Goal: Task Accomplishment & Management: Use online tool/utility

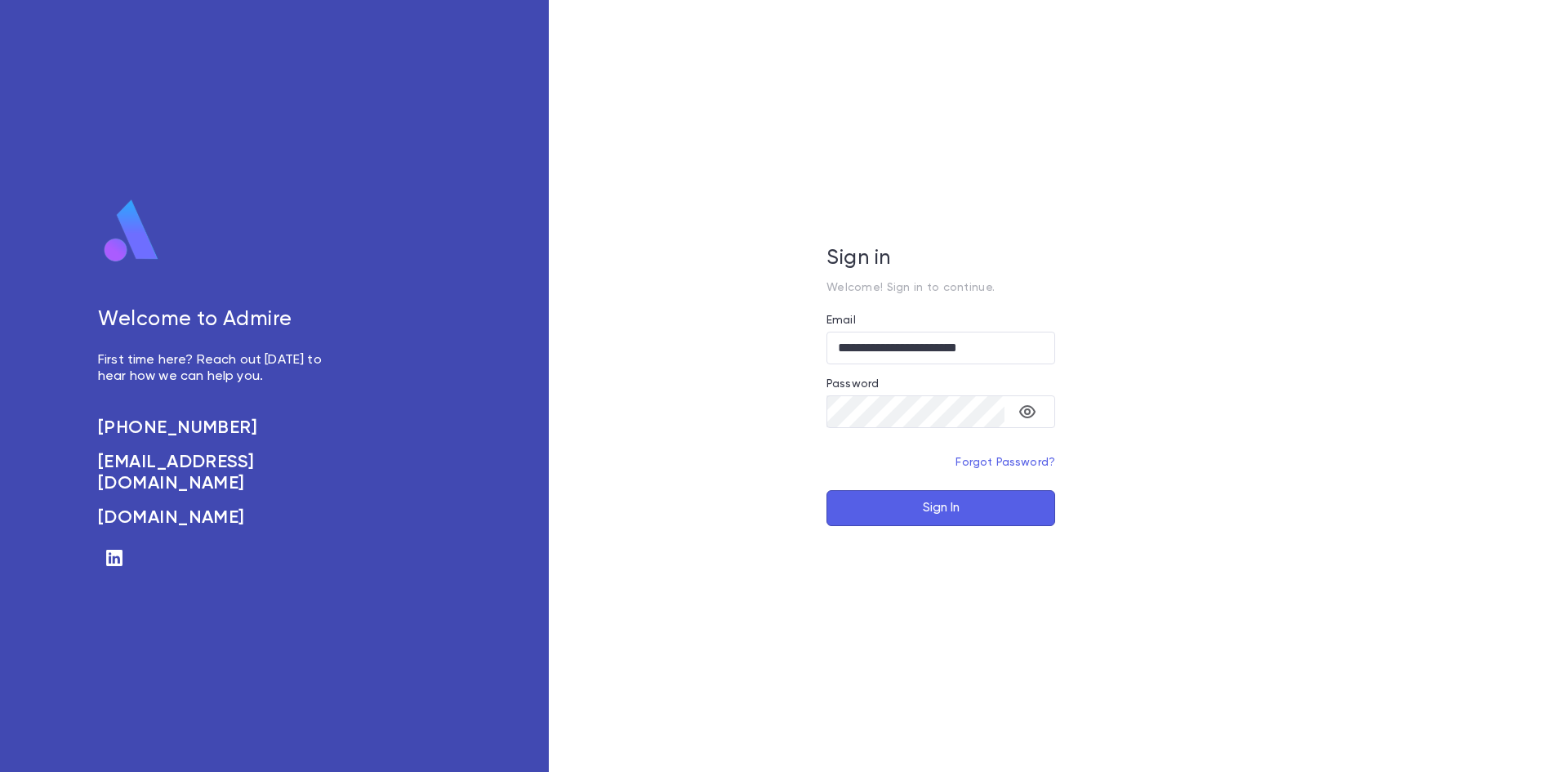
click at [928, 505] on button "Sign In" at bounding box center [941, 508] width 228 height 36
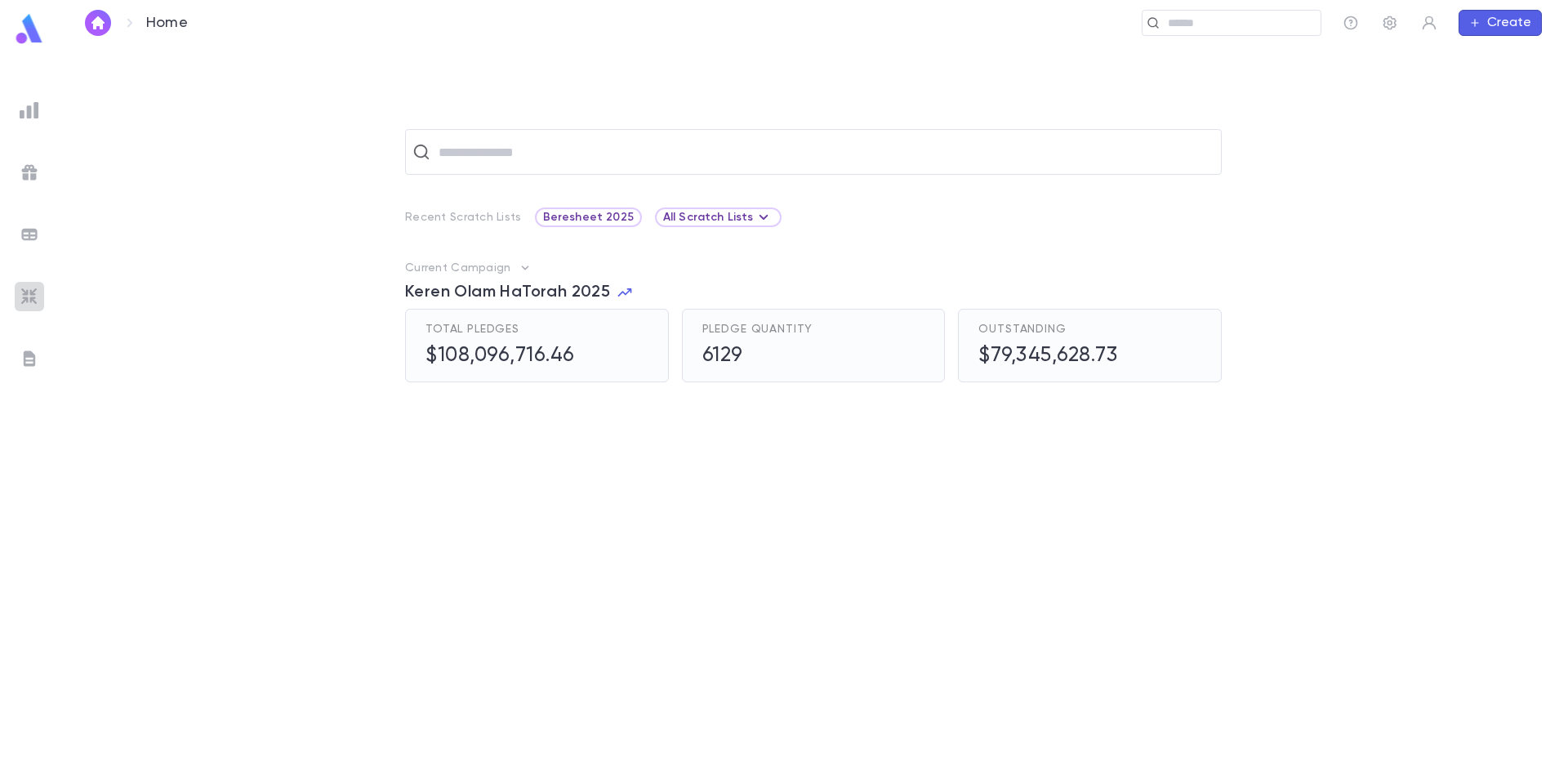
click at [36, 282] on div at bounding box center [29, 297] width 29 height 29
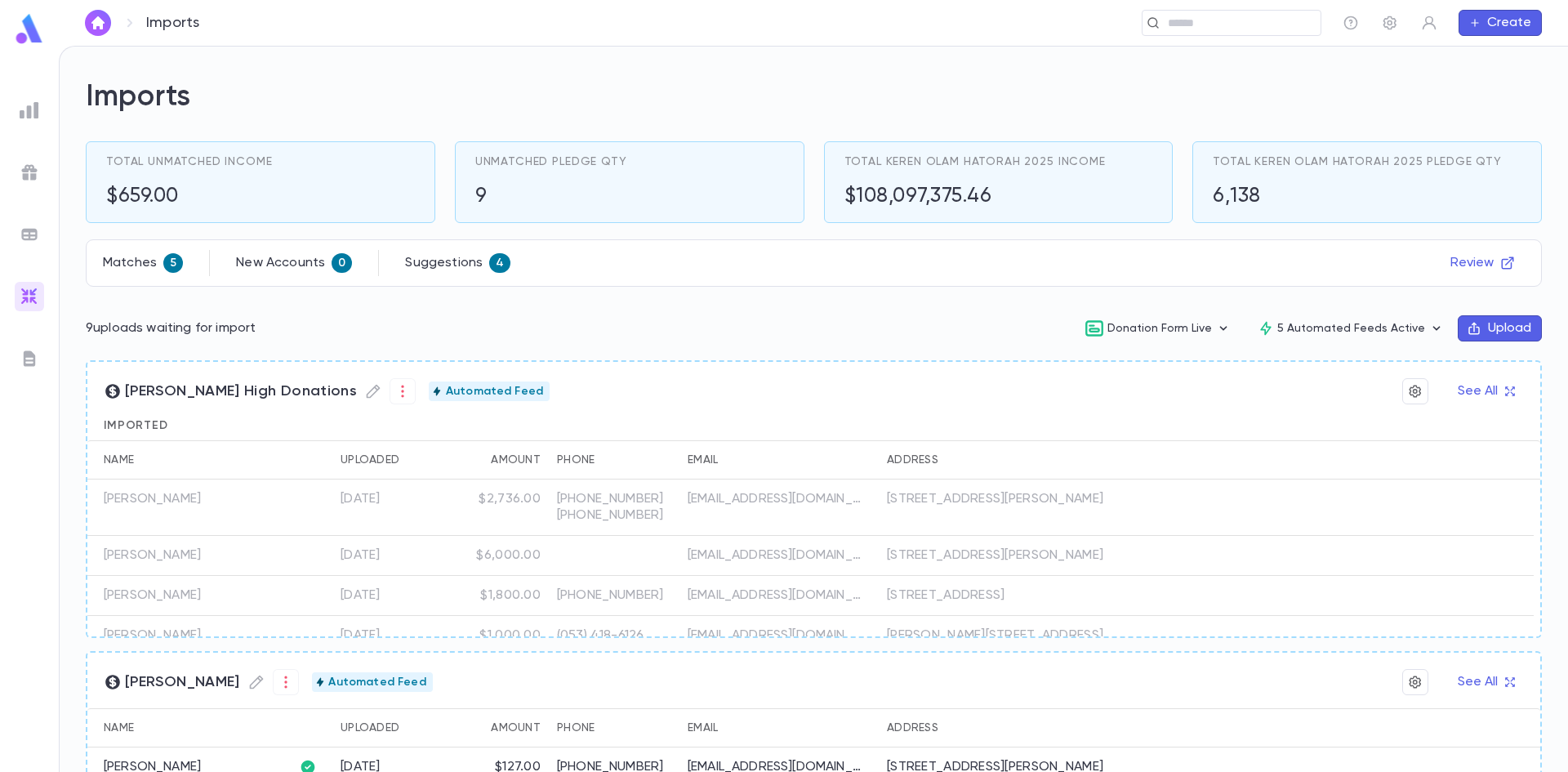
click at [1468, 331] on icon "button" at bounding box center [1474, 328] width 12 height 13
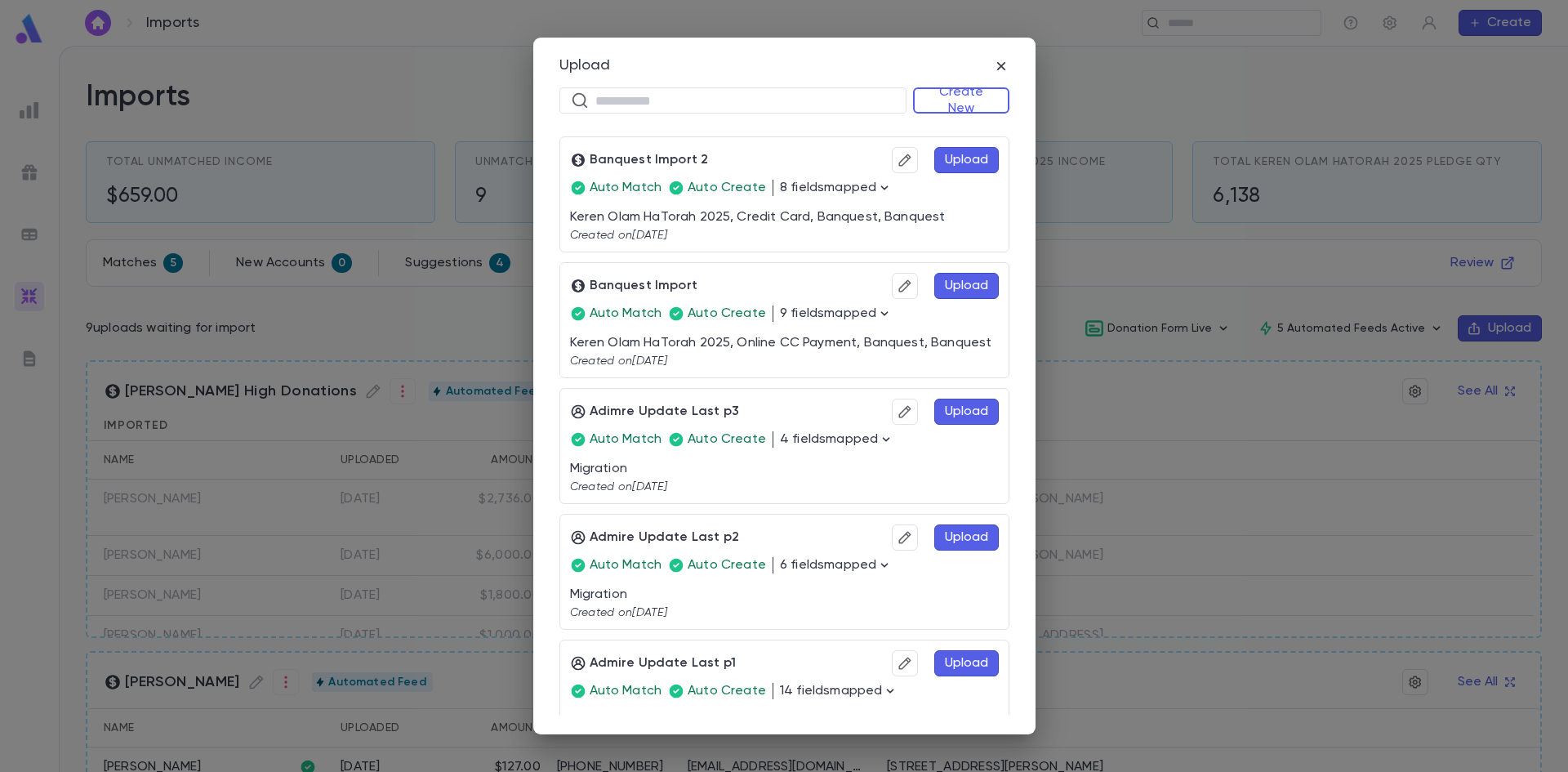
click at [1143, 210] on div "Upload ​ Create New Banquest Import 2 Upload Auto Match Auto Create 8 fields ma…" at bounding box center [784, 386] width 1568 height 772
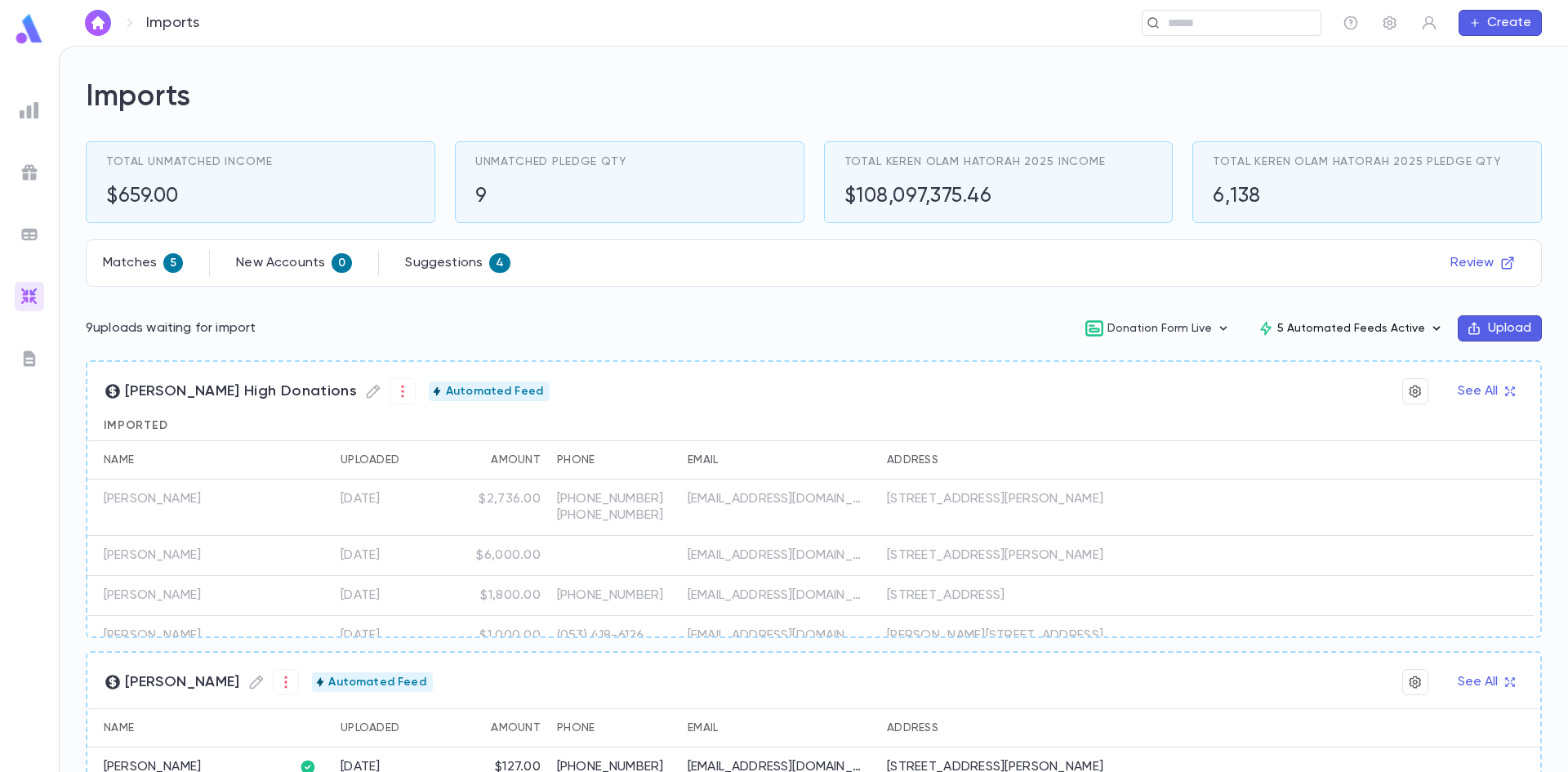
click at [1379, 322] on button "5 Automated Feeds Active" at bounding box center [1351, 328] width 213 height 31
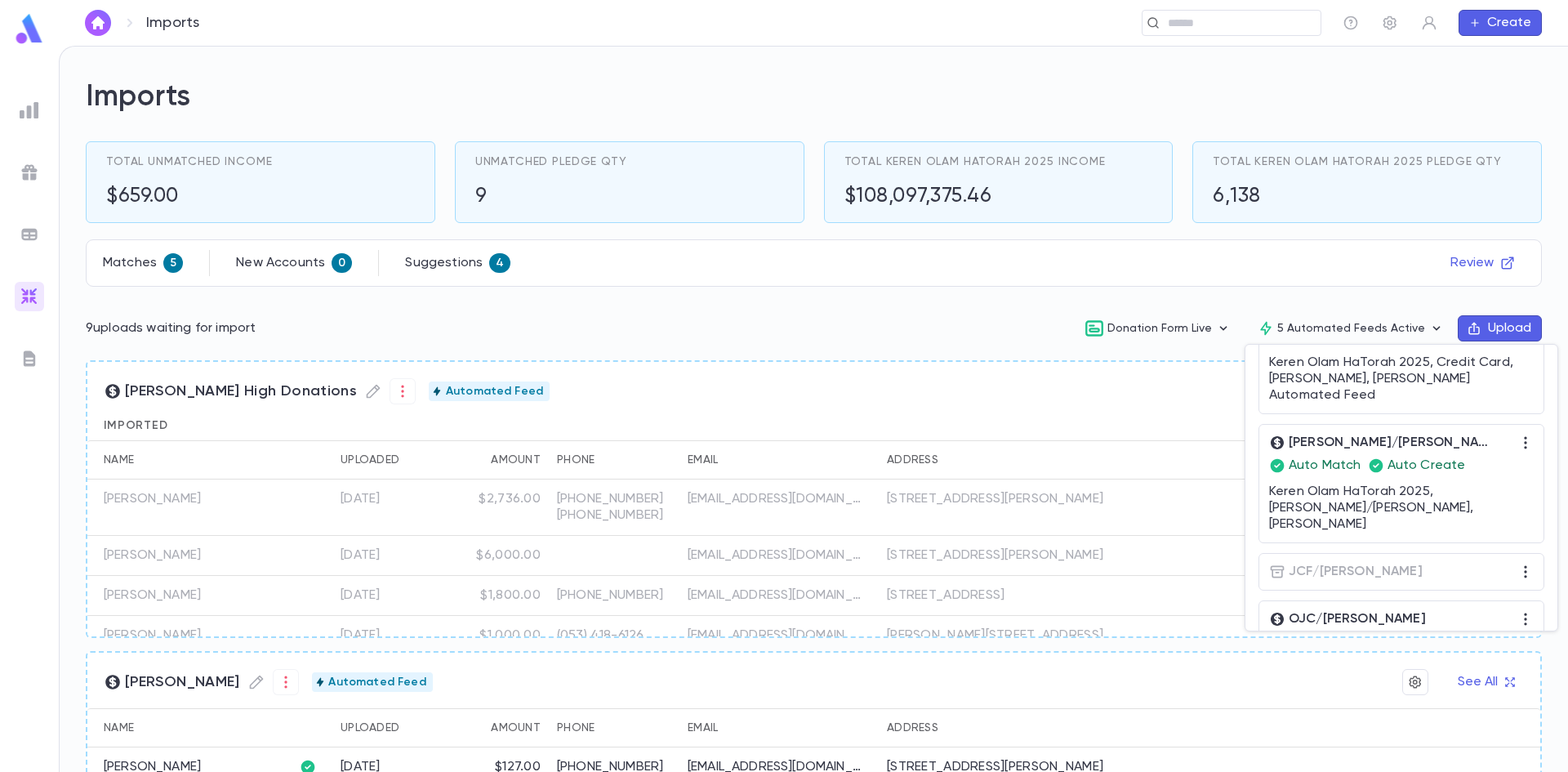
scroll to position [245, 0]
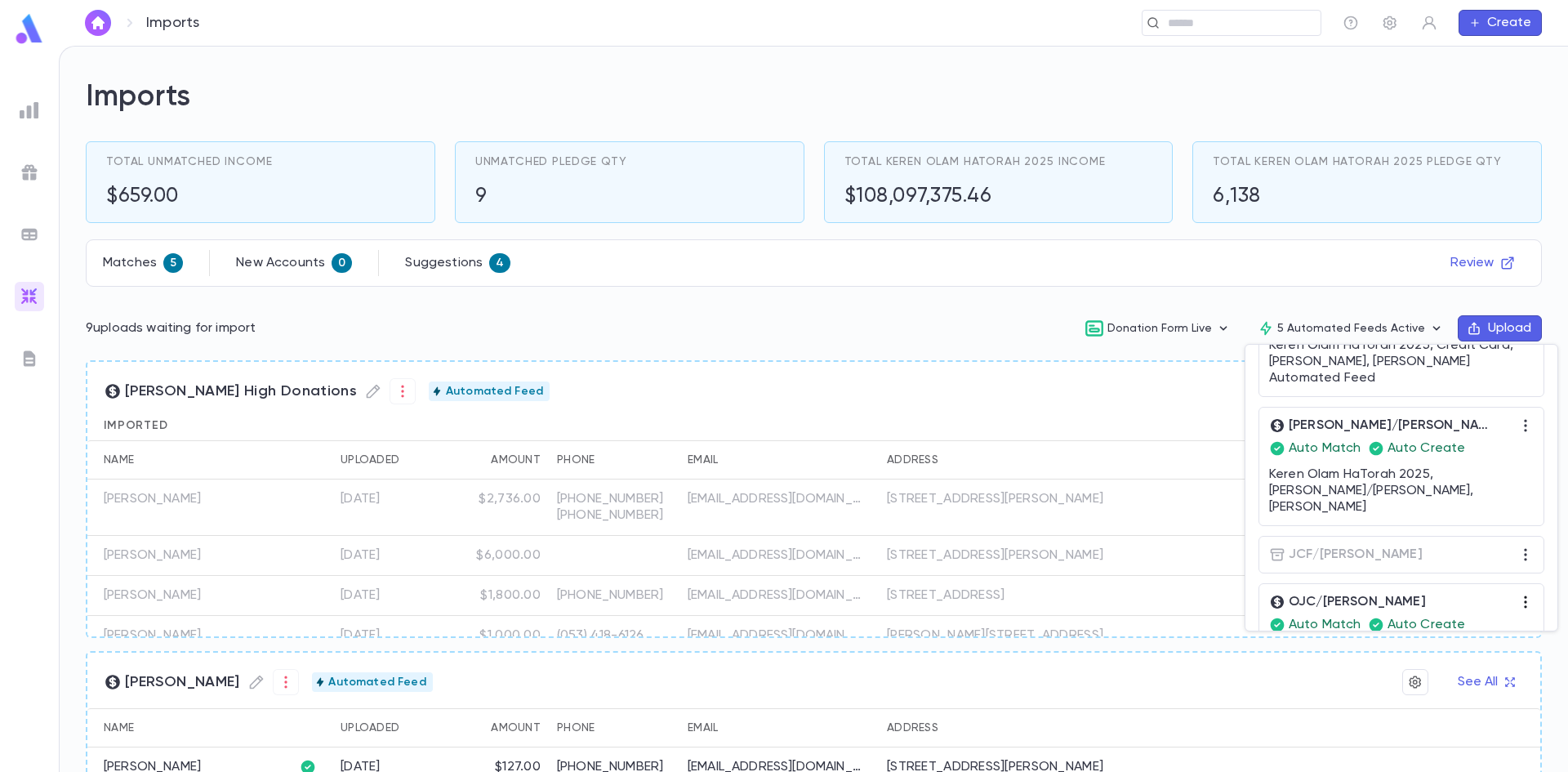
click at [1524, 593] on icon "button" at bounding box center [1525, 601] width 17 height 17
click at [1155, 387] on div at bounding box center [784, 386] width 1568 height 772
click at [1322, 303] on div at bounding box center [784, 386] width 1568 height 772
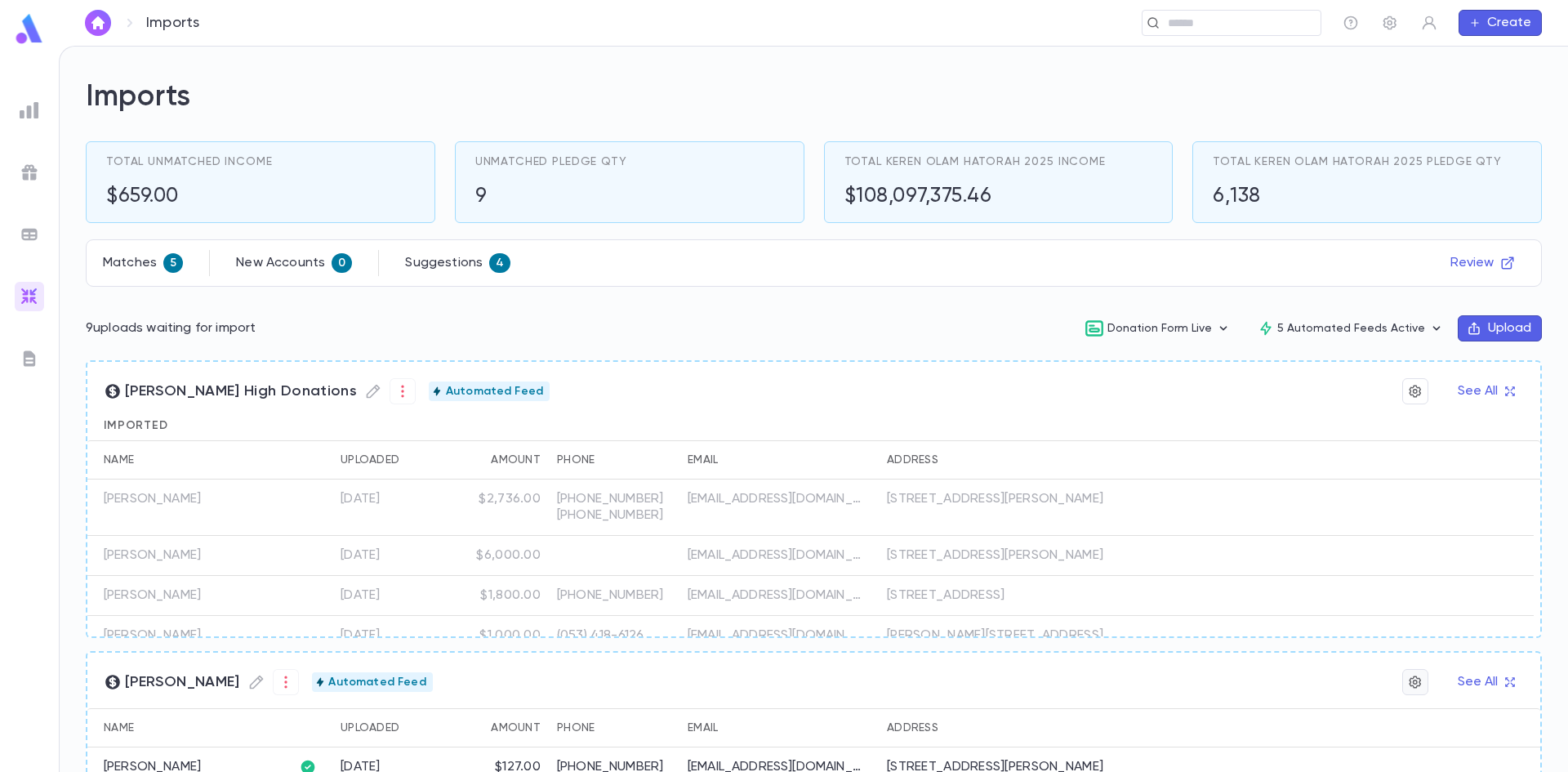
click at [1415, 678] on icon "button" at bounding box center [1415, 681] width 15 height 17
click at [1039, 382] on div at bounding box center [784, 386] width 1568 height 772
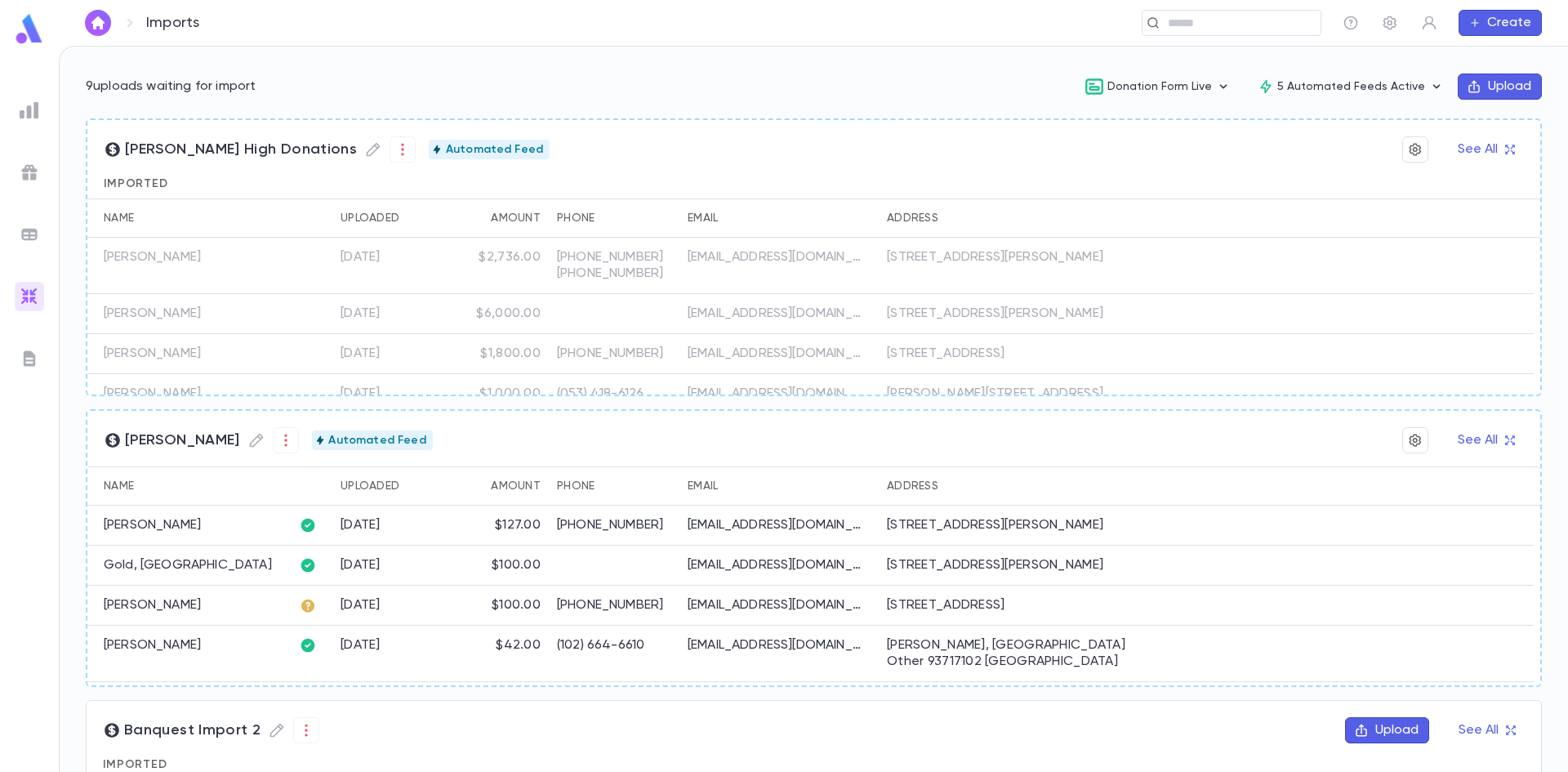
scroll to position [163, 0]
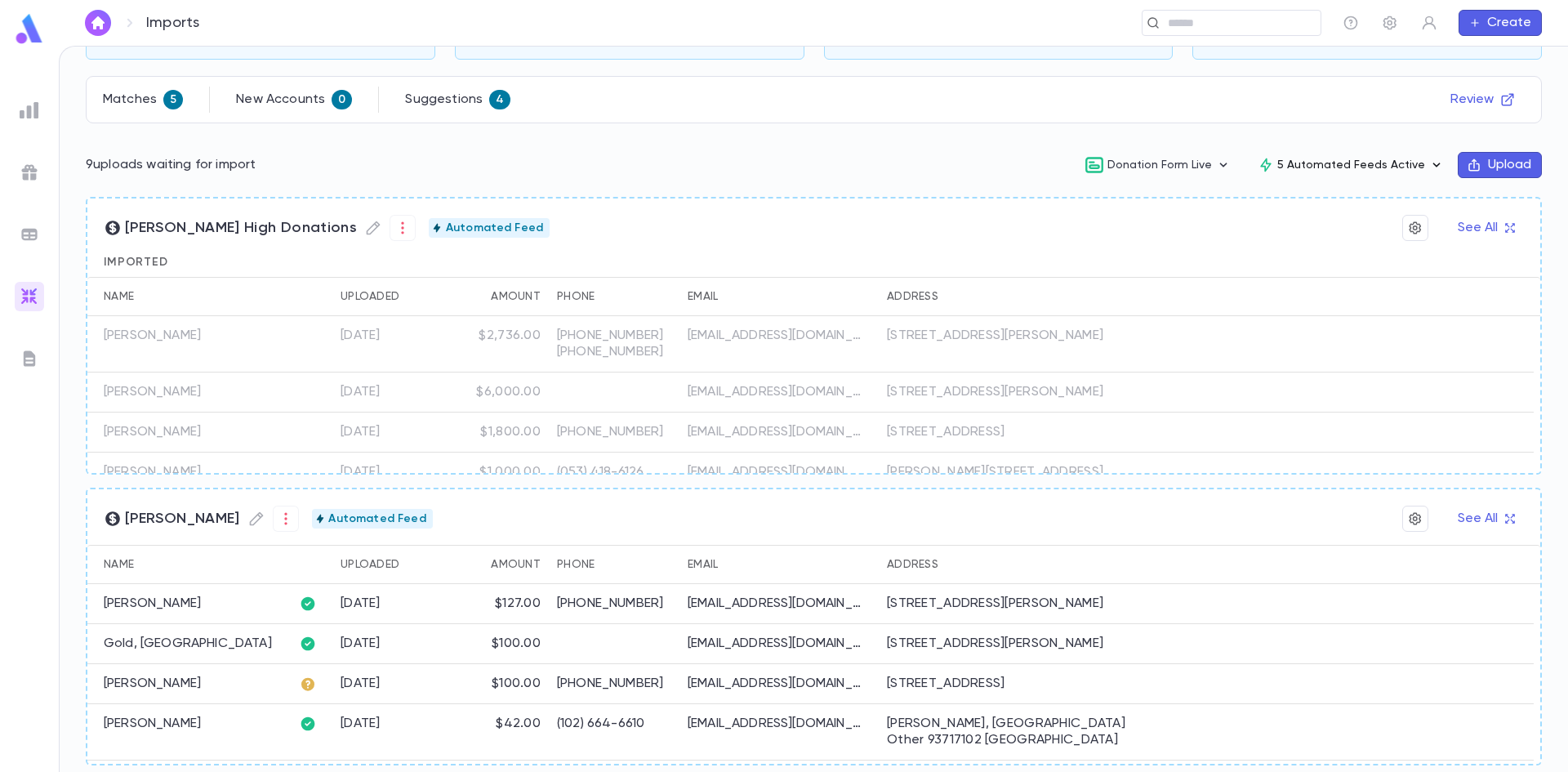
click at [1333, 167] on button "5 Automated Feeds Active" at bounding box center [1351, 165] width 213 height 31
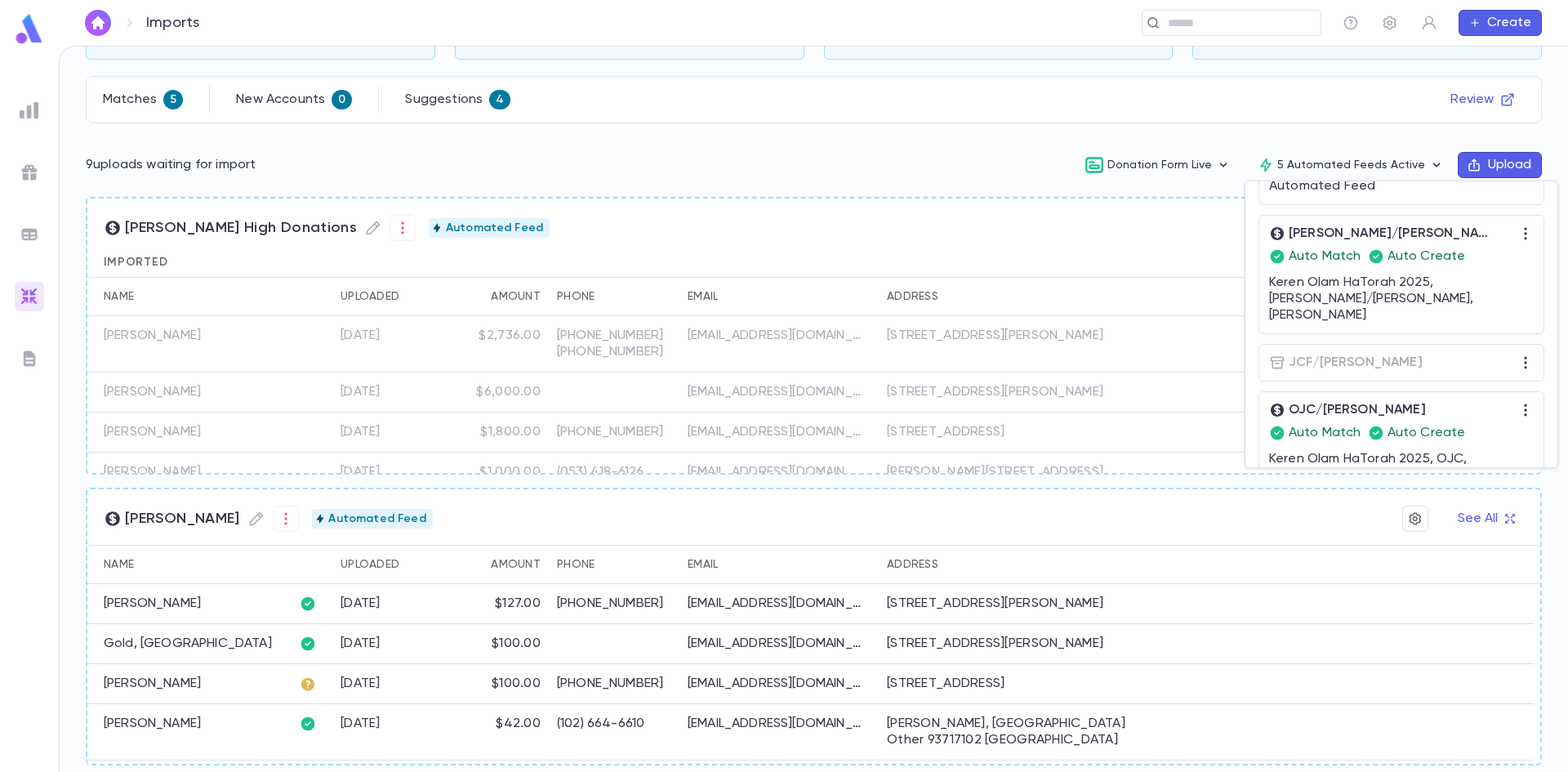
scroll to position [199, 0]
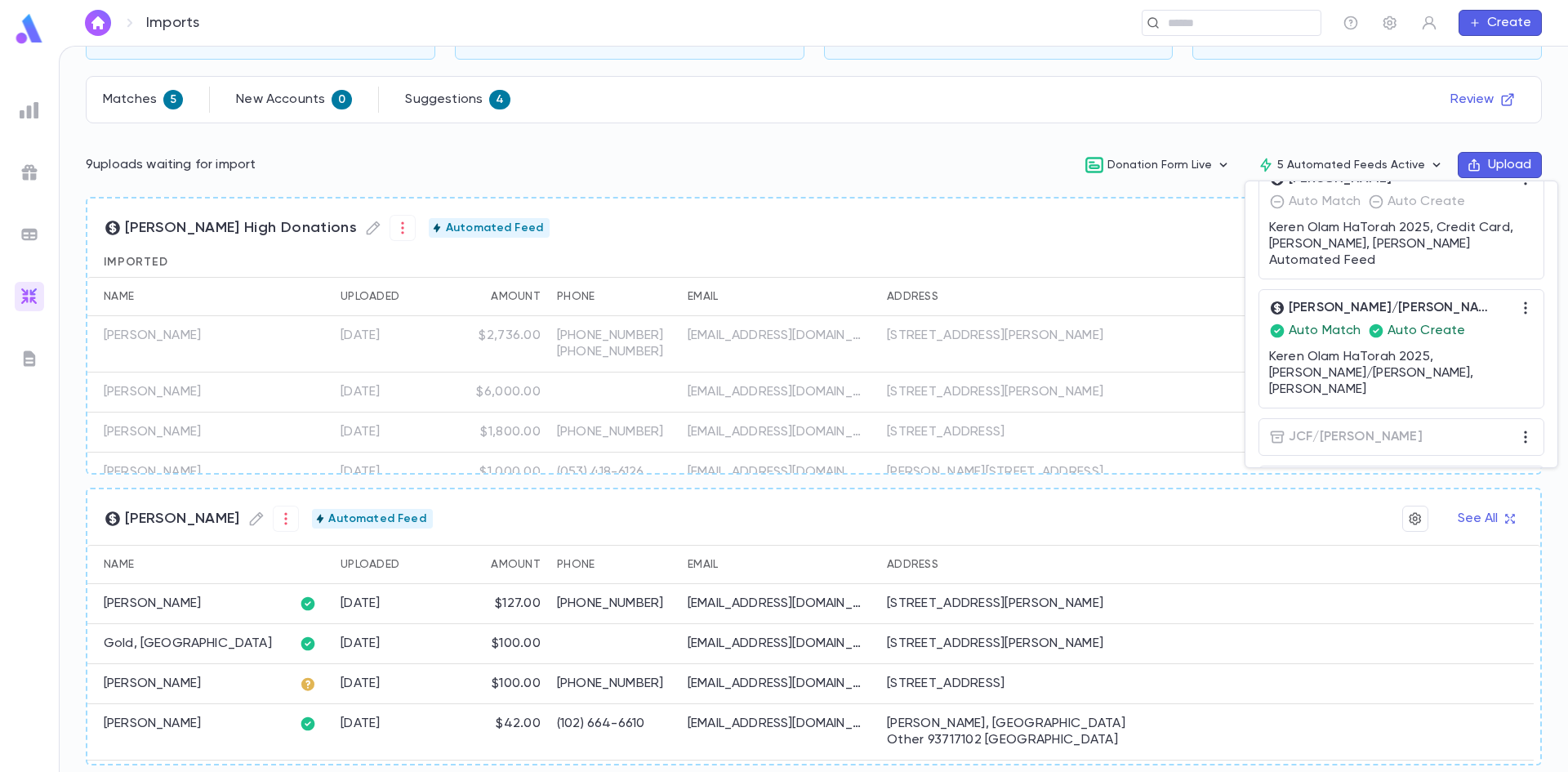
click at [942, 194] on div at bounding box center [784, 386] width 1568 height 772
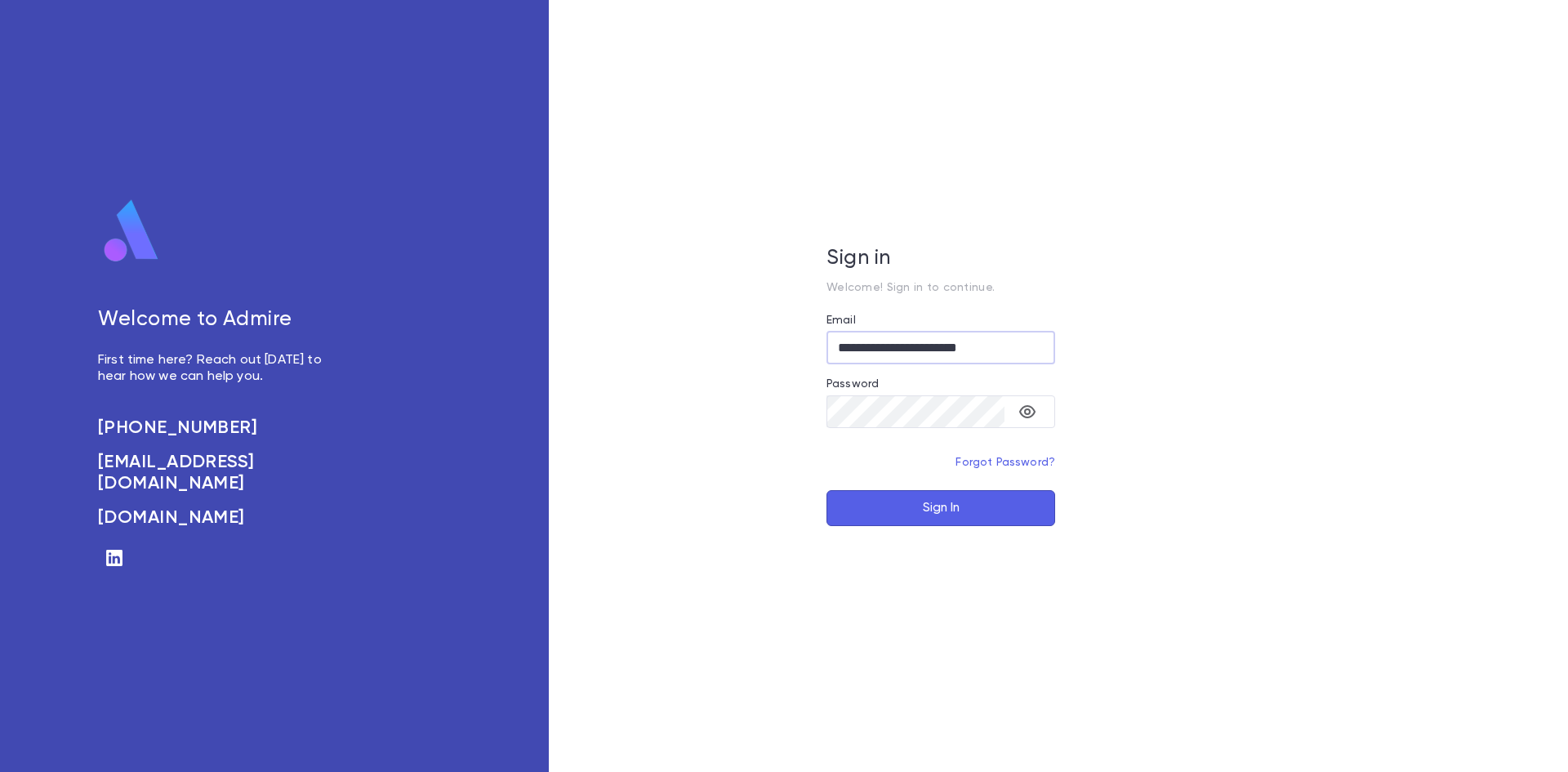
click at [925, 502] on button "Sign In" at bounding box center [941, 508] width 228 height 36
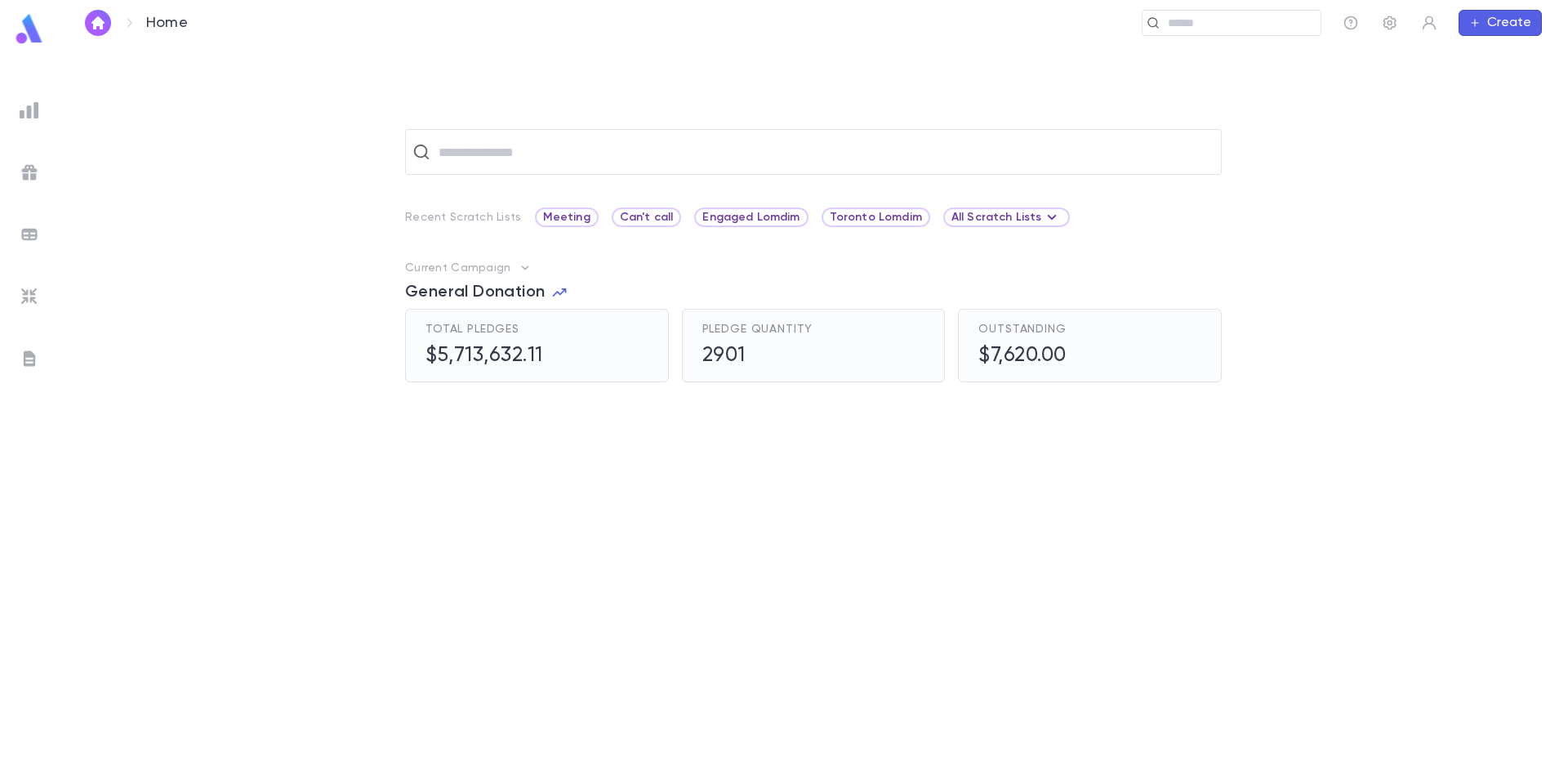
click at [24, 106] on img at bounding box center [29, 110] width 20 height 20
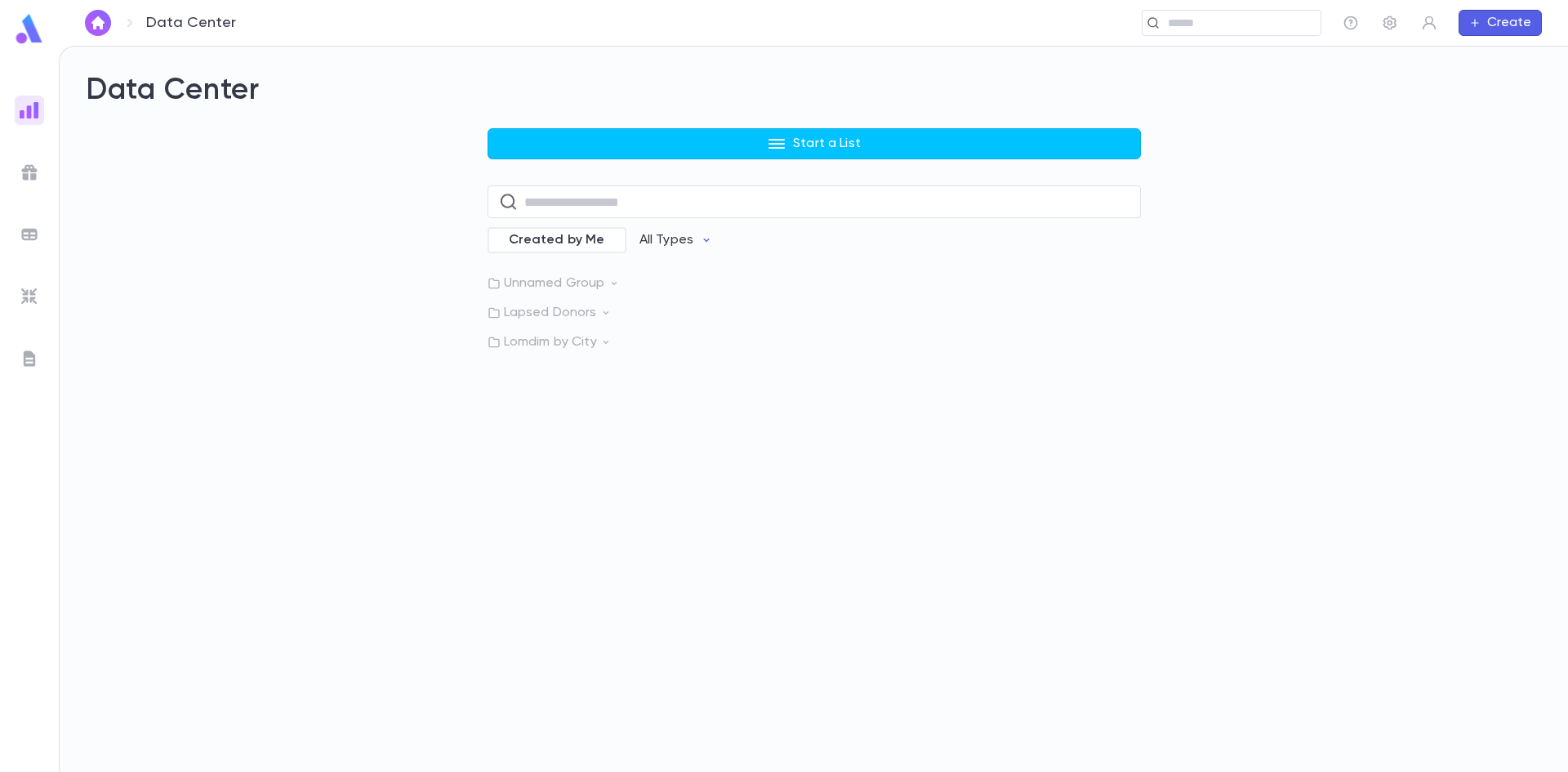
click at [585, 159] on div "Start a List ​ Created by Me All Types Unnamed Group Lapsed Donors Lomdim by Ci…" at bounding box center [813, 239] width 653 height 223
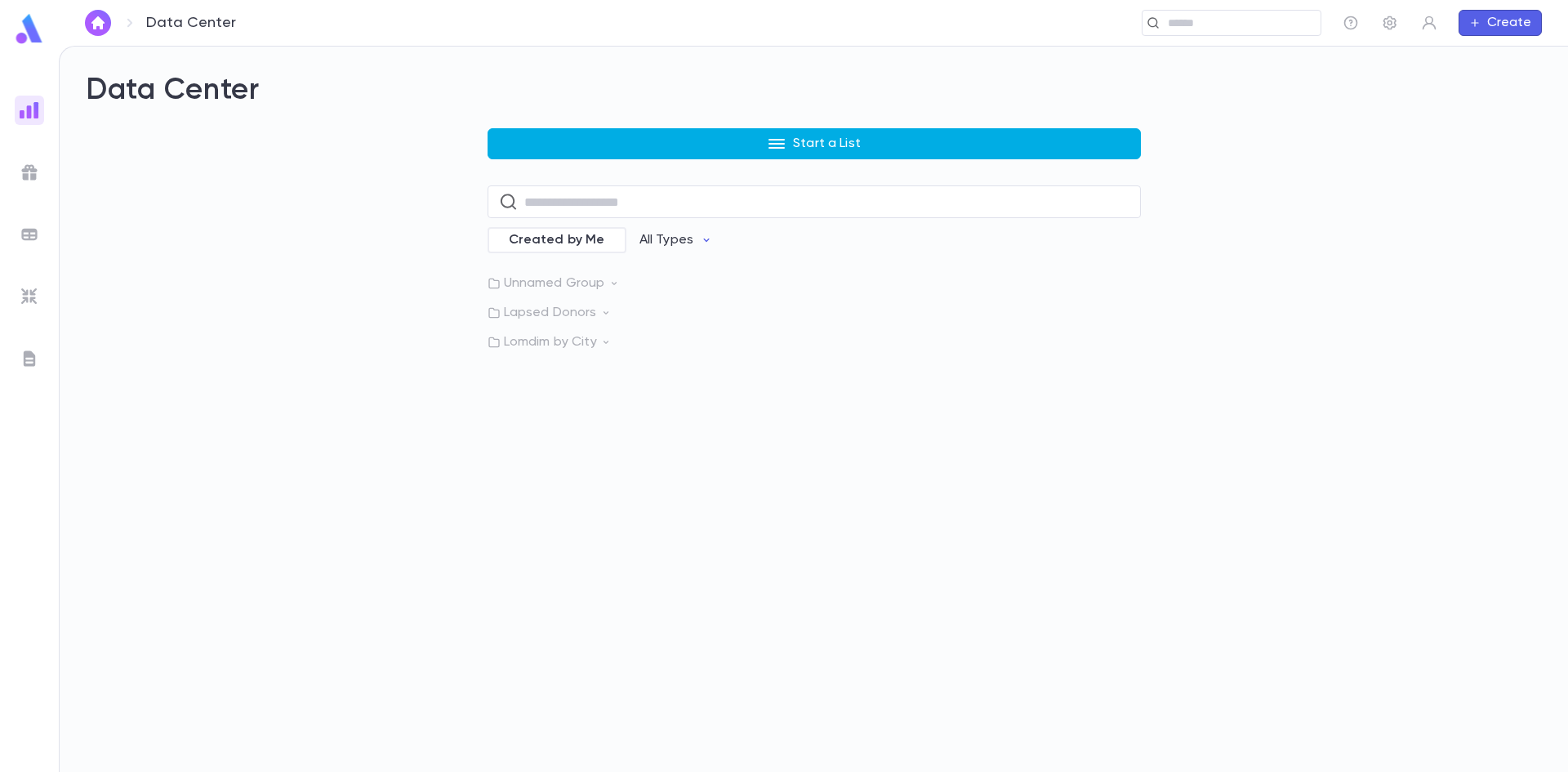
click at [525, 143] on button "Start a List" at bounding box center [813, 143] width 653 height 31
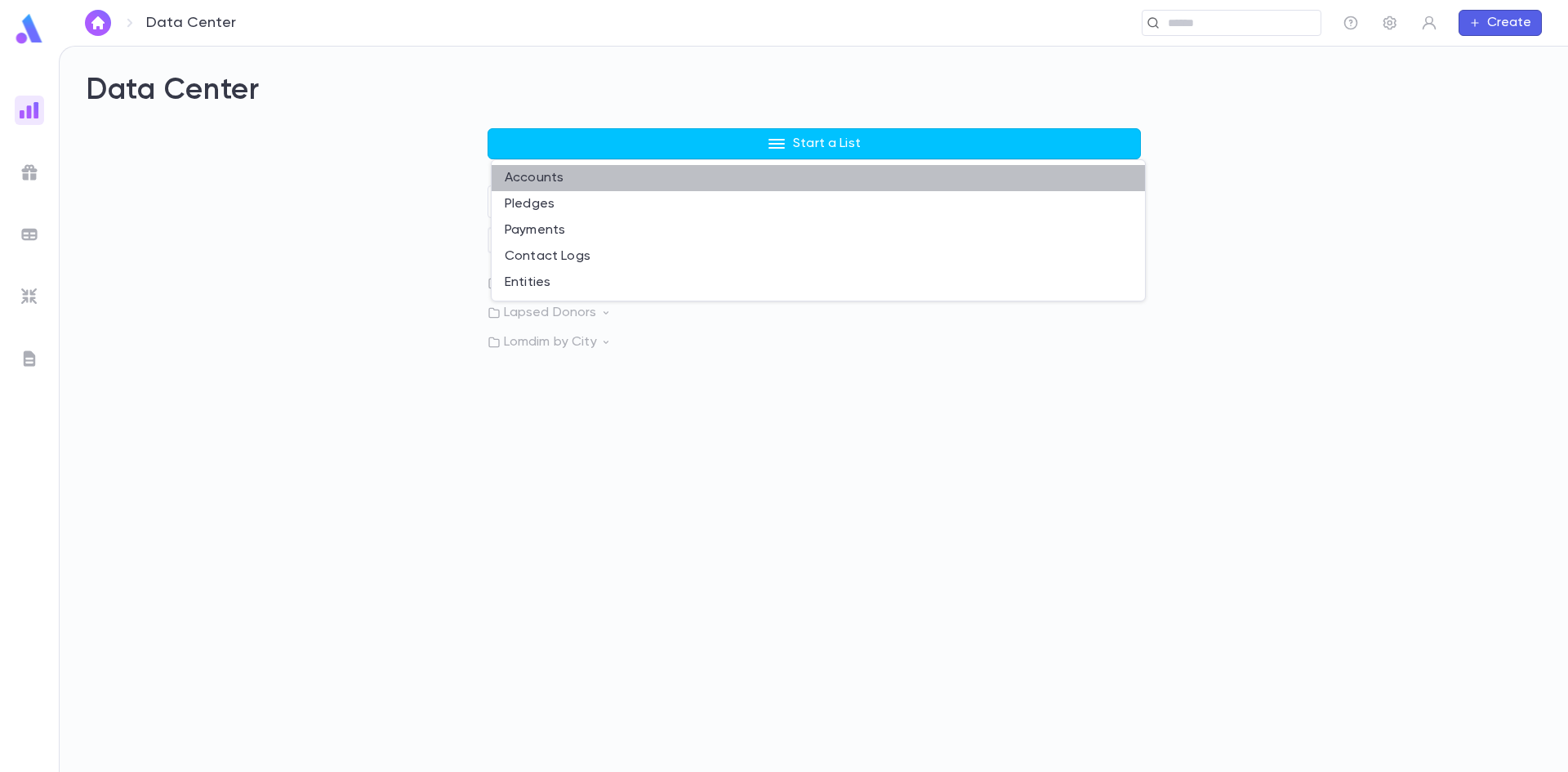
click at [542, 177] on li "Accounts" at bounding box center [818, 178] width 653 height 26
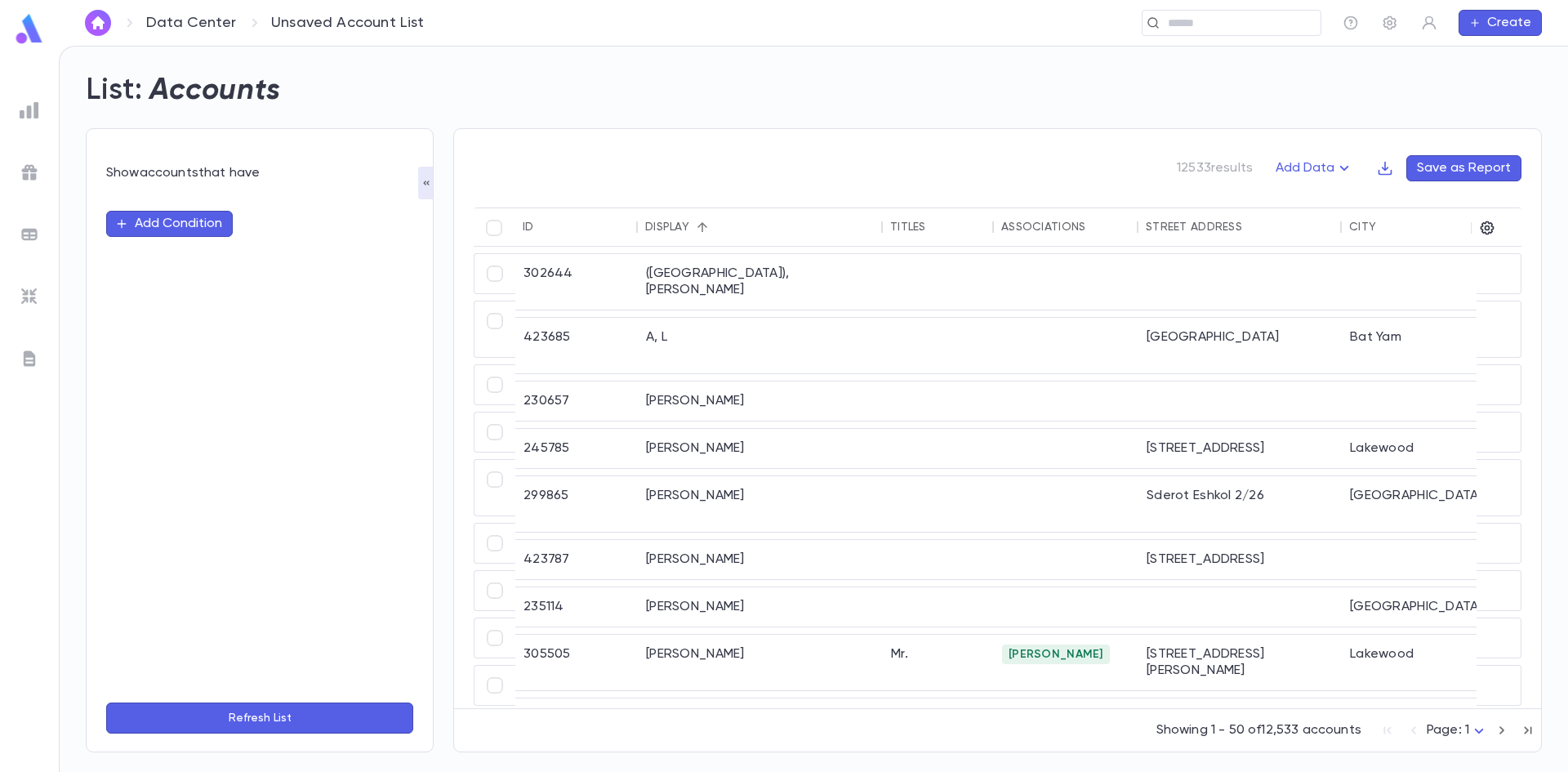
click at [211, 218] on button "Add Condition" at bounding box center [170, 223] width 127 height 26
click at [211, 218] on input "text" at bounding box center [253, 223] width 258 height 22
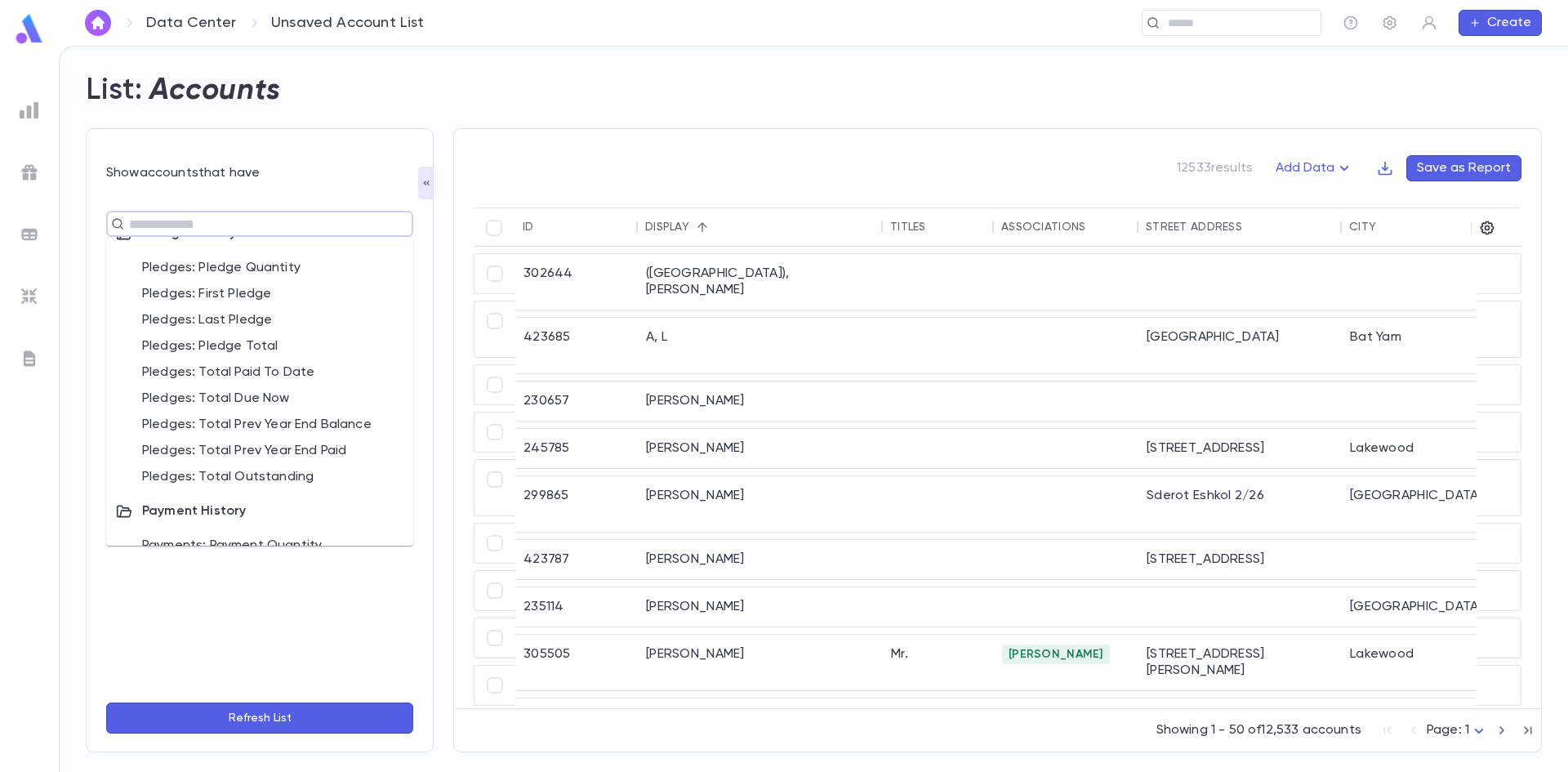
scroll to position [1383, 0]
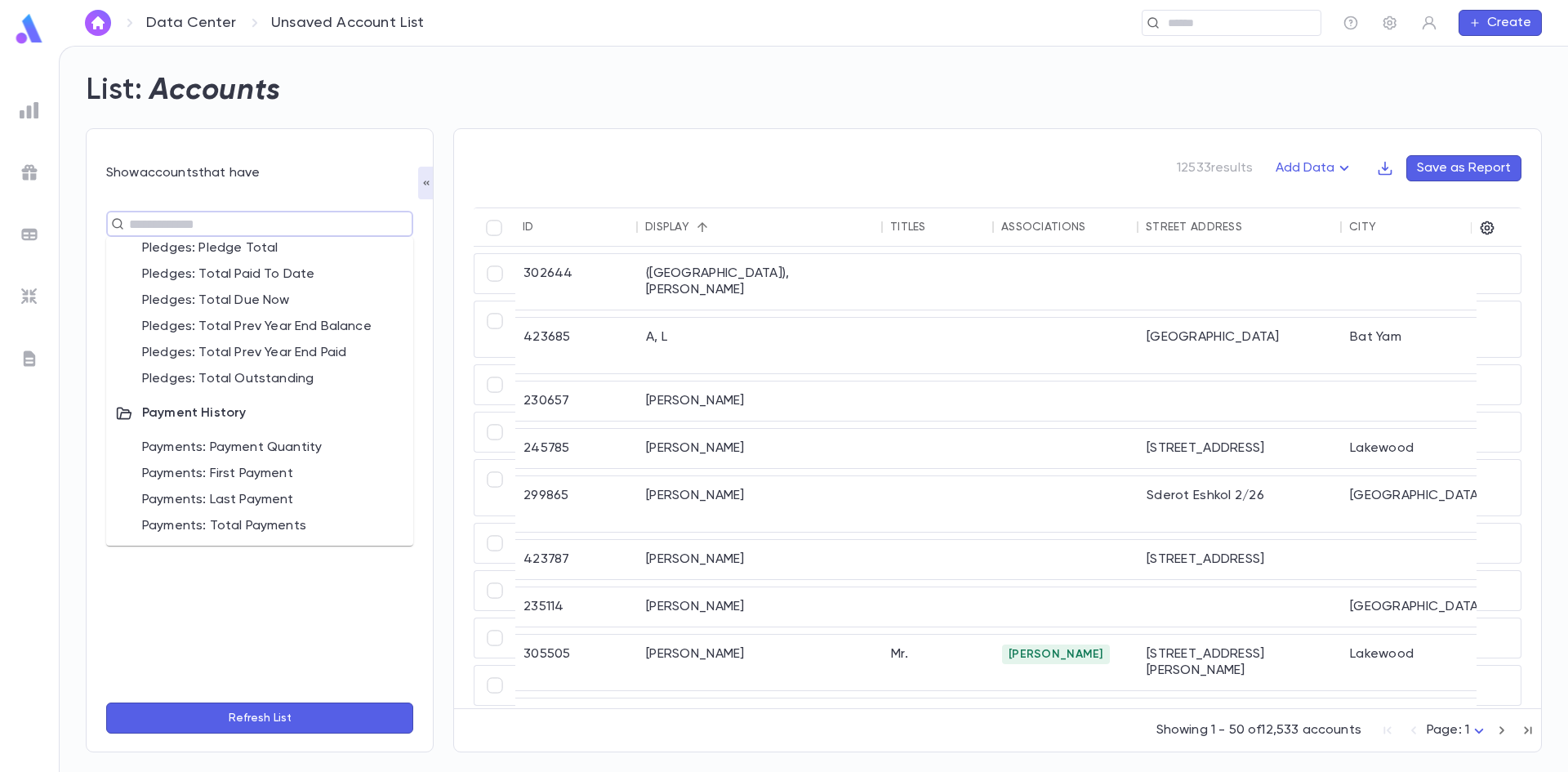
click at [187, 651] on div "​" at bounding box center [260, 440] width 308 height 498
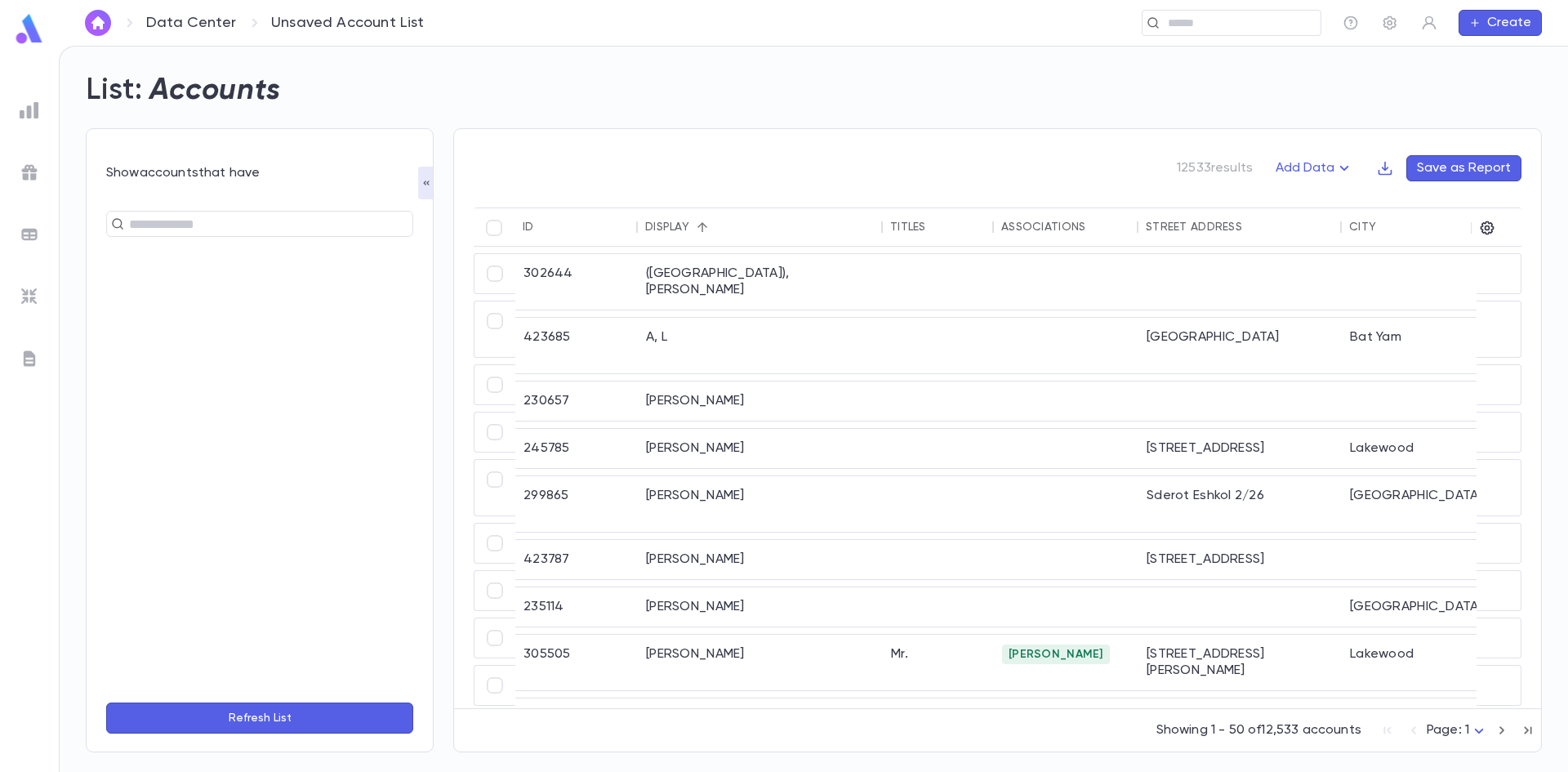
click at [207, 17] on link "Data Center" at bounding box center [191, 22] width 90 height 18
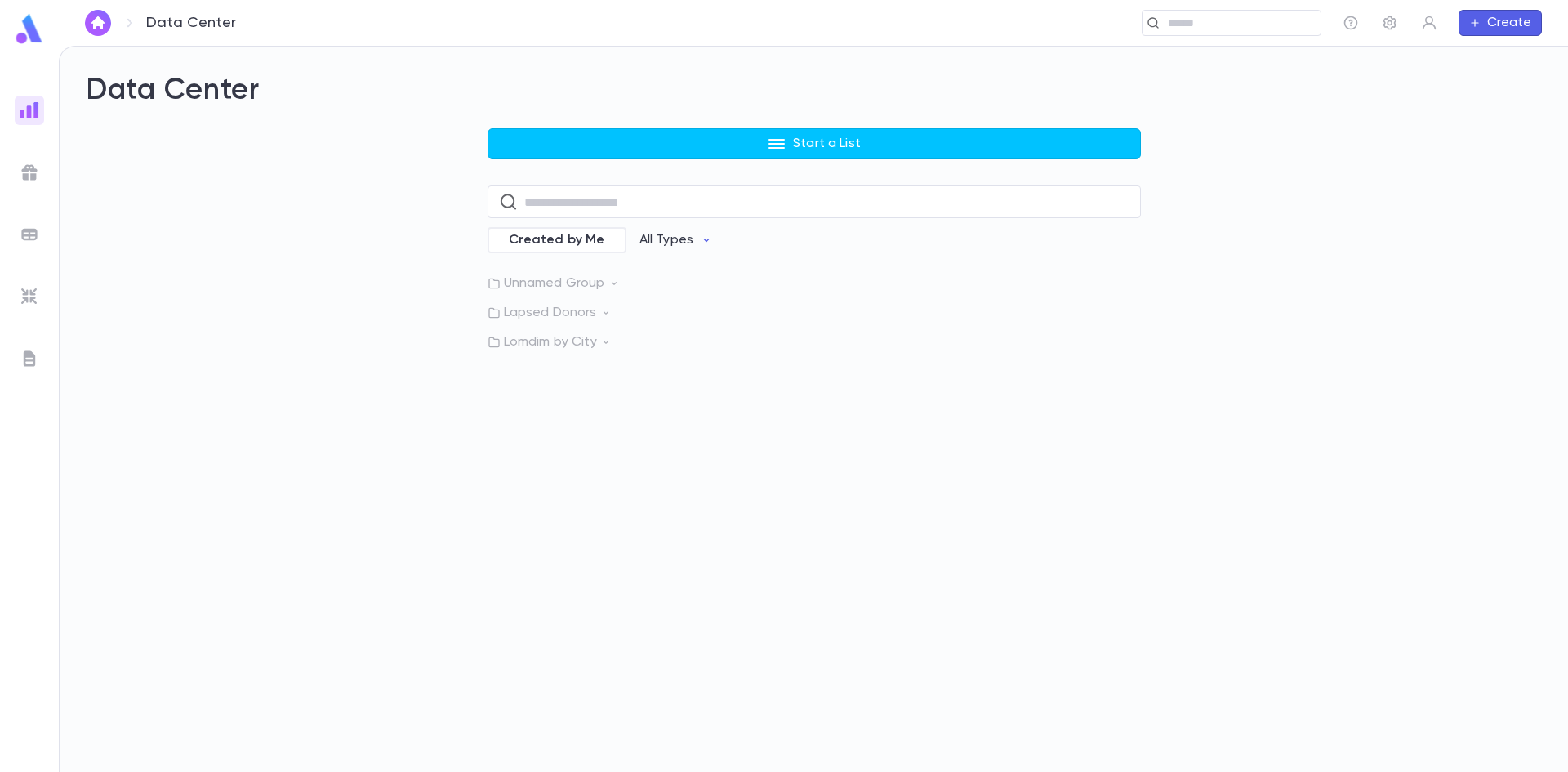
click at [675, 128] on div "Data Center Start a List ​ Created by Me All Types Unnamed Group Lapsed Donors …" at bounding box center [814, 211] width 1457 height 277
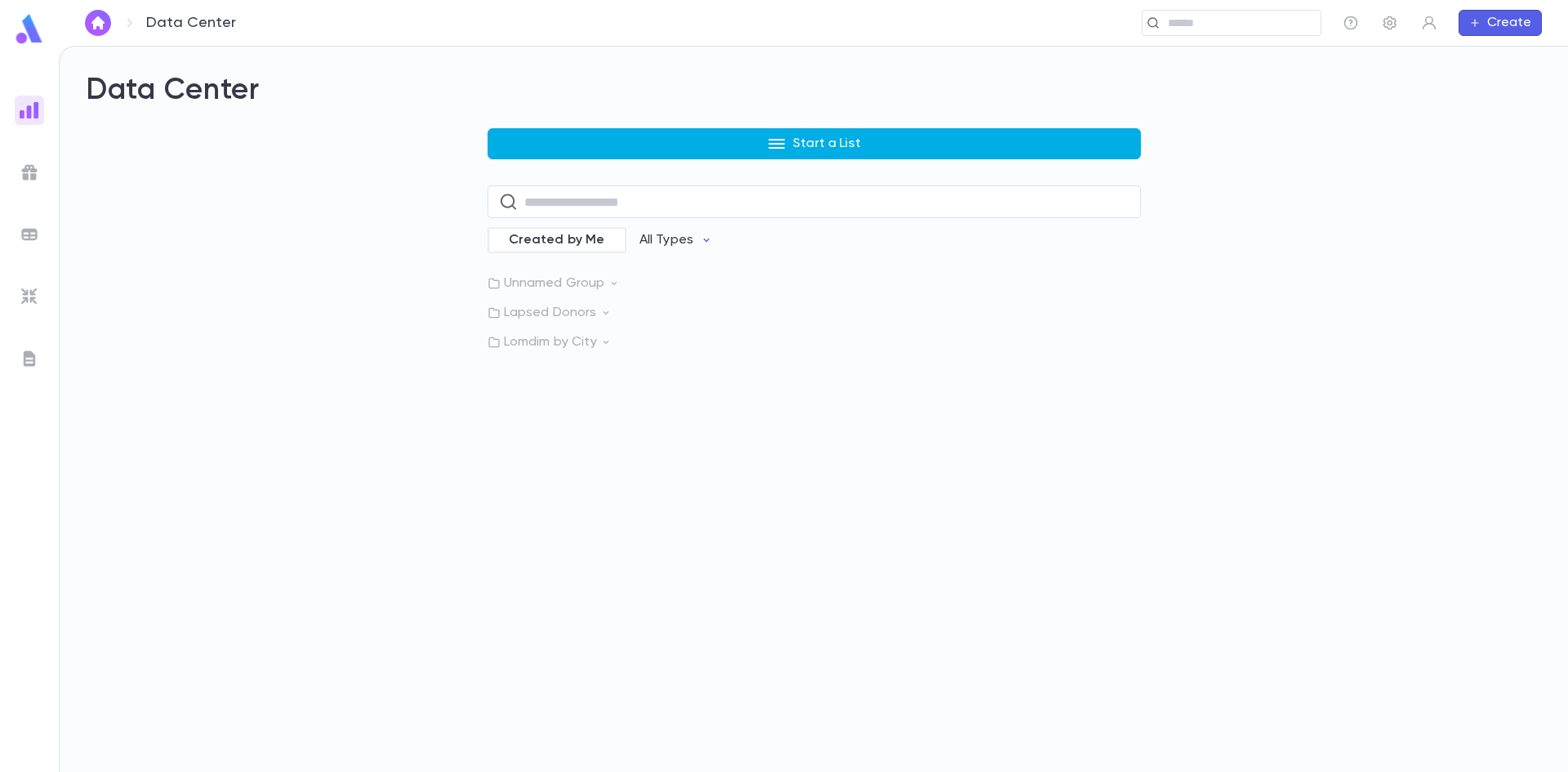
click at [642, 154] on button "Start a List" at bounding box center [813, 143] width 653 height 31
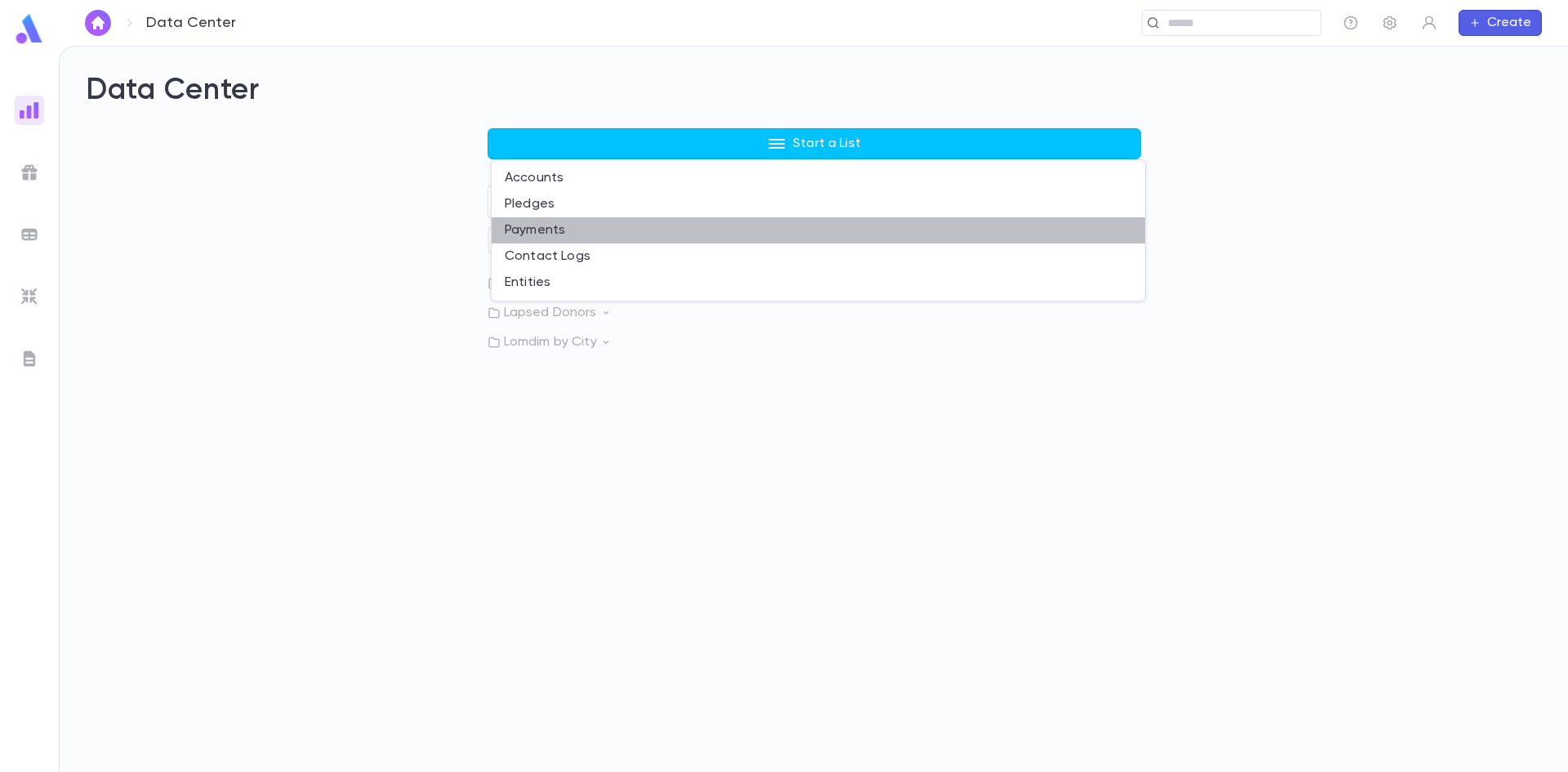
click at [530, 237] on li "Payments" at bounding box center [818, 230] width 653 height 26
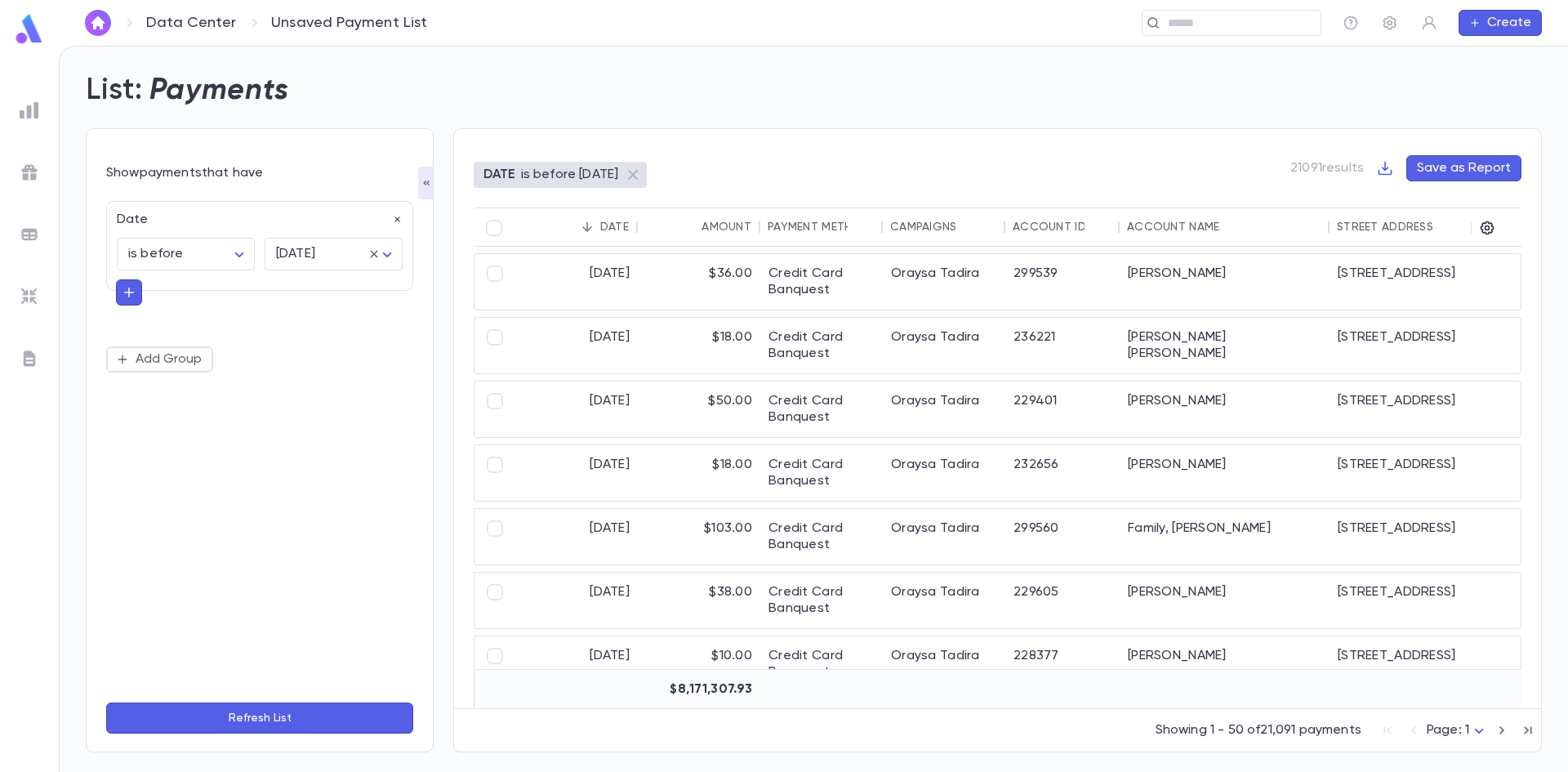
click at [138, 292] on button "button" at bounding box center [129, 292] width 26 height 26
click at [207, 297] on input "text" at bounding box center [252, 290] width 237 height 22
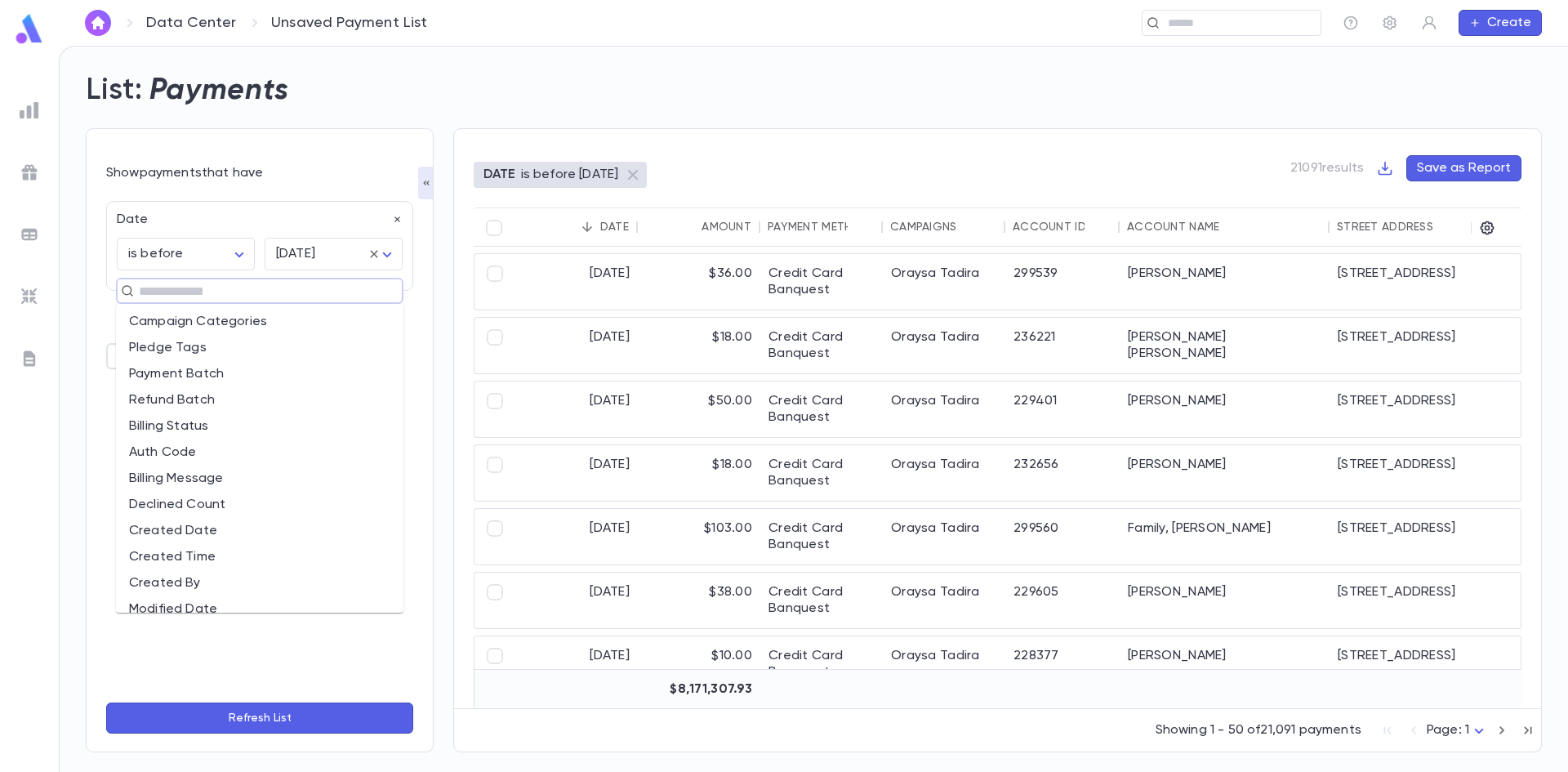
scroll to position [182, 0]
click at [199, 578] on li "Declined Count" at bounding box center [260, 586] width 287 height 26
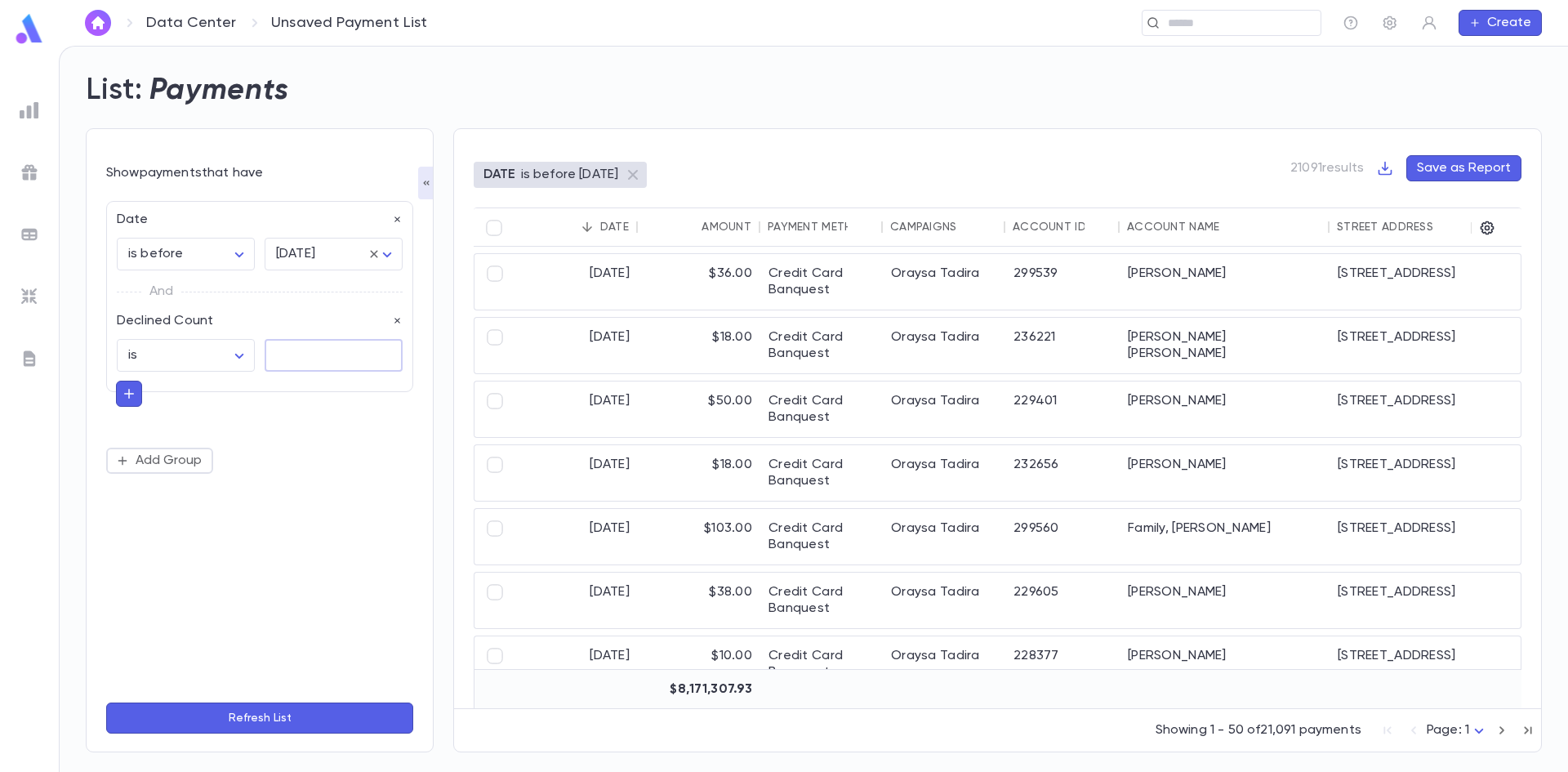
click at [268, 347] on input "text" at bounding box center [333, 355] width 138 height 32
click at [232, 355] on body "Data Center Unsaved Payment List ​ Create List: Payments Show payments that hav…" at bounding box center [784, 409] width 1568 height 726
click at [187, 497] on span "is more than" at bounding box center [188, 495] width 110 height 17
type input "**********"
drag, startPoint x: 289, startPoint y: 355, endPoint x: 282, endPoint y: 361, distance: 9.2
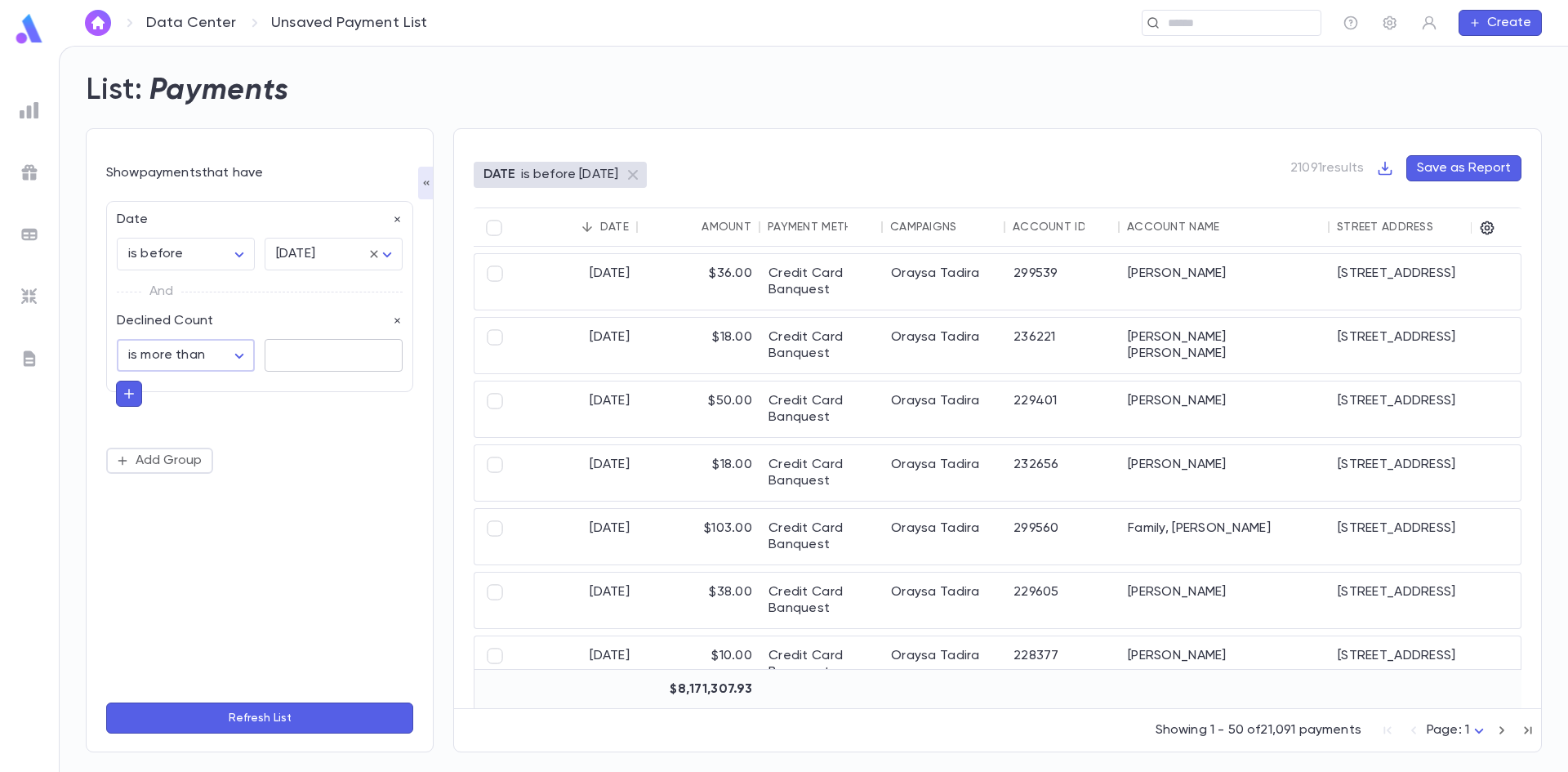
click at [289, 355] on input "text" at bounding box center [333, 355] width 138 height 32
type input "*"
click at [136, 397] on icon "button" at bounding box center [129, 393] width 15 height 17
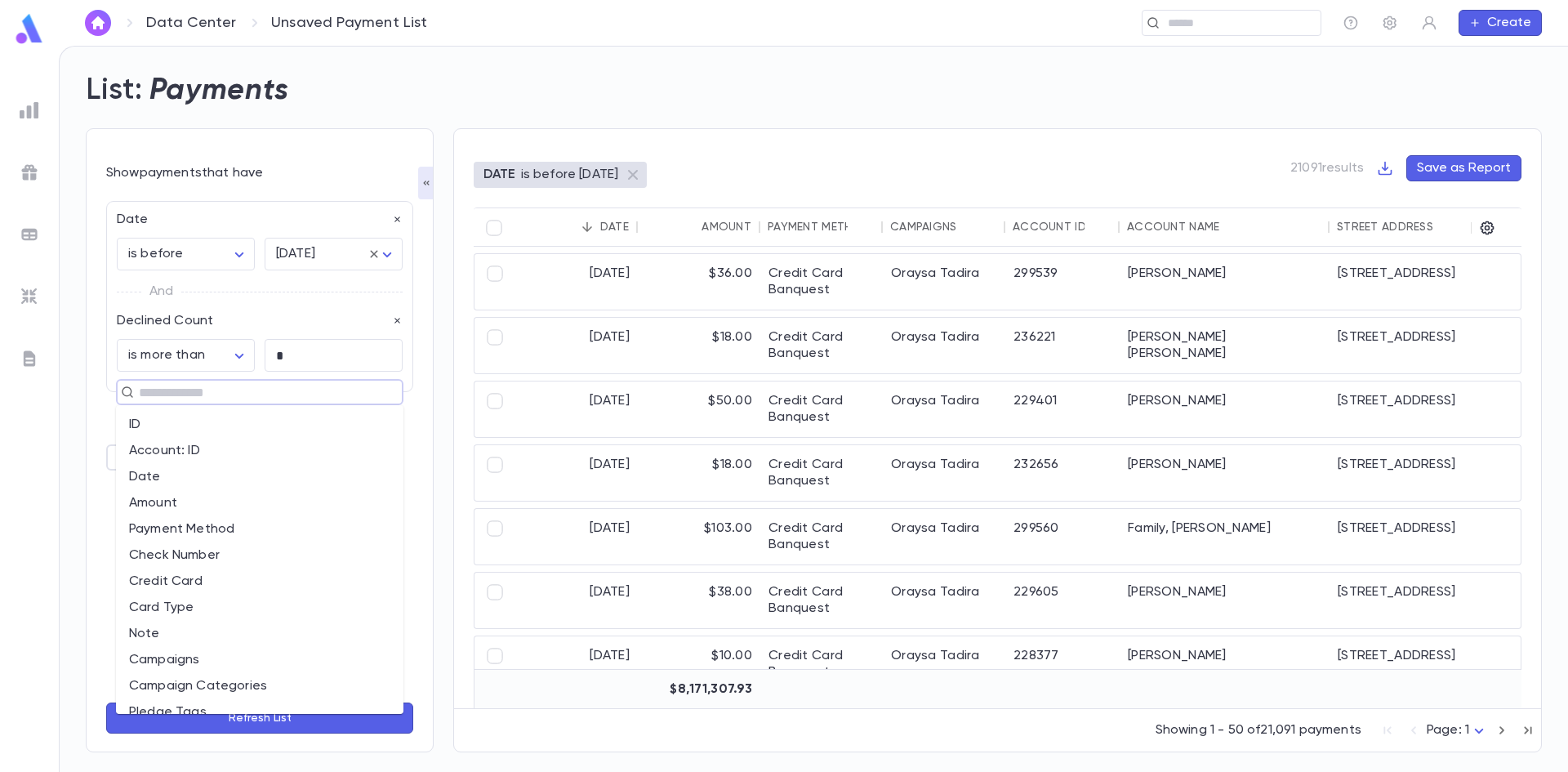
click at [178, 389] on input "text" at bounding box center [252, 391] width 237 height 22
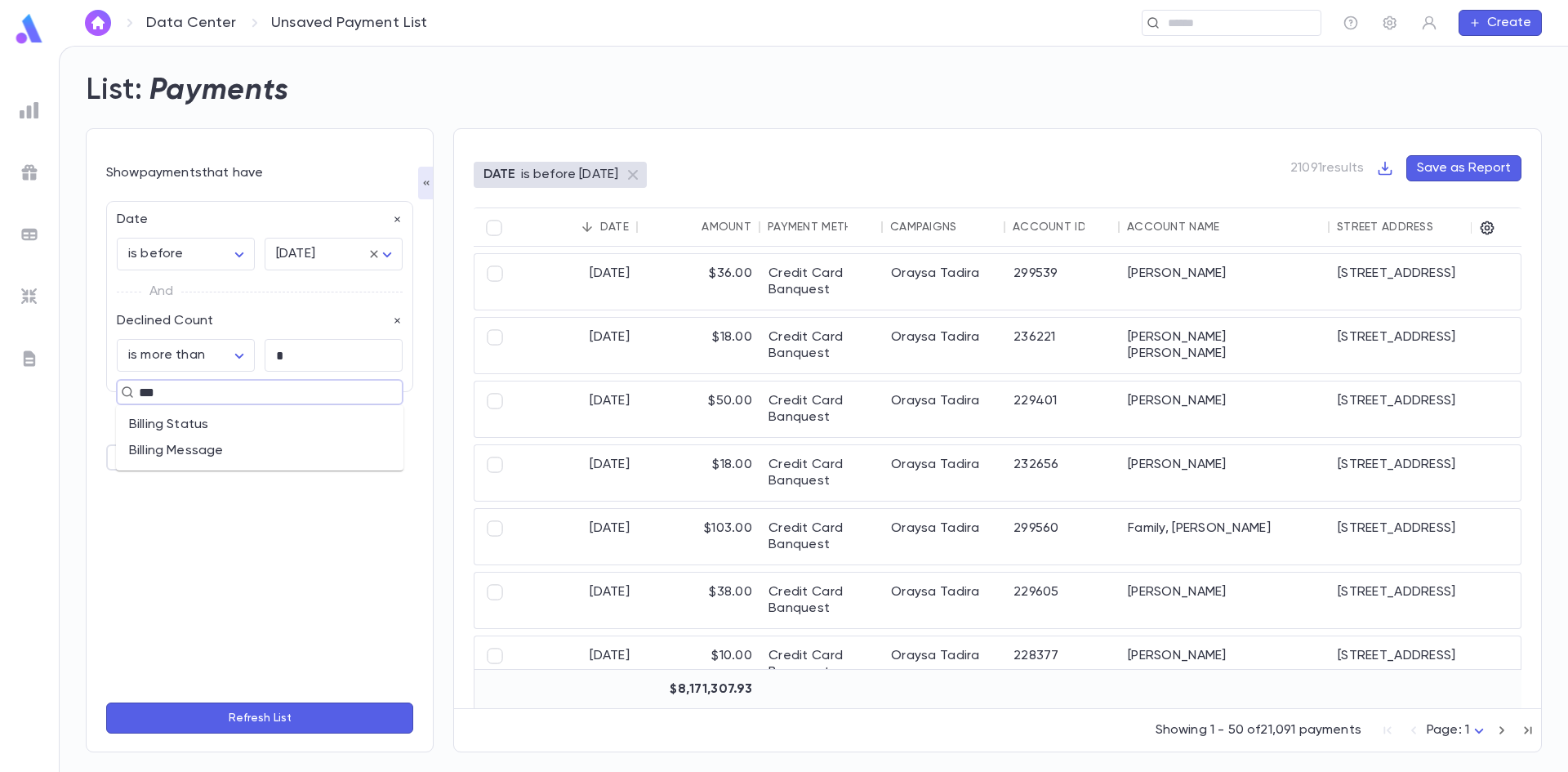
type input "****"
click at [181, 423] on li "Billing Status" at bounding box center [260, 425] width 287 height 26
click at [196, 461] on body "**********" at bounding box center [784, 409] width 1568 height 726
click at [171, 518] on span "is not" at bounding box center [188, 517] width 110 height 17
type input "**********"
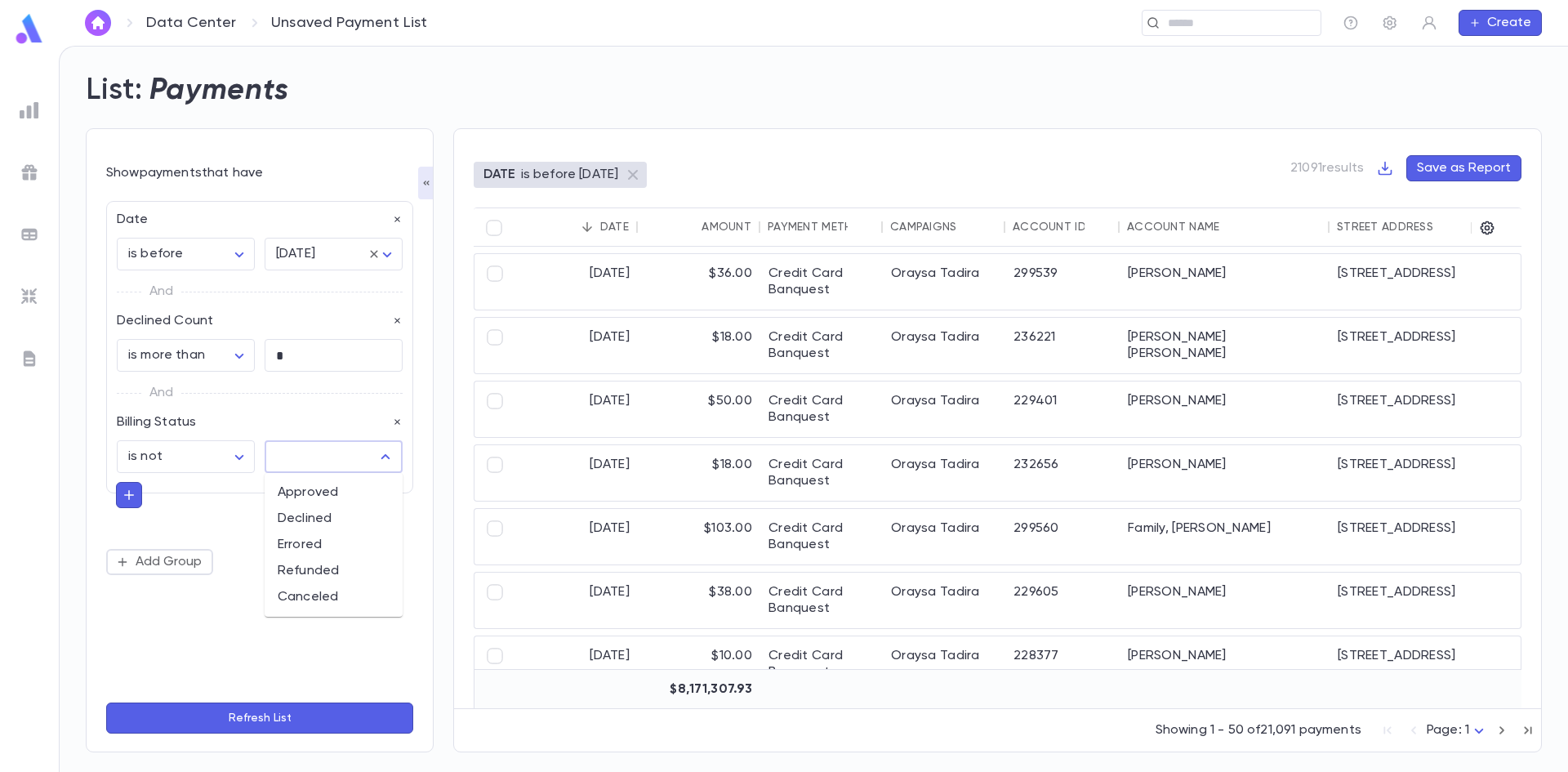
click at [312, 459] on input "text" at bounding box center [321, 457] width 99 height 31
click at [316, 597] on li "Canceled" at bounding box center [333, 596] width 138 height 26
type input "********"
click at [268, 704] on button "Refresh List" at bounding box center [260, 717] width 308 height 31
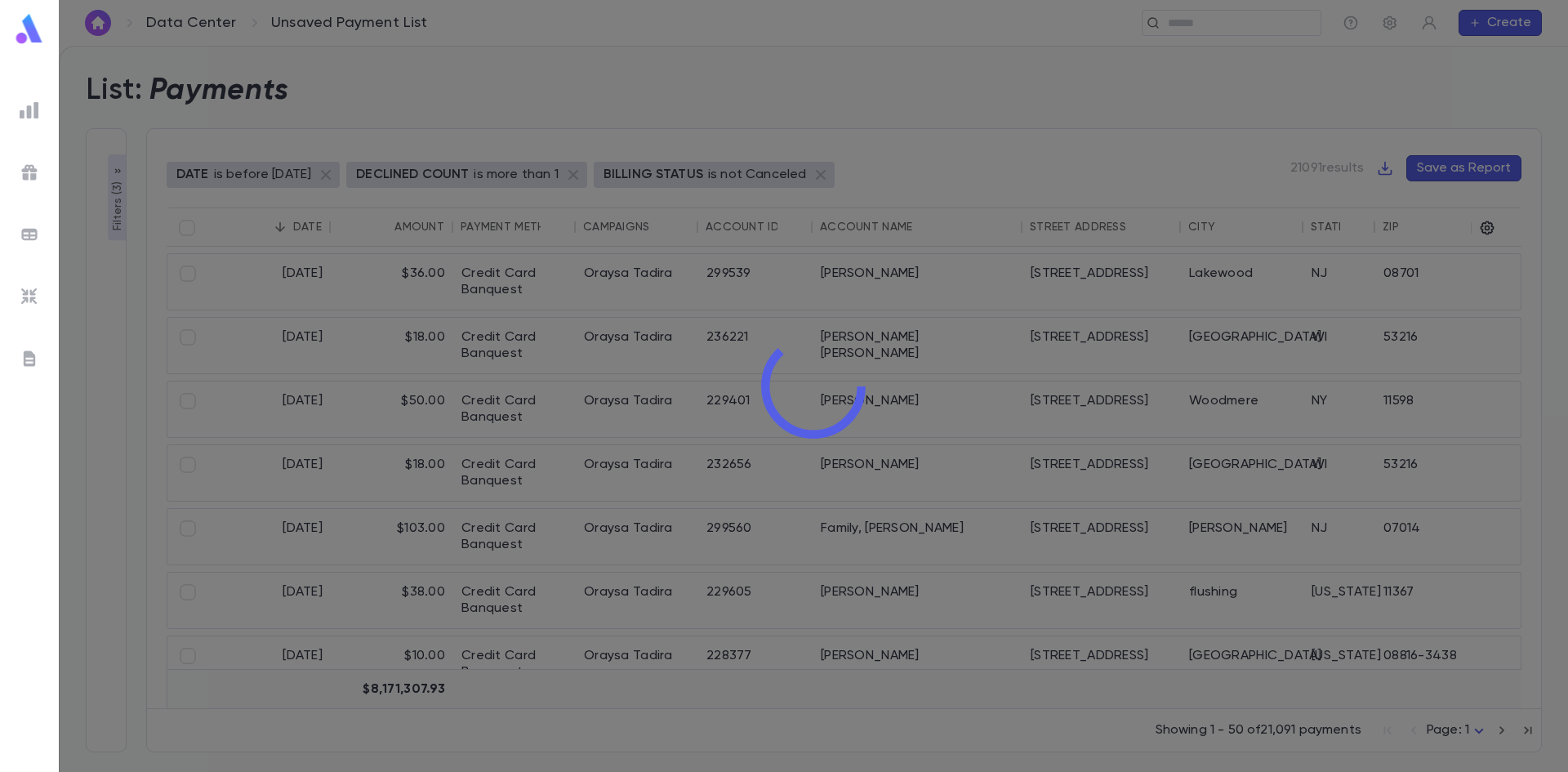
type input "********"
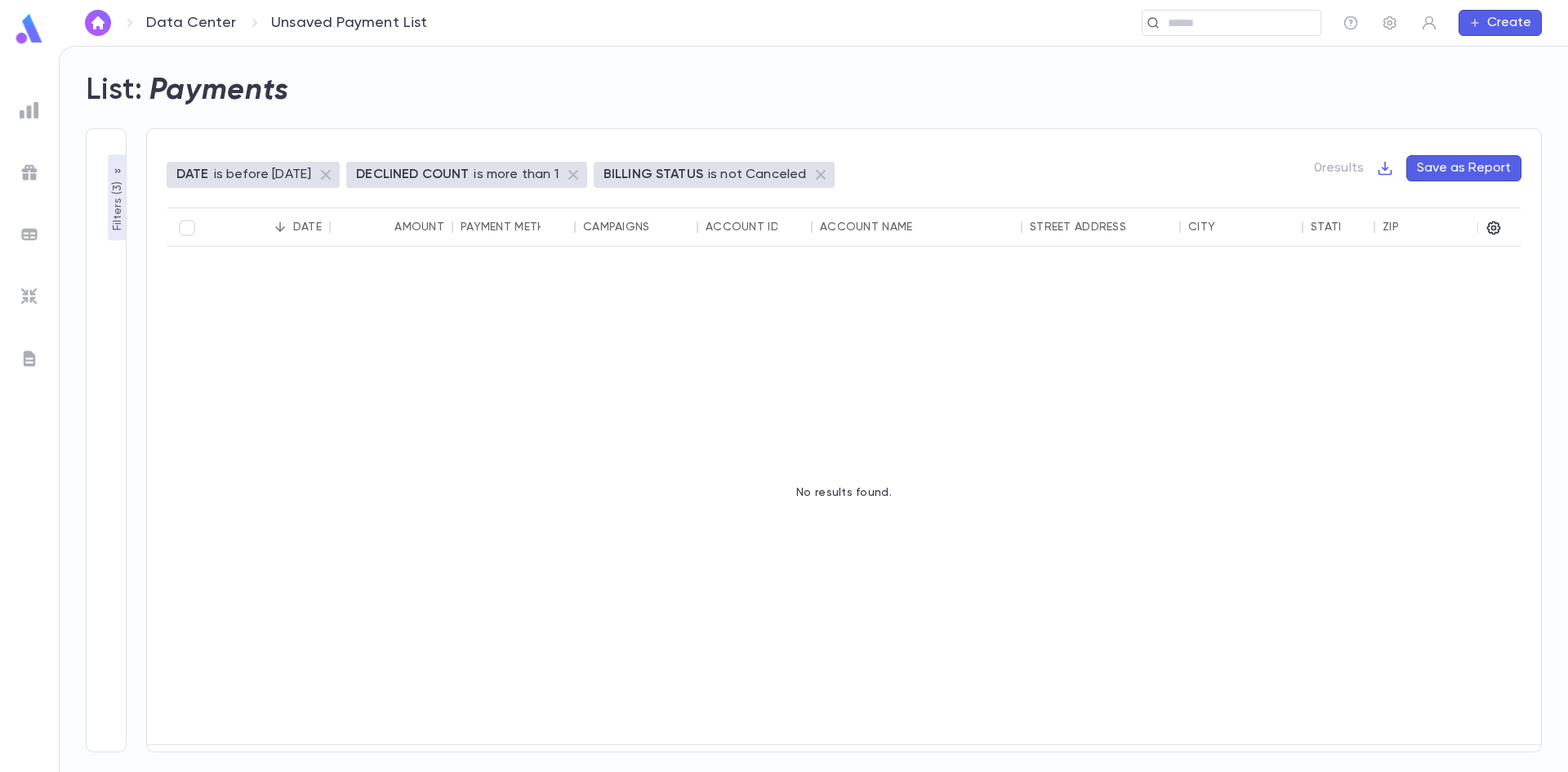
click at [117, 219] on p "Filters ( 3 )" at bounding box center [117, 204] width 17 height 53
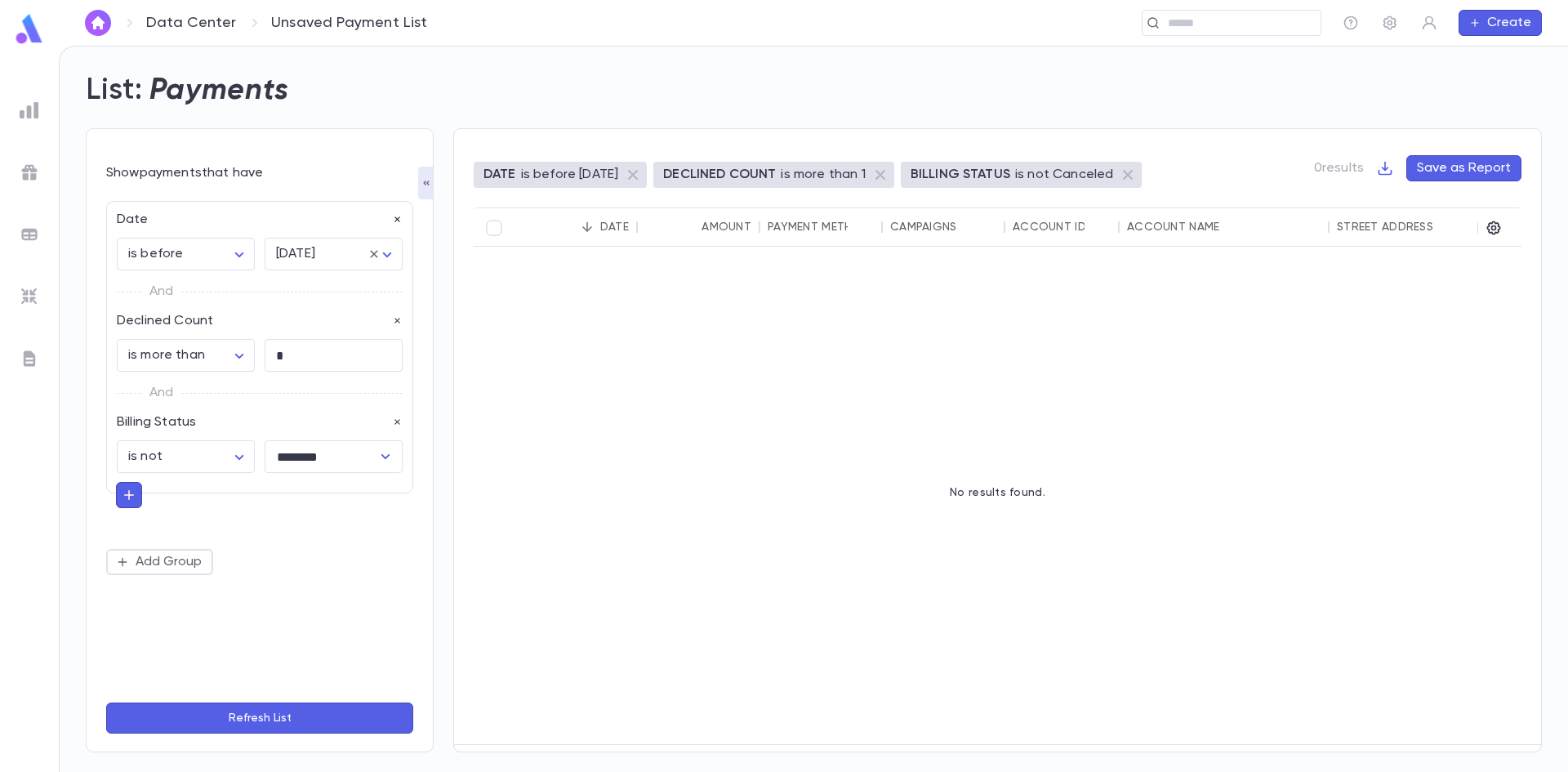
click at [397, 223] on icon "button" at bounding box center [398, 220] width 12 height 12
click at [292, 717] on button "Refresh List" at bounding box center [260, 717] width 308 height 31
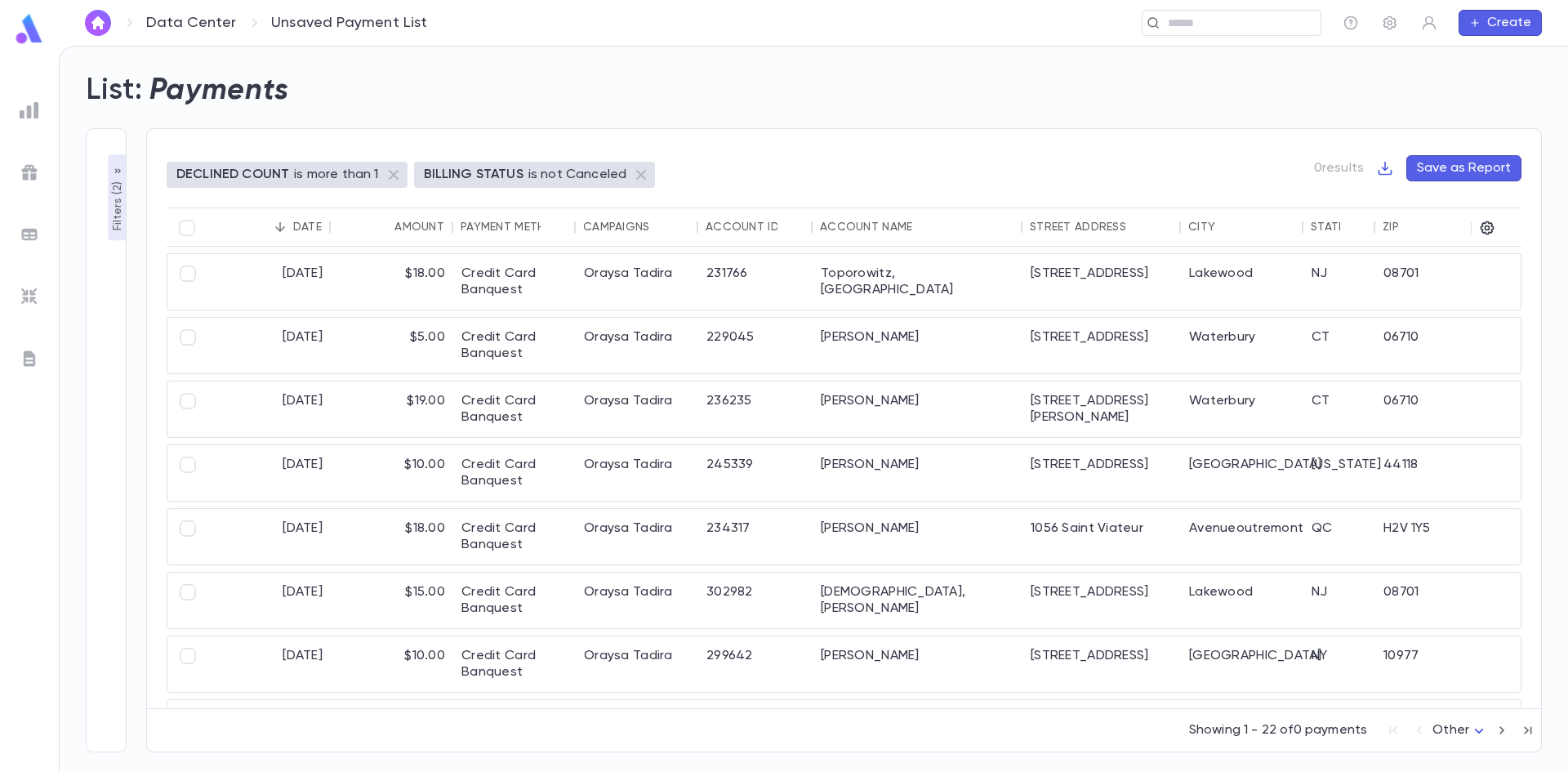
drag, startPoint x: 513, startPoint y: 709, endPoint x: 915, endPoint y: 709, distance: 402.0
click at [915, 709] on div "Showing 1 - 22 of 0 payments Other *" at bounding box center [845, 726] width 1394 height 36
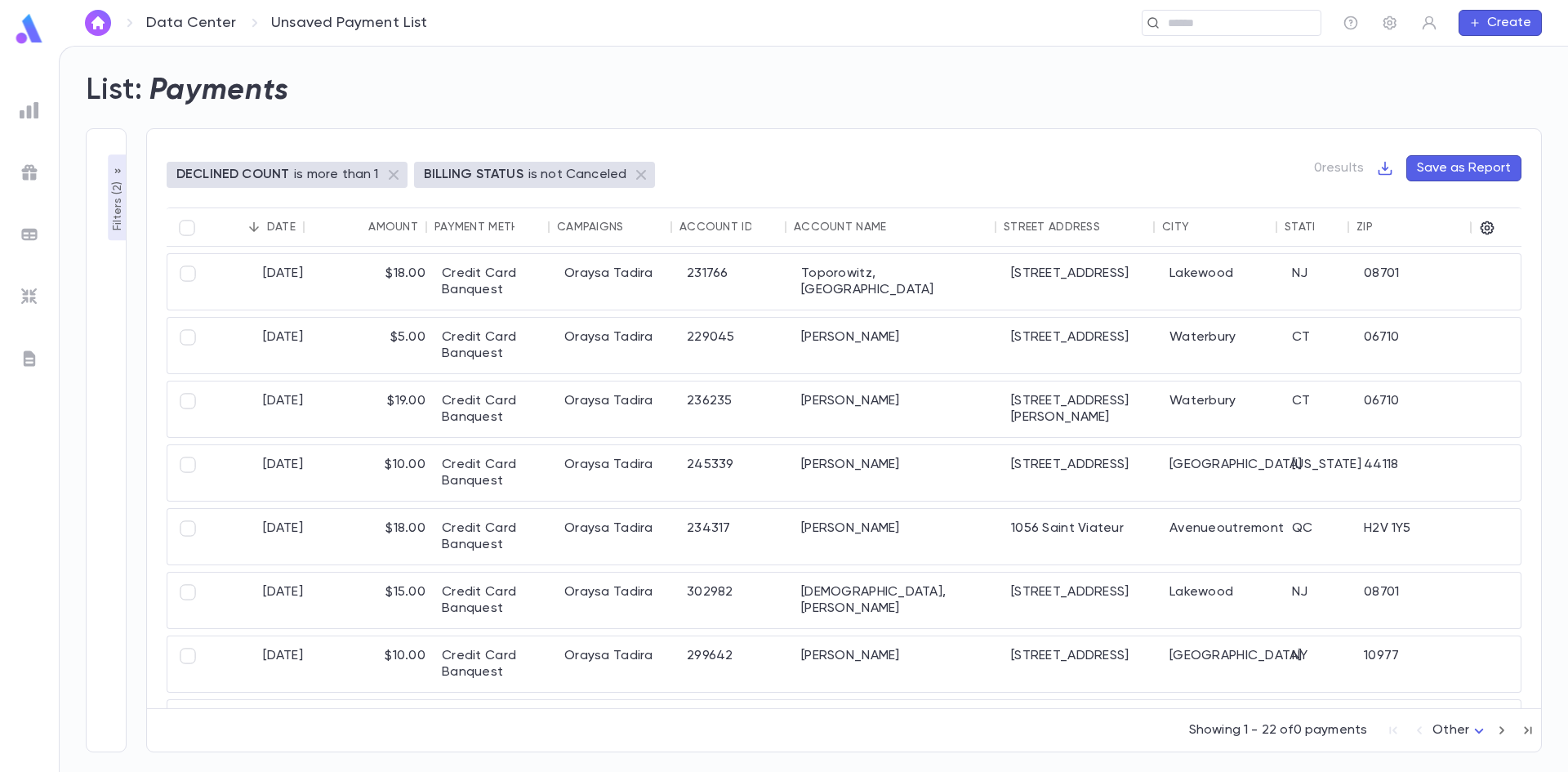
scroll to position [0, 0]
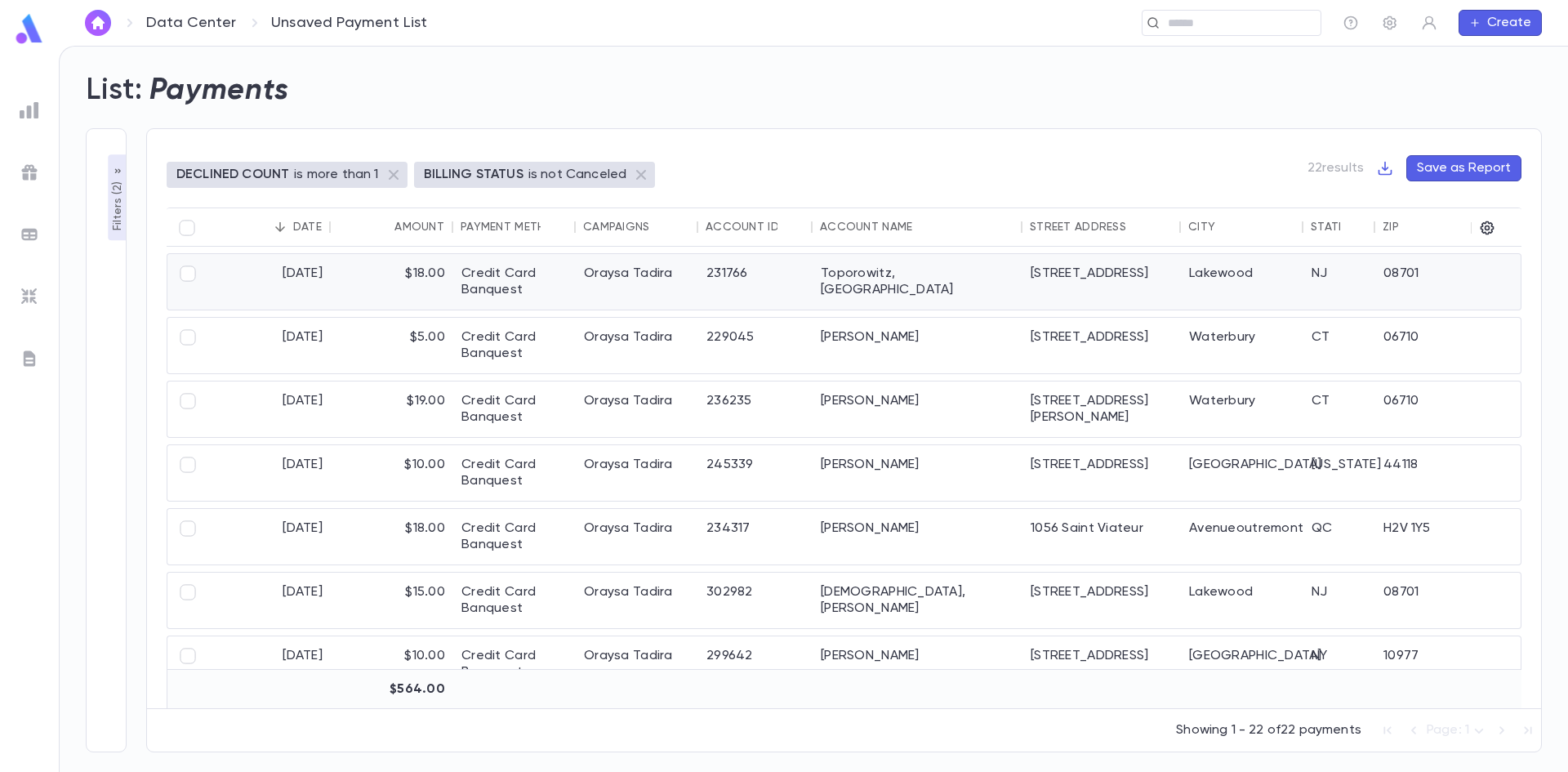
click at [402, 294] on div "$18.00" at bounding box center [392, 281] width 122 height 56
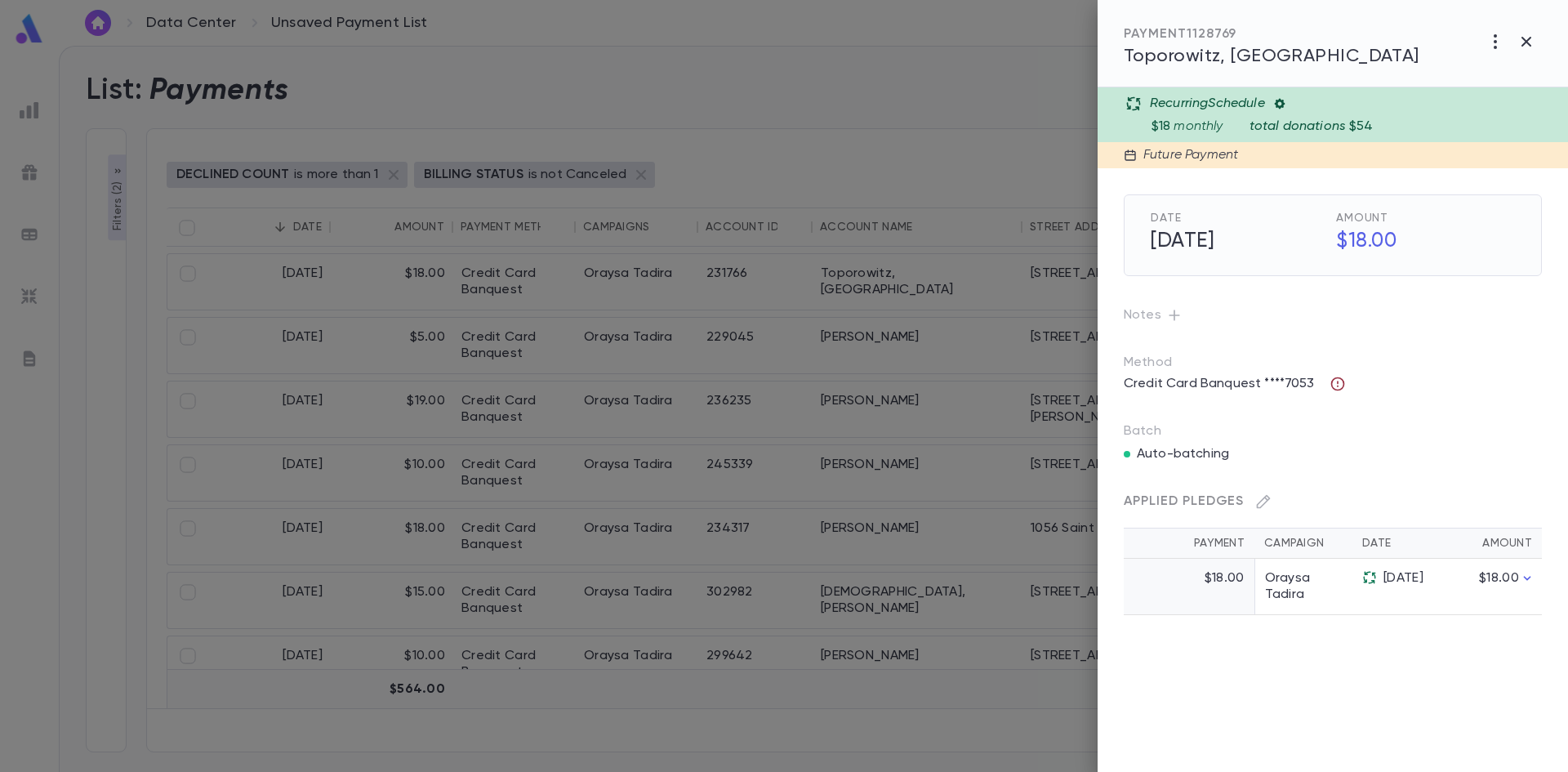
click at [1333, 392] on button "button" at bounding box center [1338, 384] width 26 height 26
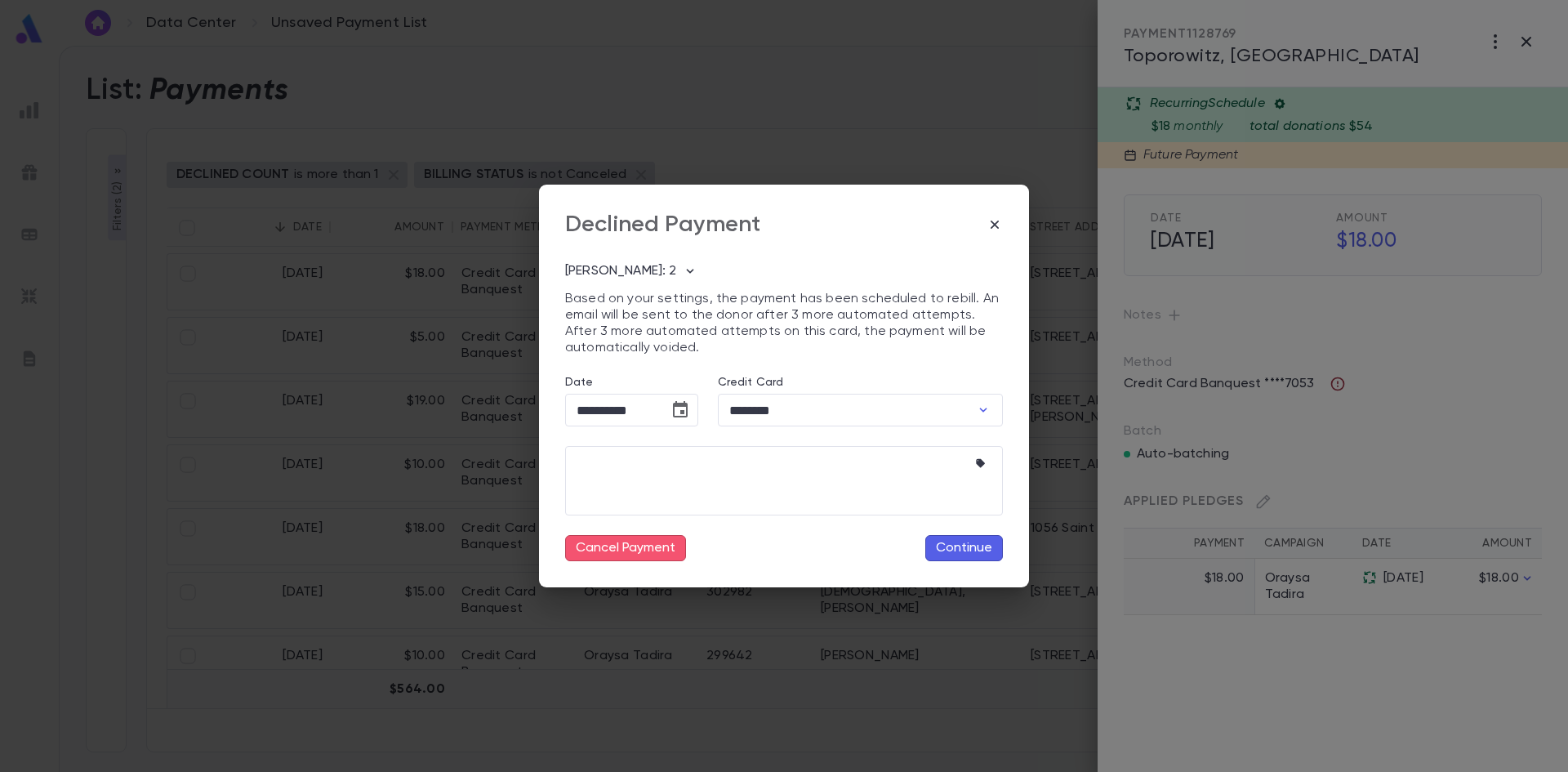
click at [1333, 392] on div "**********" at bounding box center [784, 386] width 1568 height 772
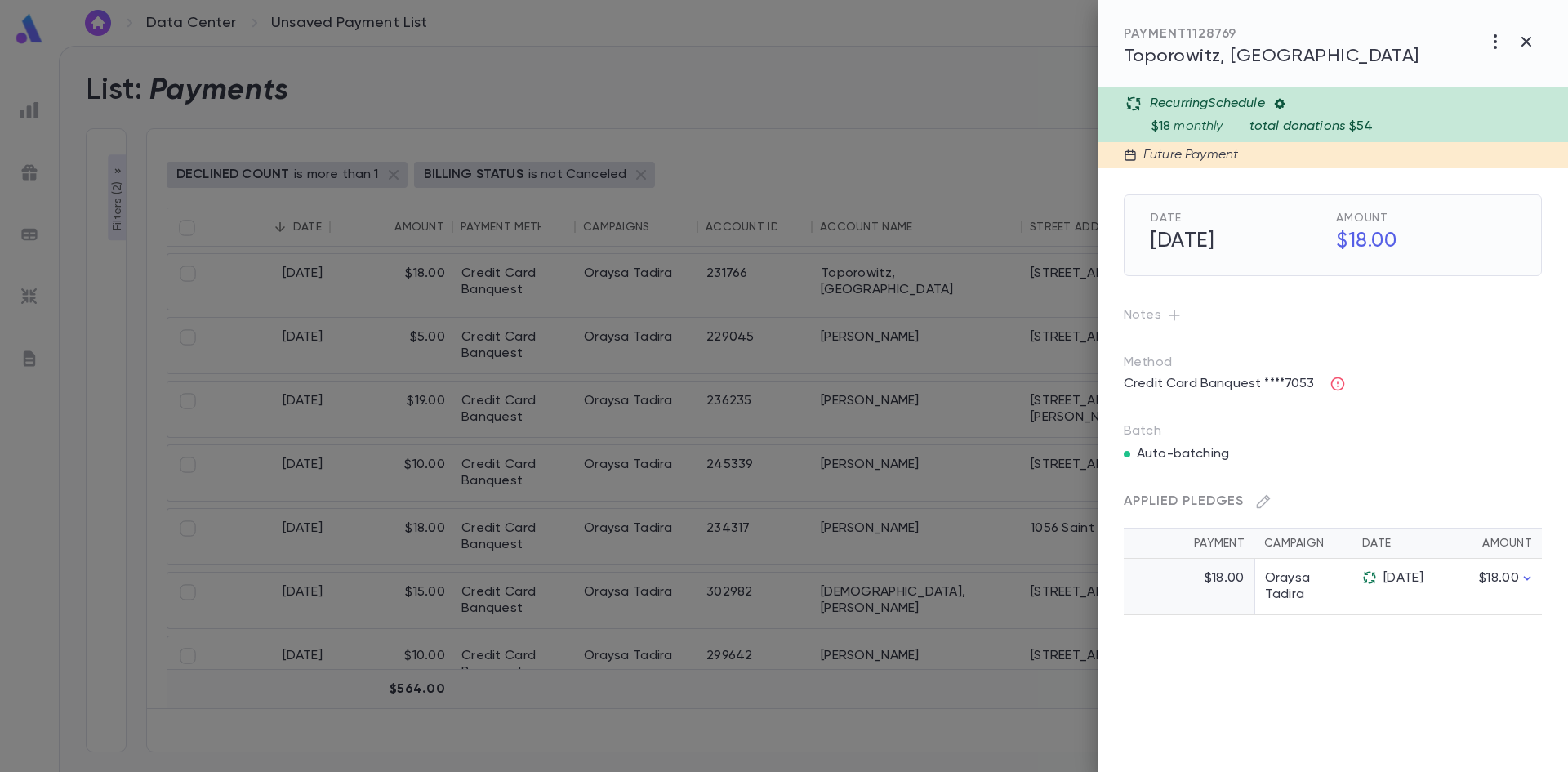
click at [689, 349] on div at bounding box center [784, 386] width 1568 height 772
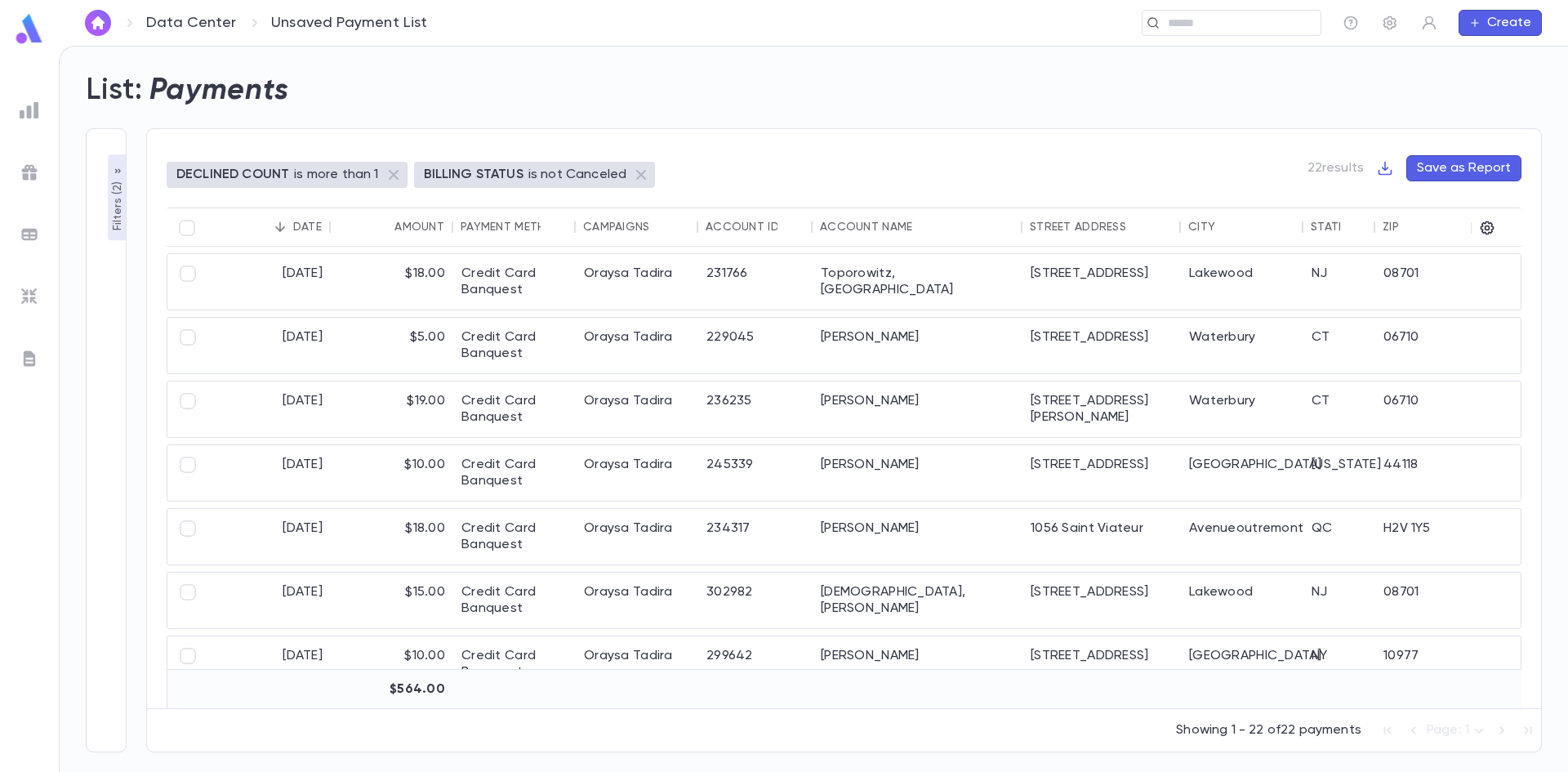
drag, startPoint x: 708, startPoint y: 708, endPoint x: 1285, endPoint y: 715, distance: 577.0
click at [1285, 715] on div "Showing 1 - 22 of 22 payments Page: 1 *" at bounding box center [845, 726] width 1394 height 37
click at [1495, 226] on icon "button" at bounding box center [1487, 227] width 17 height 17
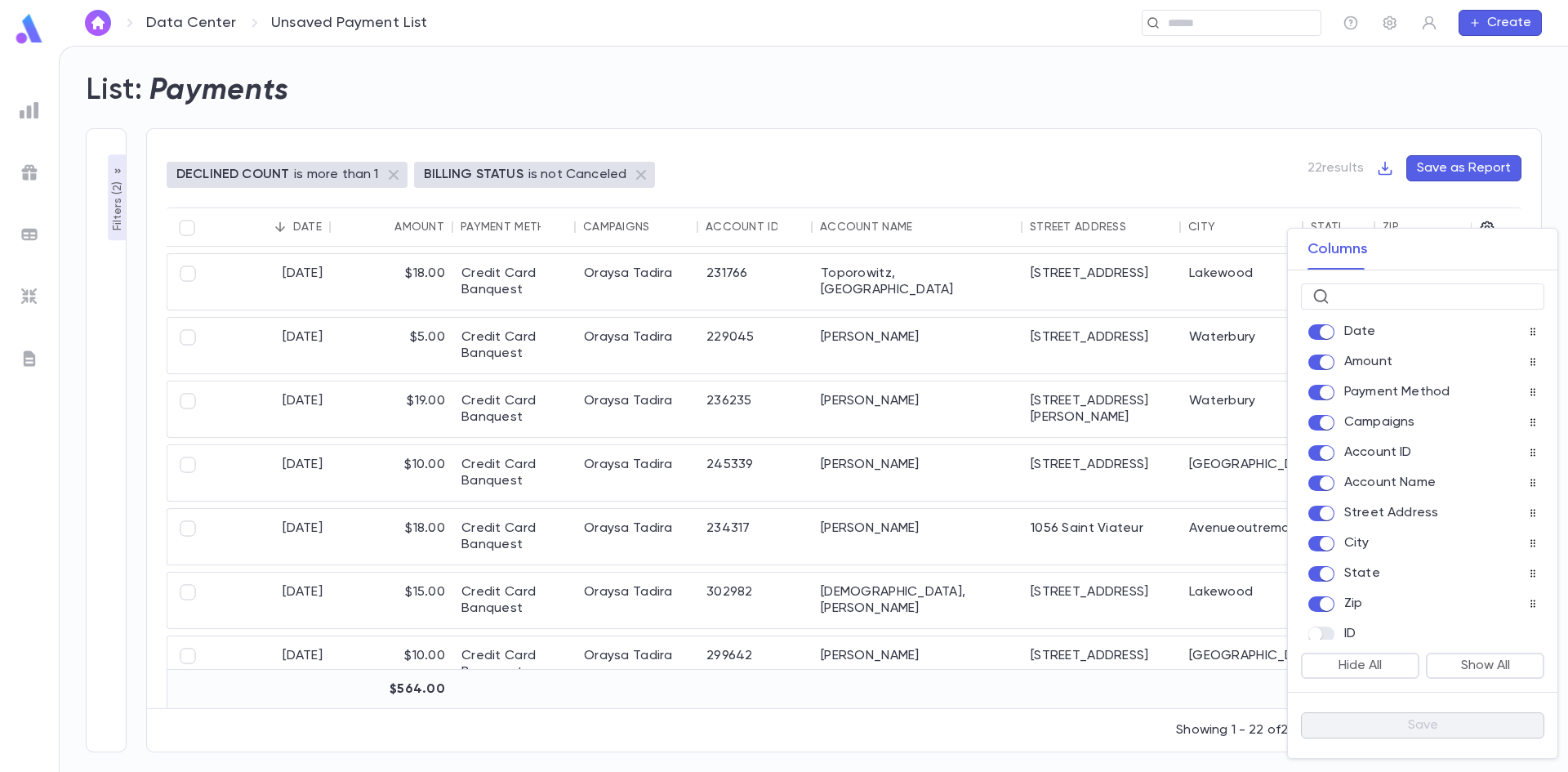
click at [1102, 142] on div at bounding box center [784, 386] width 1568 height 772
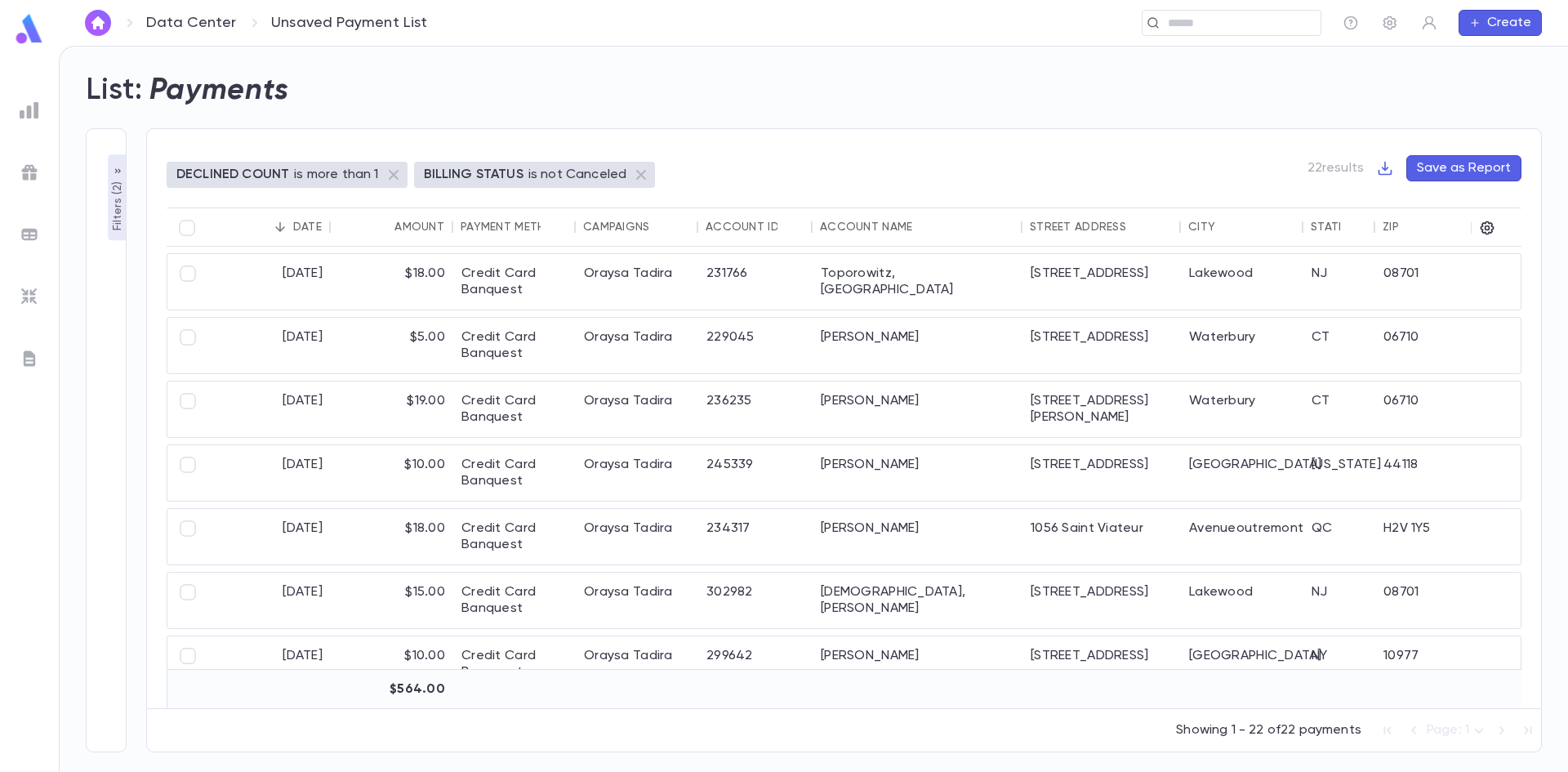
click at [122, 202] on p "Filters ( 2 )" at bounding box center [117, 204] width 17 height 53
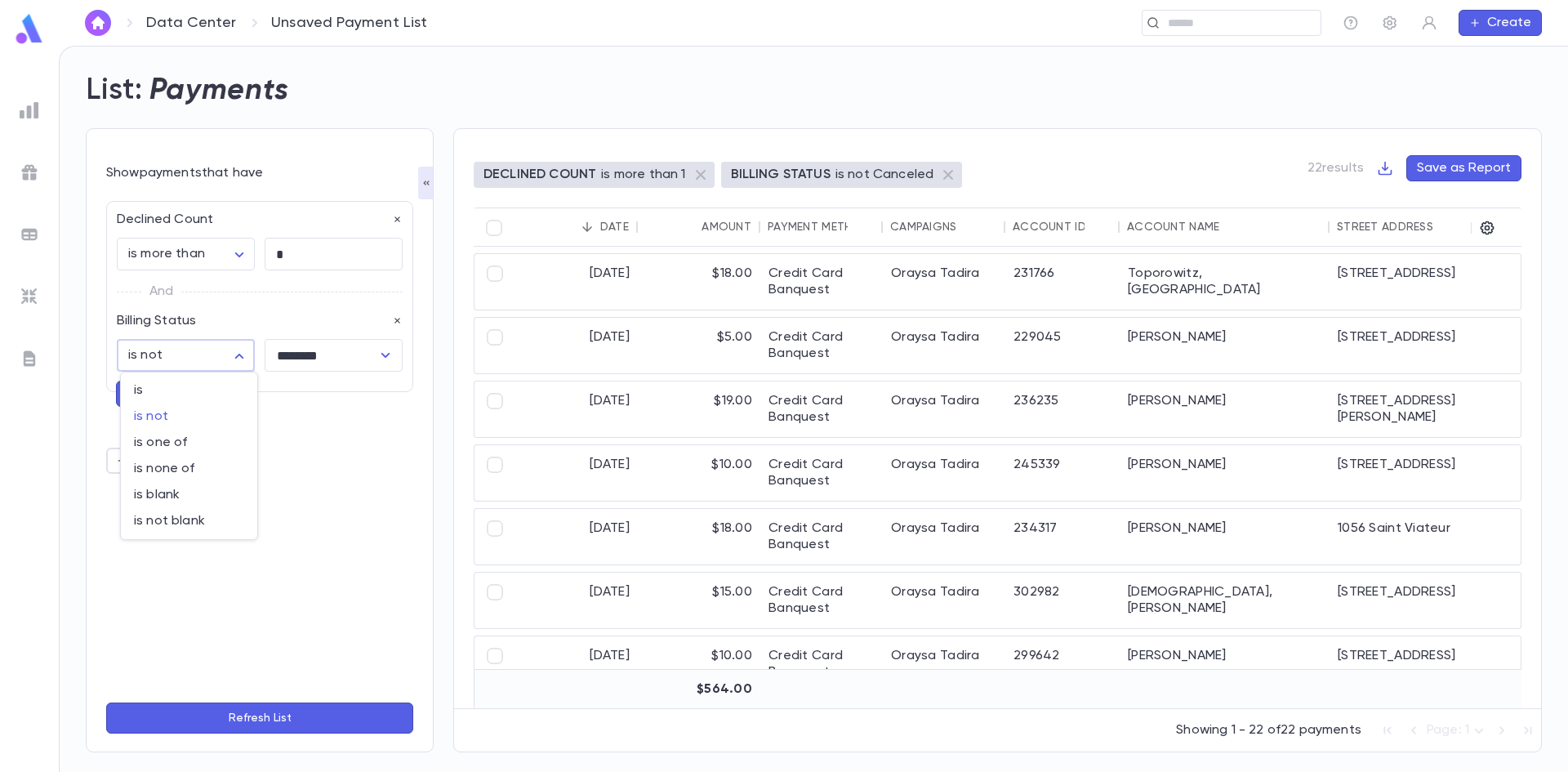
click at [207, 355] on body "**********" at bounding box center [784, 409] width 1568 height 726
click at [186, 464] on span "is none of" at bounding box center [188, 468] width 110 height 17
type input "*****"
click at [315, 356] on div "Canceled" at bounding box center [308, 354] width 61 height 19
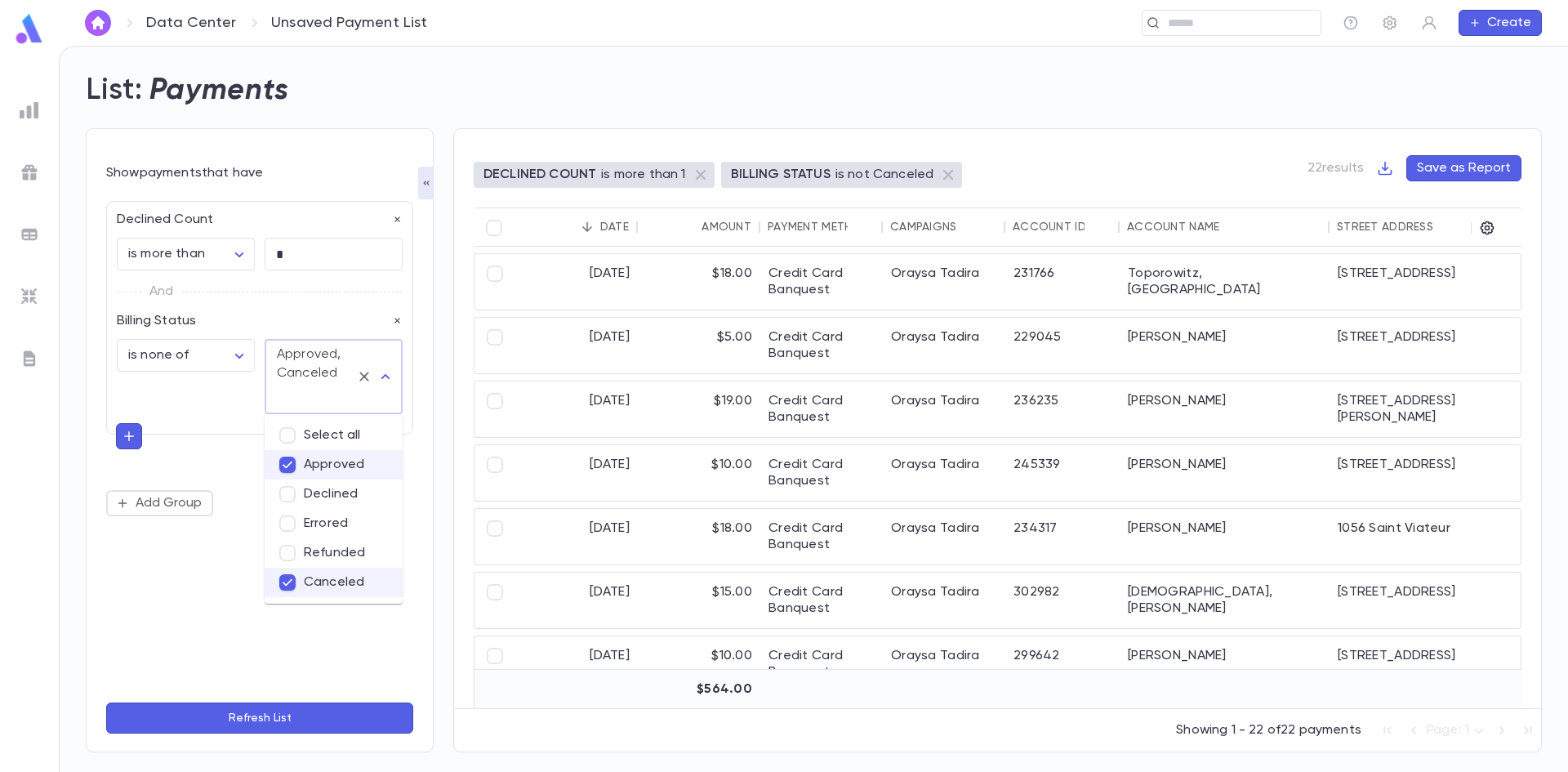
click at [187, 621] on div "**********" at bounding box center [260, 440] width 308 height 498
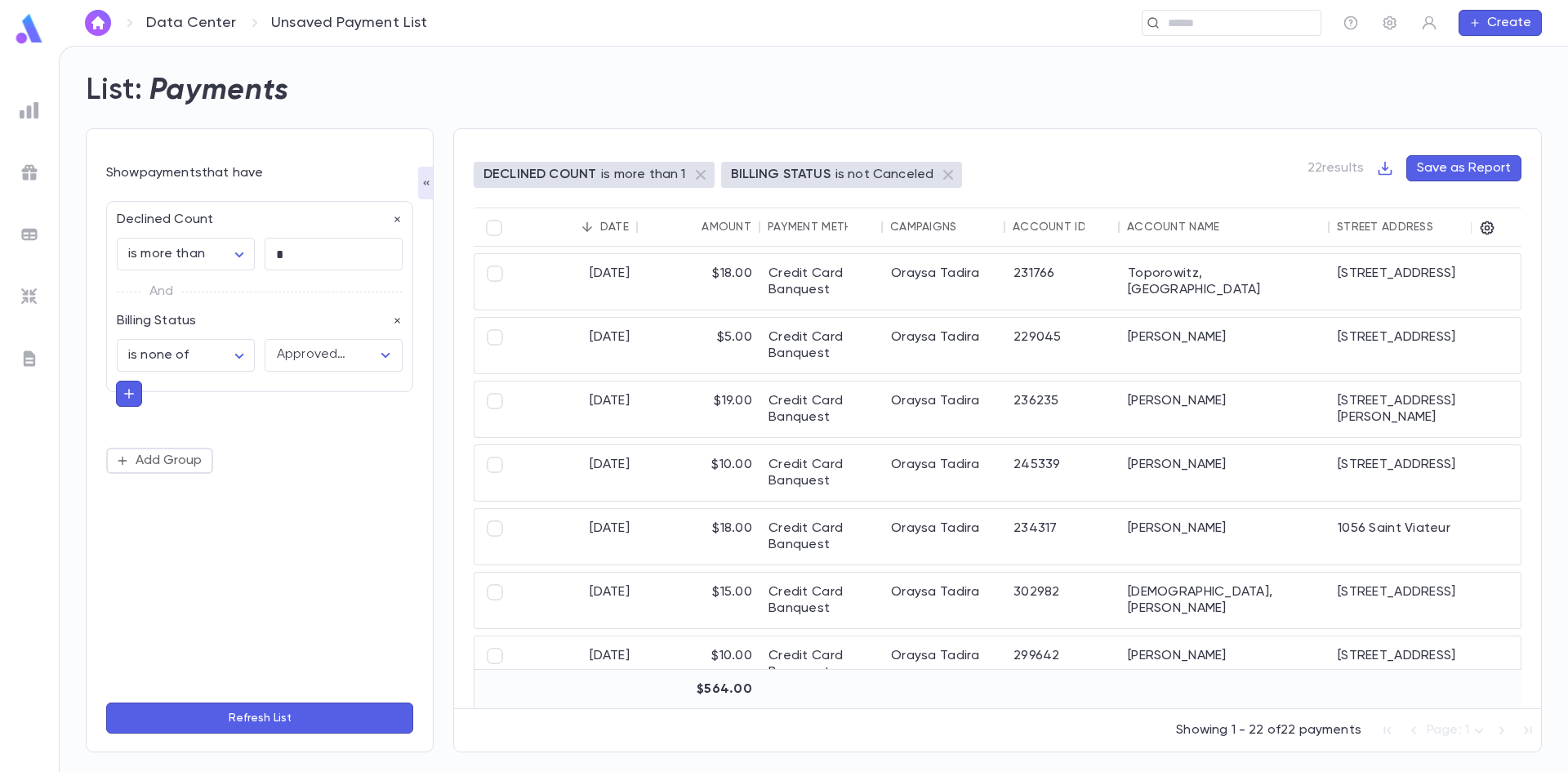
click at [262, 726] on button "Refresh List" at bounding box center [260, 717] width 308 height 31
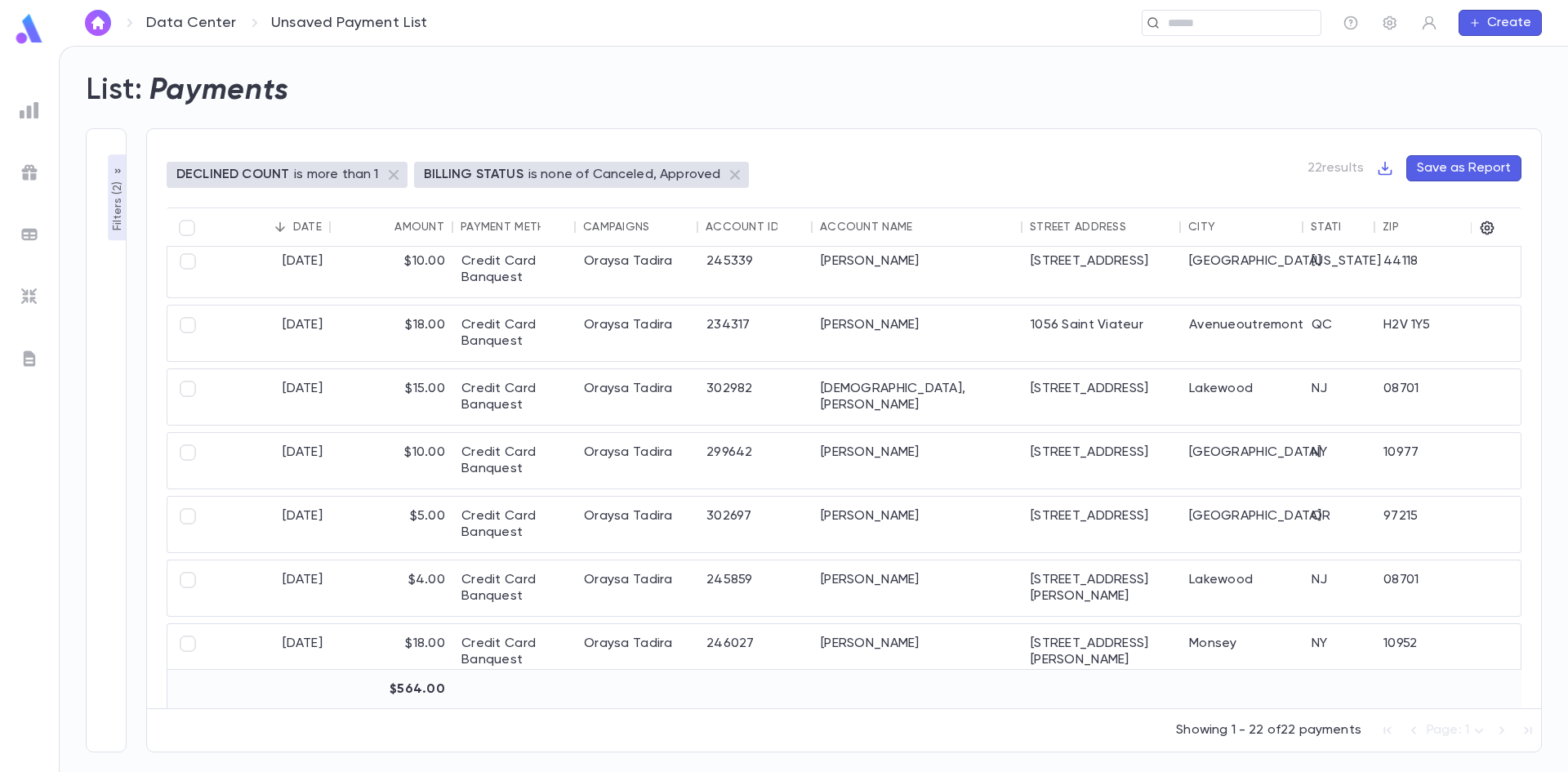
scroll to position [29, 0]
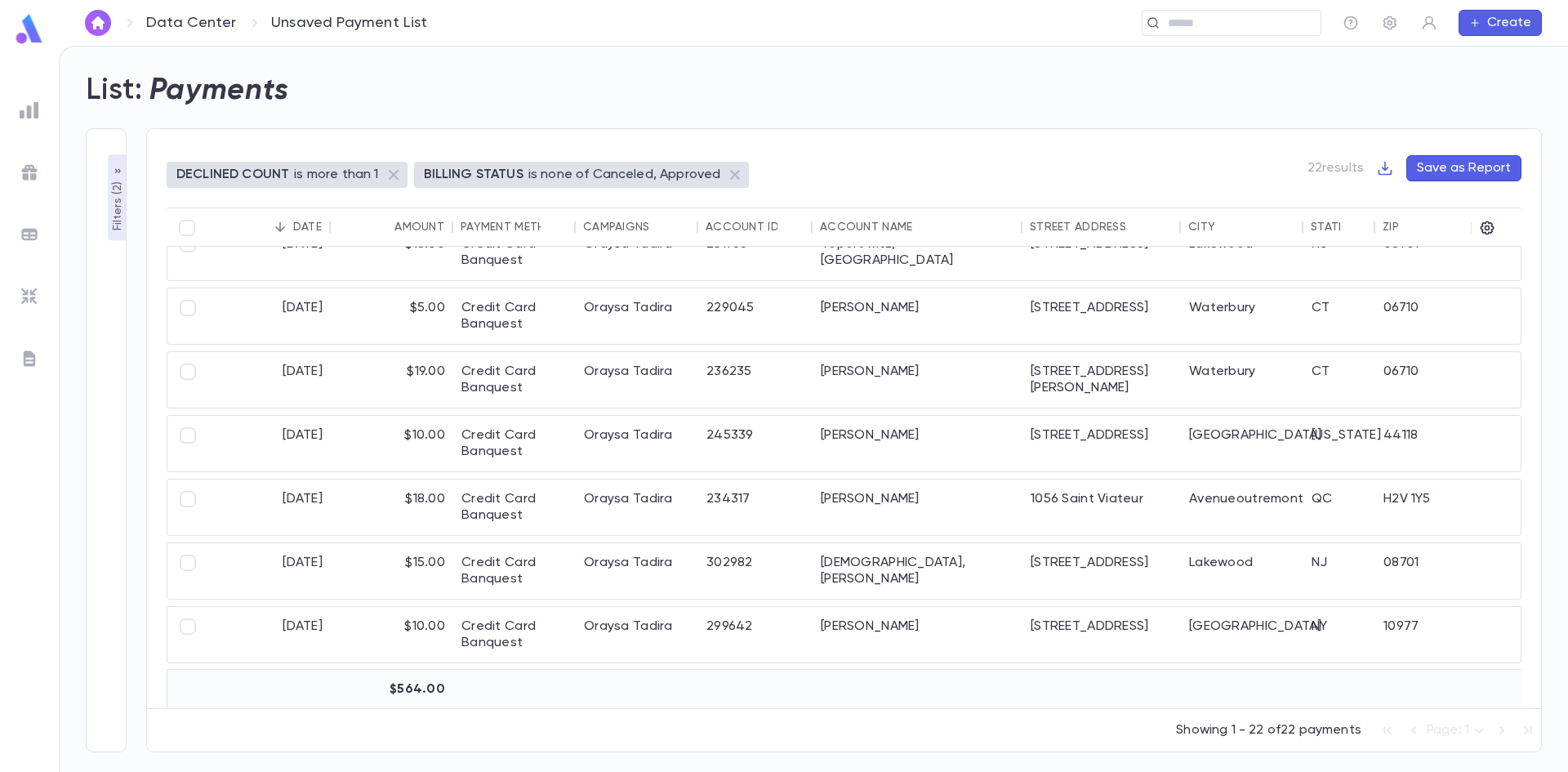
click at [112, 186] on p "Filters ( 2 )" at bounding box center [117, 204] width 17 height 53
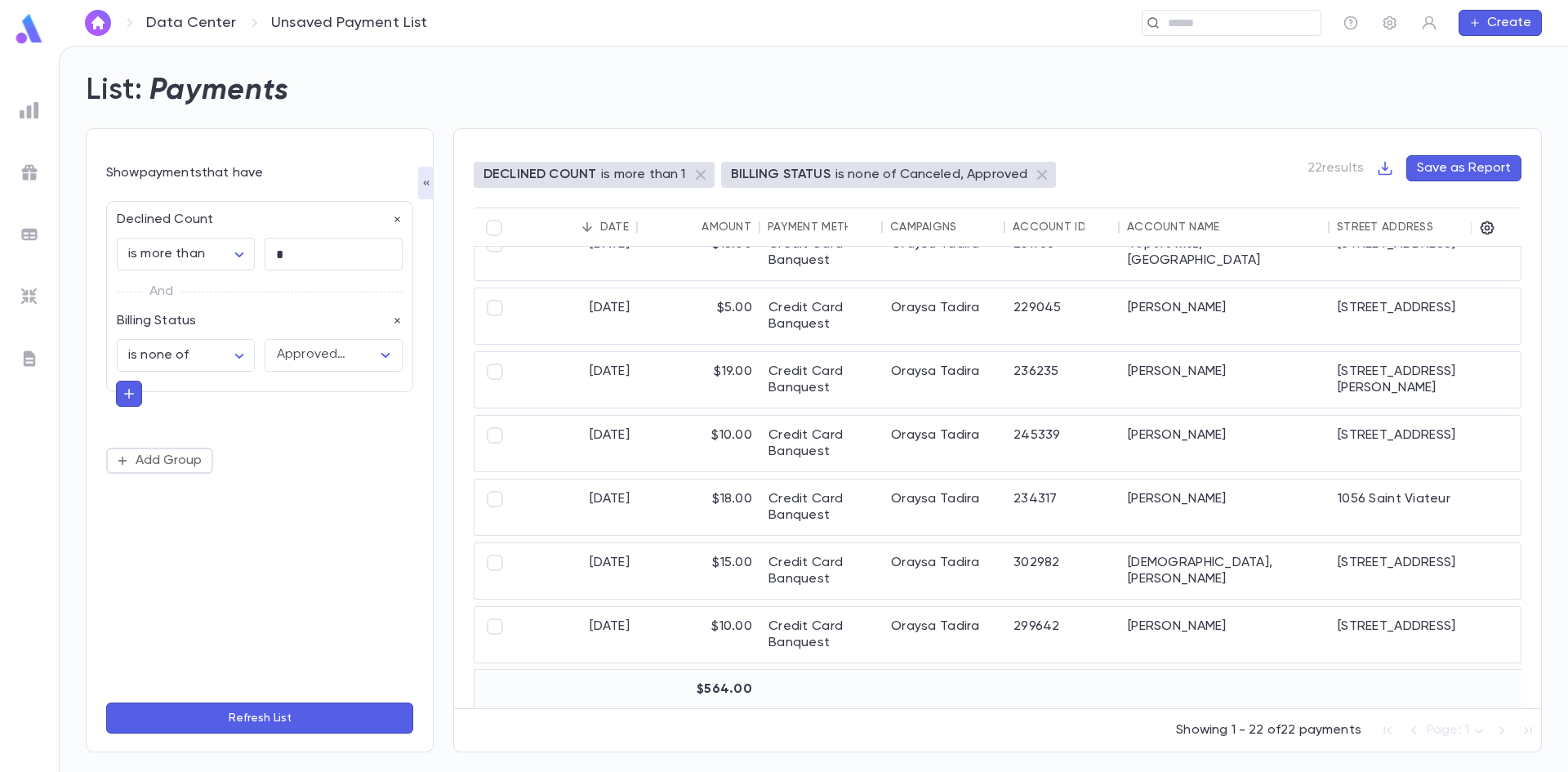
click at [1014, 60] on div "List: Payments" at bounding box center [805, 80] width 1476 height 56
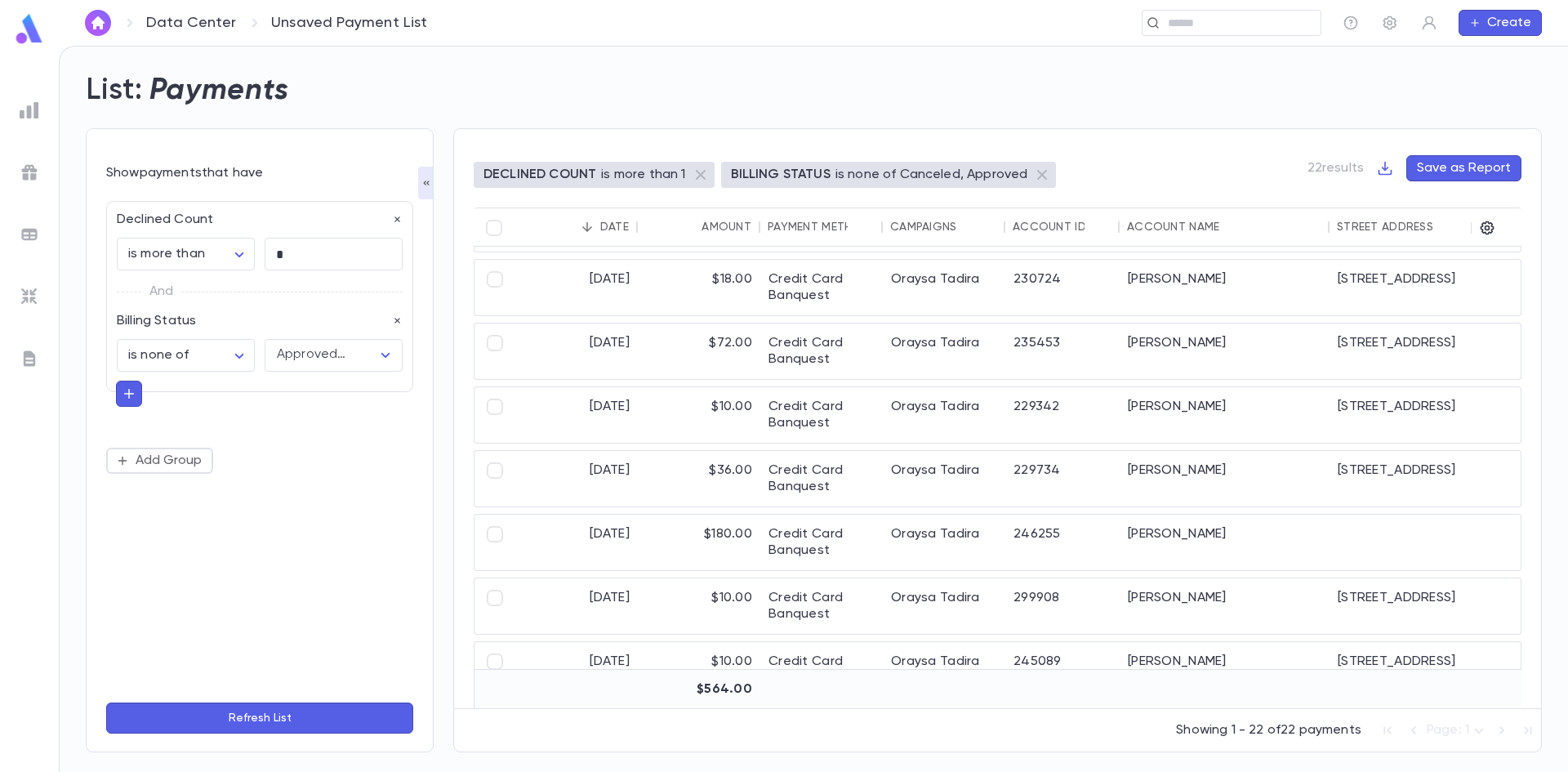
scroll to position [682, 0]
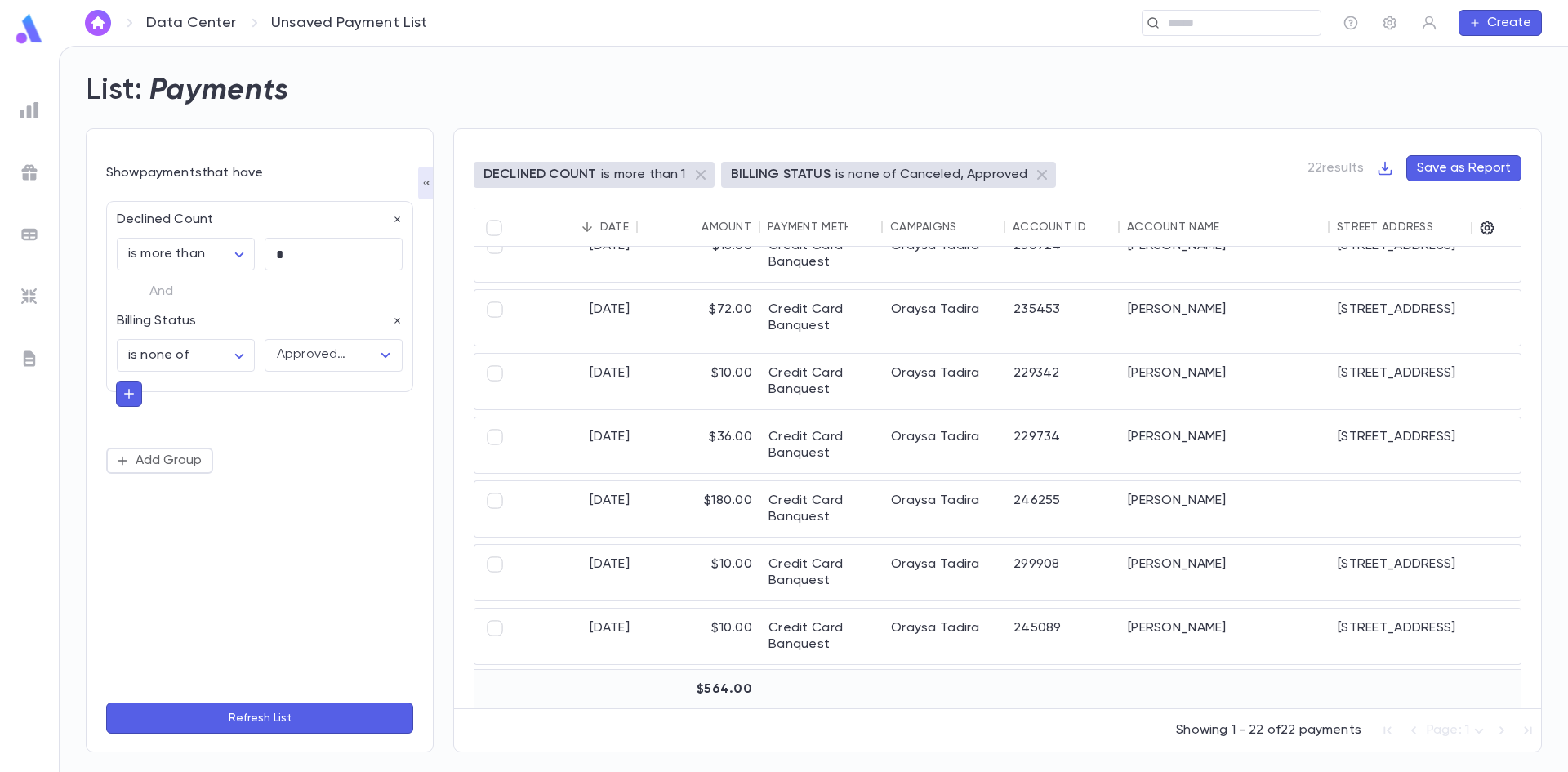
click at [348, 508] on div "**********" at bounding box center [260, 440] width 308 height 498
click at [208, 20] on link "Data Center" at bounding box center [191, 22] width 90 height 18
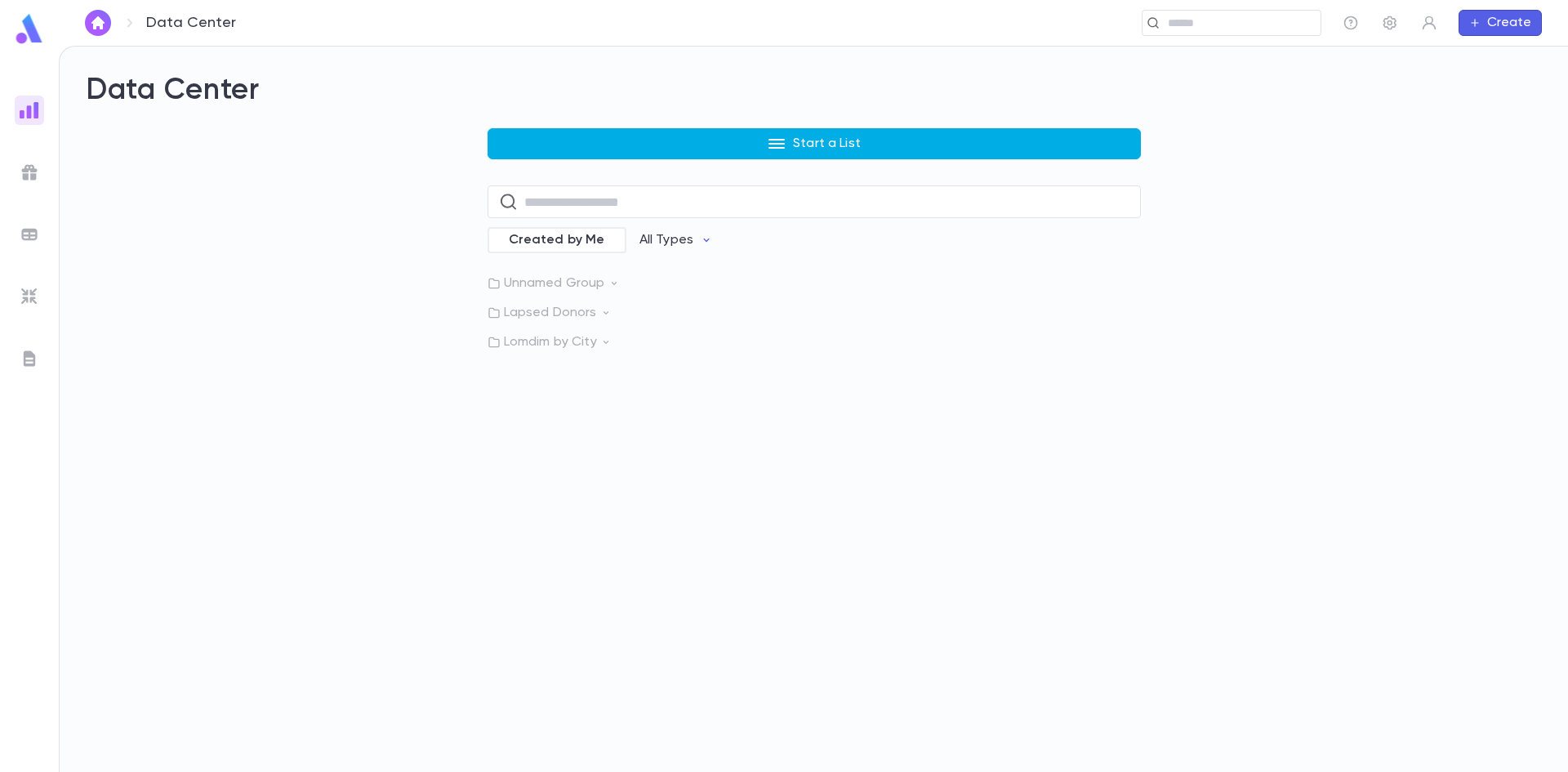
click at [726, 134] on button "Start a List" at bounding box center [813, 143] width 653 height 31
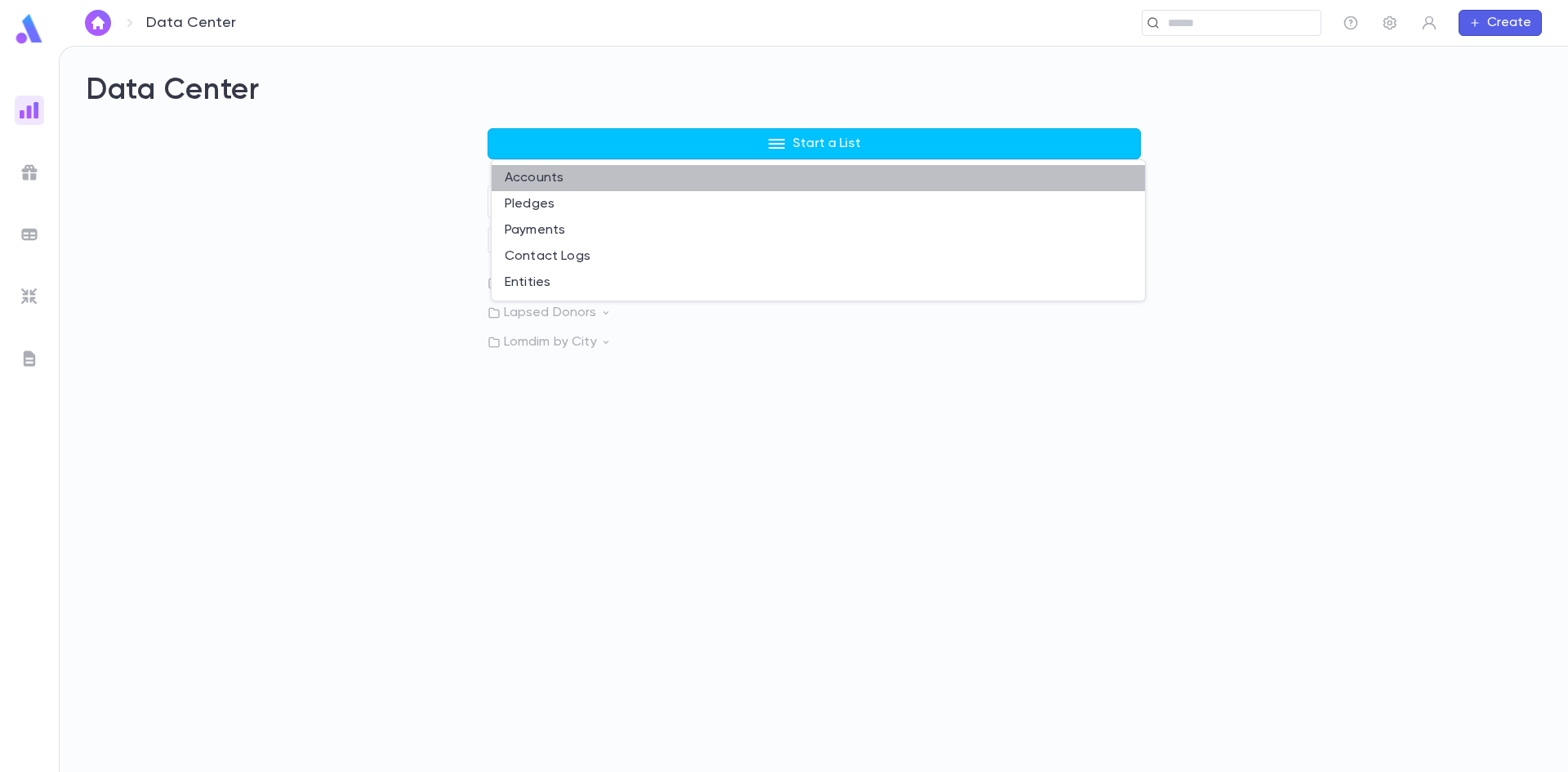
click at [544, 183] on li "Accounts" at bounding box center [818, 178] width 653 height 26
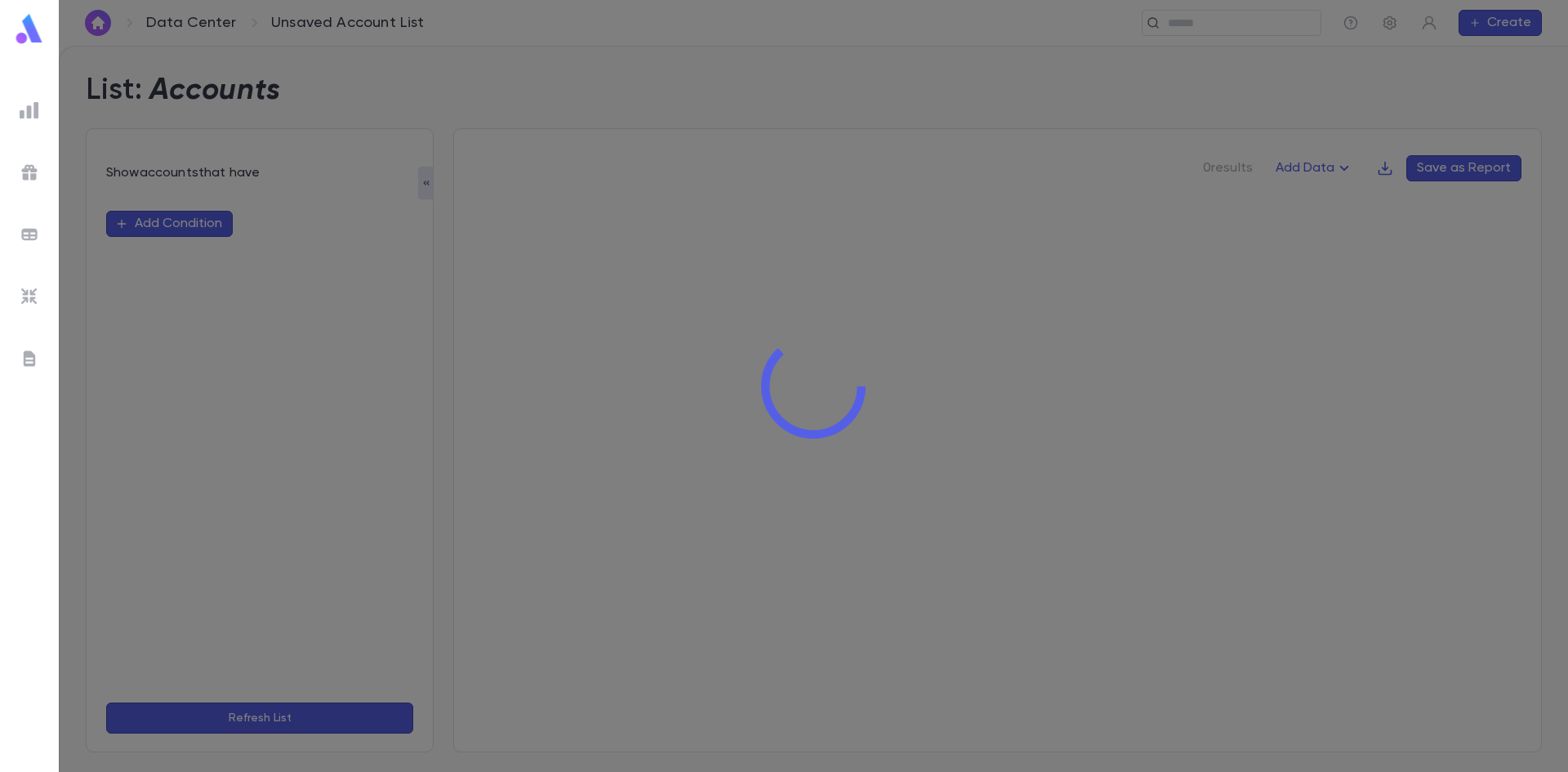
click at [202, 33] on div at bounding box center [813, 386] width 1509 height 772
drag, startPoint x: 197, startPoint y: 16, endPoint x: 100, endPoint y: 2, distance: 98.0
click at [188, 15] on div at bounding box center [813, 386] width 1509 height 772
click at [182, 21] on div at bounding box center [813, 386] width 1509 height 772
click at [372, 27] on div at bounding box center [813, 386] width 1509 height 772
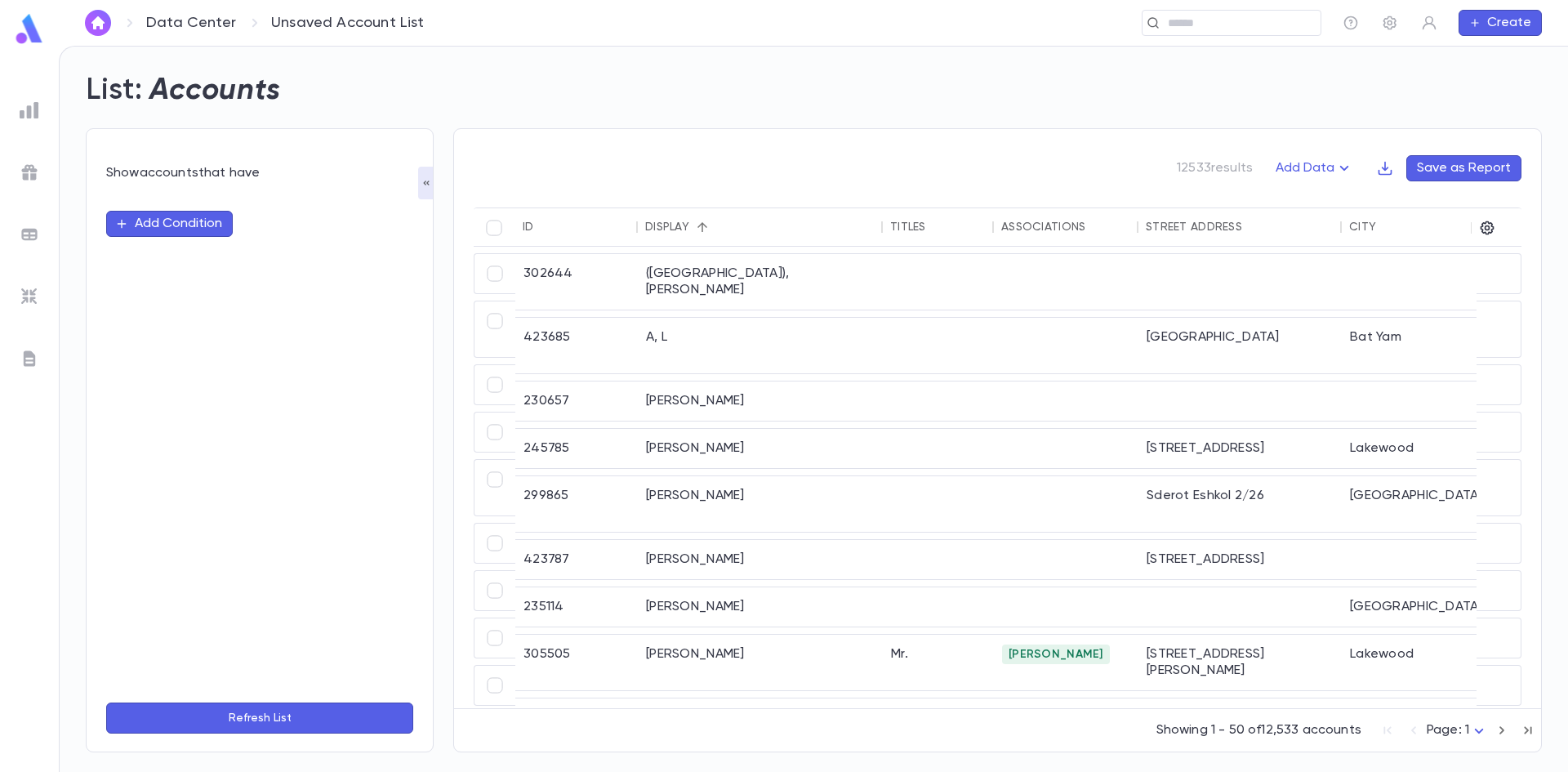
click at [177, 23] on link "Data Center" at bounding box center [191, 22] width 90 height 18
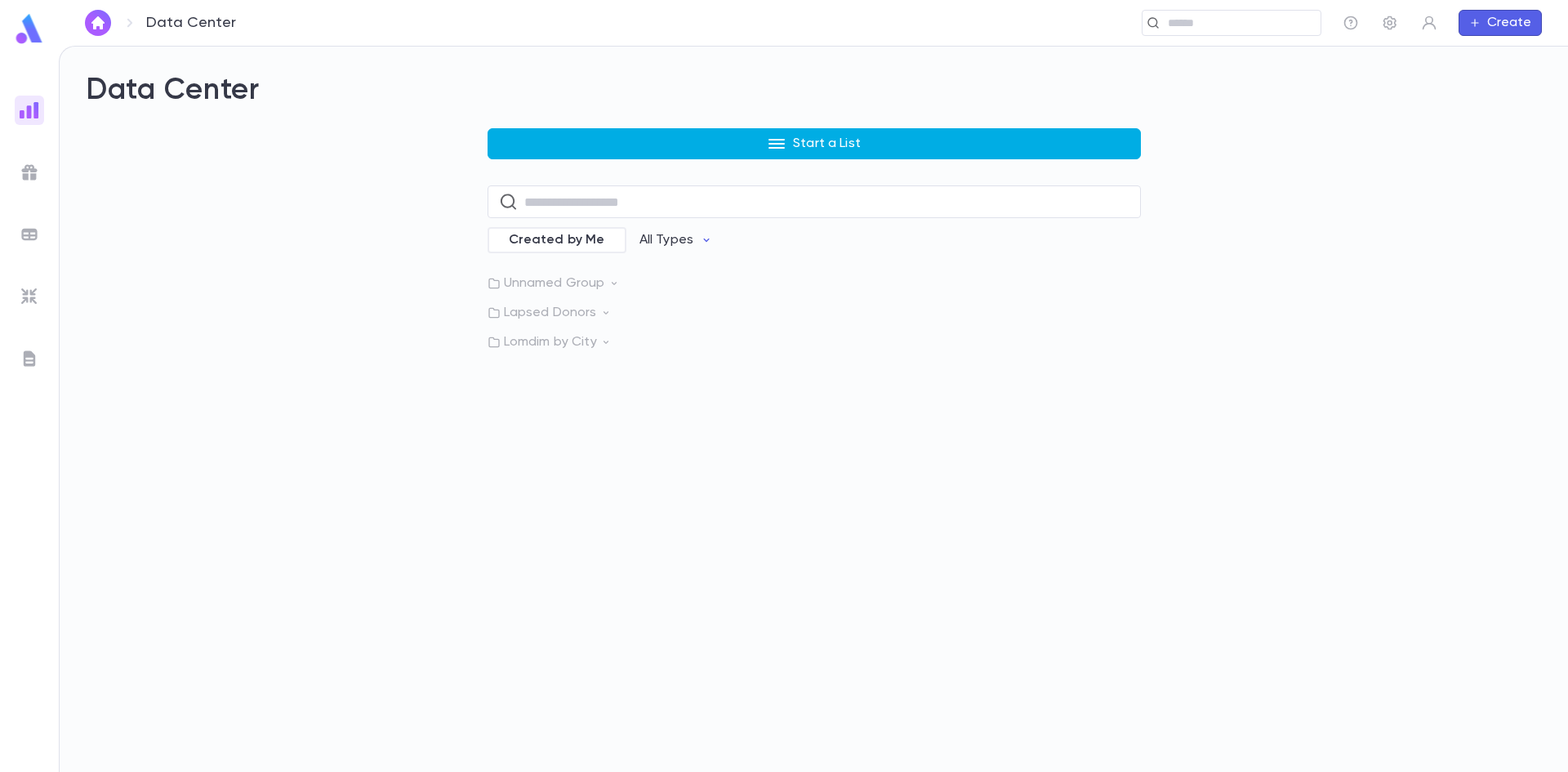
click at [646, 133] on button "Start a List" at bounding box center [813, 143] width 653 height 31
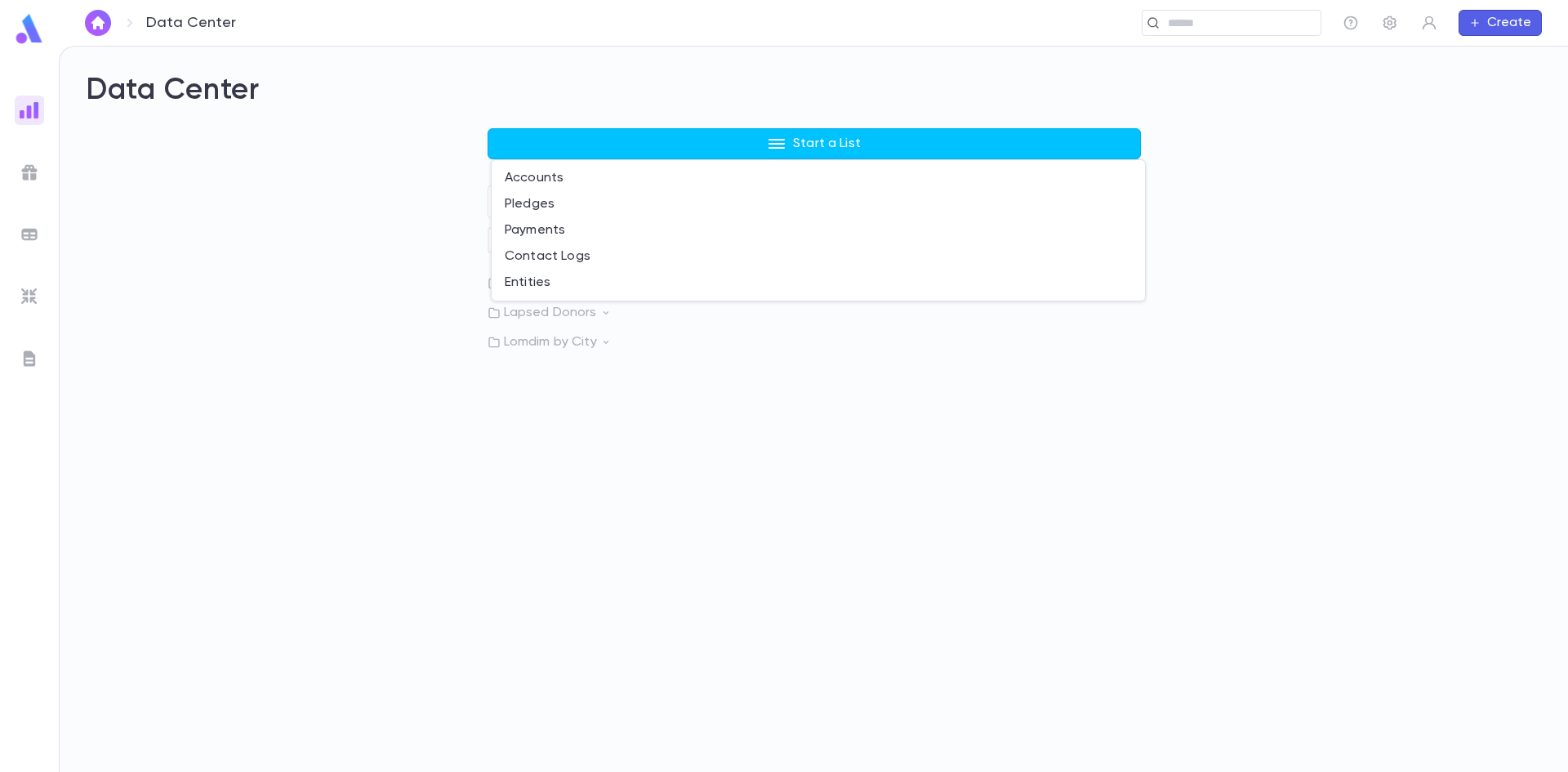
drag, startPoint x: 545, startPoint y: 488, endPoint x: 560, endPoint y: 423, distance: 66.7
click at [545, 483] on div at bounding box center [784, 386] width 1568 height 772
click at [612, 288] on icon at bounding box center [614, 283] width 12 height 12
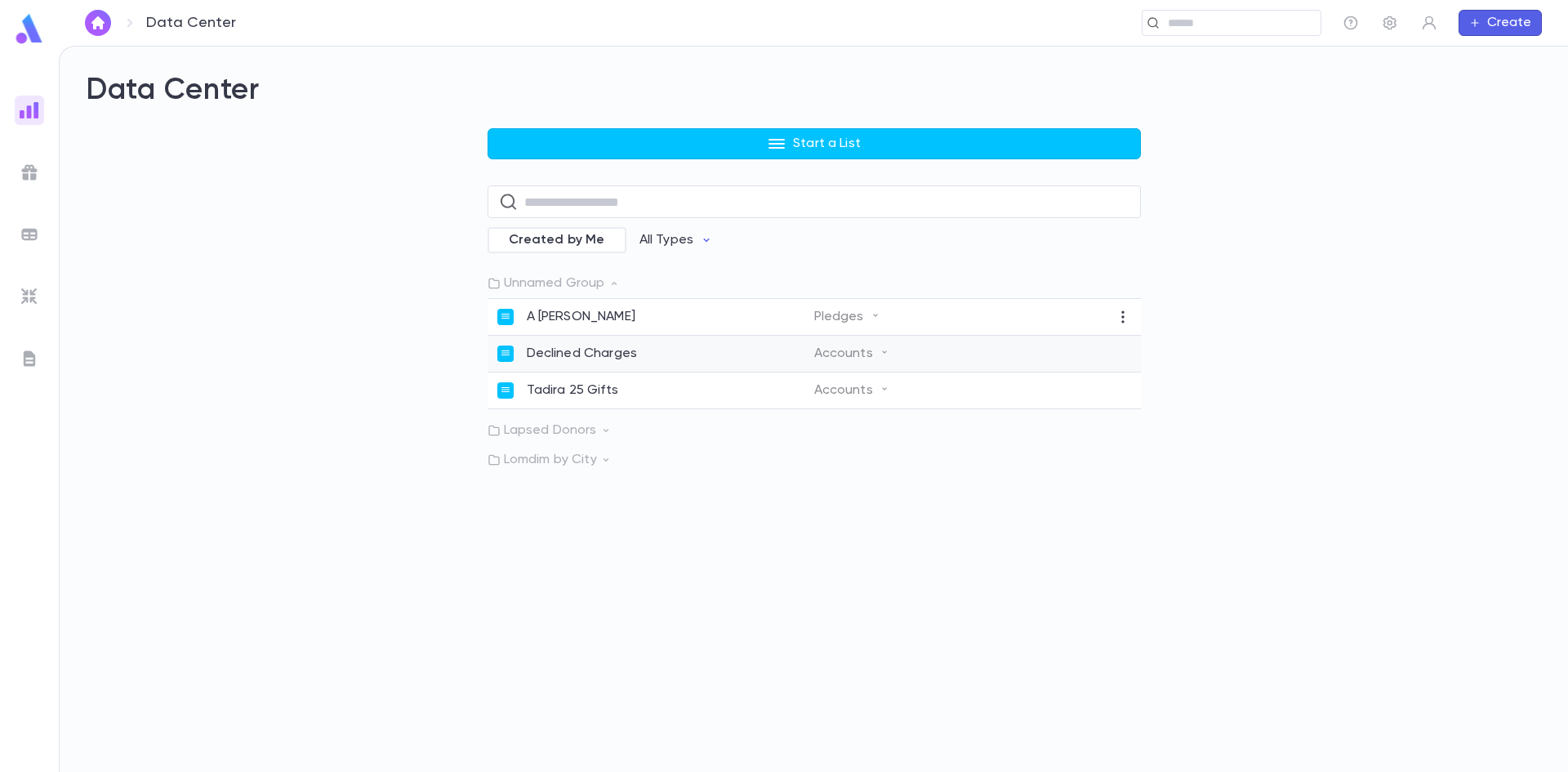
click at [577, 345] on div "Declined Charges Accounts" at bounding box center [813, 354] width 653 height 37
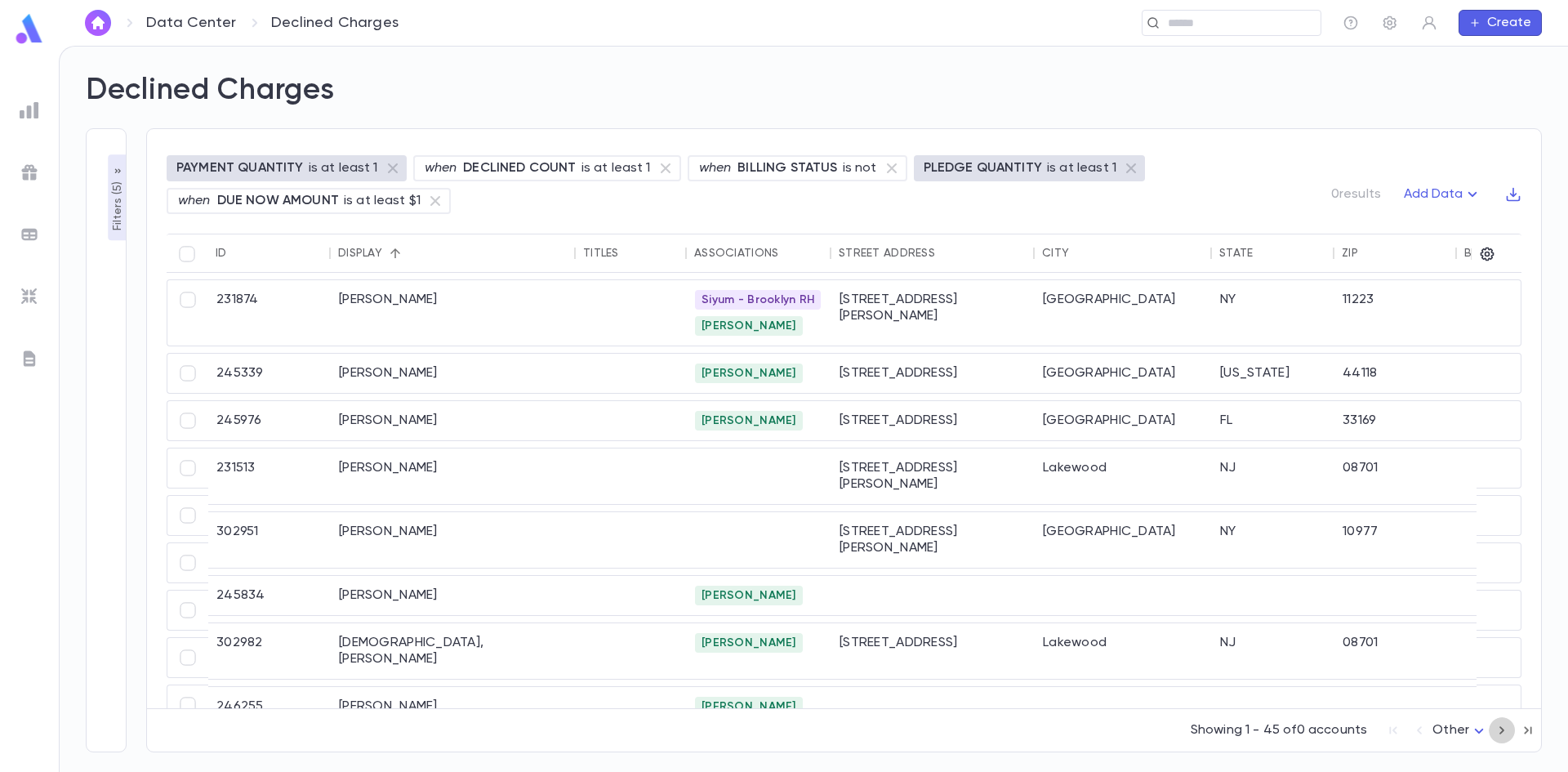
click at [1506, 728] on icon "button" at bounding box center [1502, 730] width 18 height 20
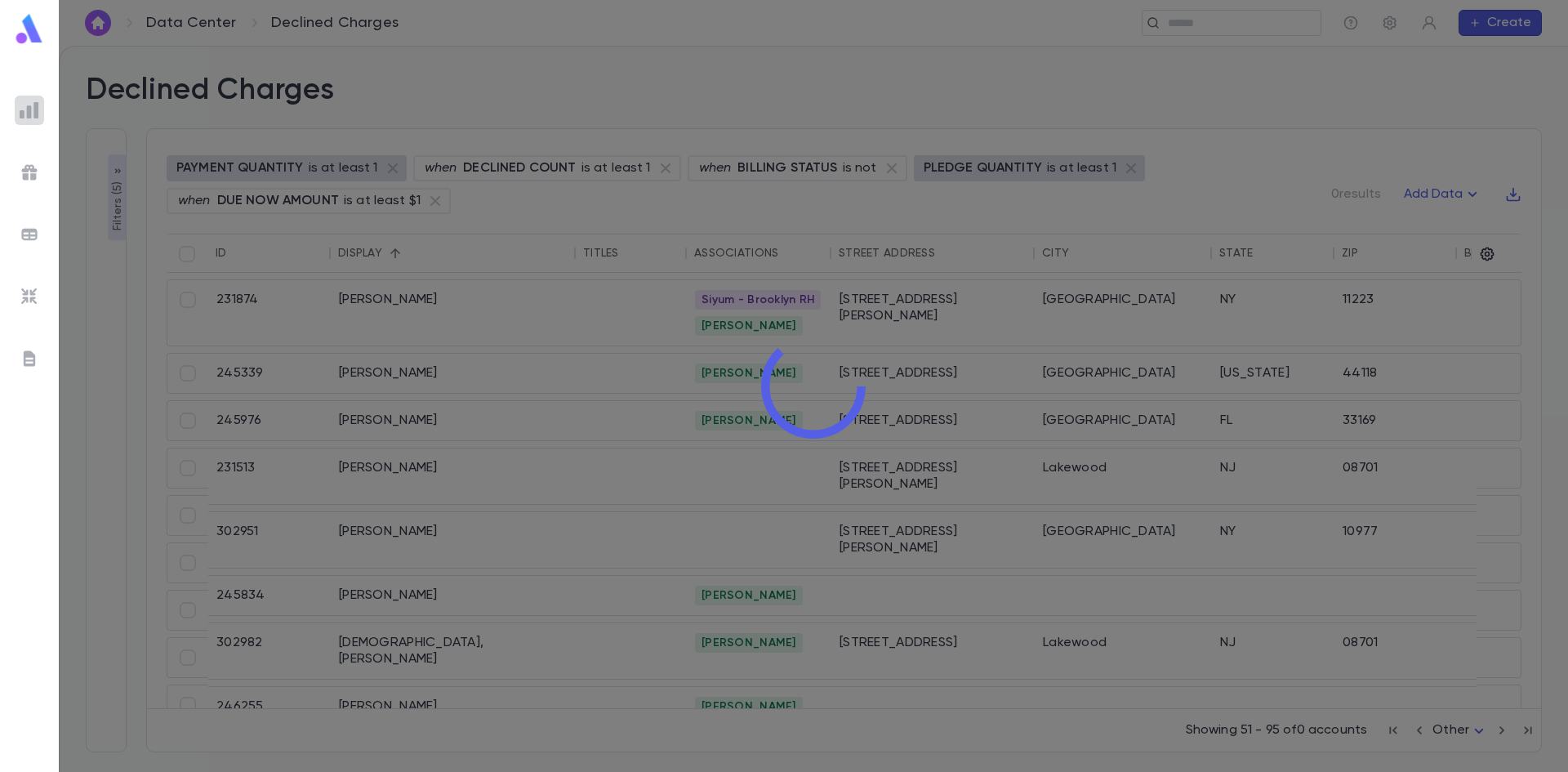
click at [38, 115] on img at bounding box center [29, 110] width 20 height 20
